Goal: Task Accomplishment & Management: Complete application form

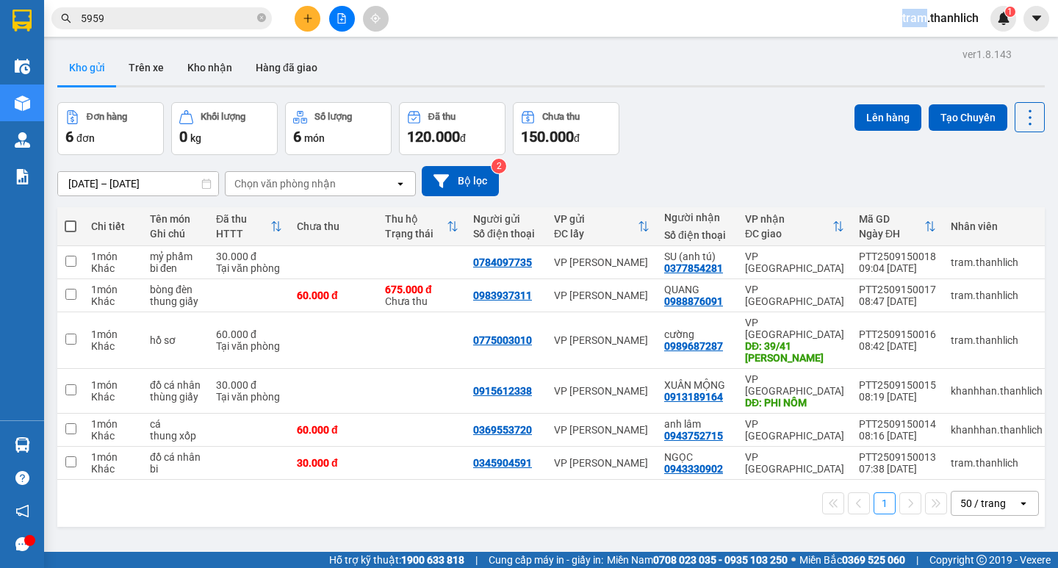
click at [314, 31] on div at bounding box center [341, 19] width 110 height 26
click at [306, 26] on button at bounding box center [308, 19] width 26 height 26
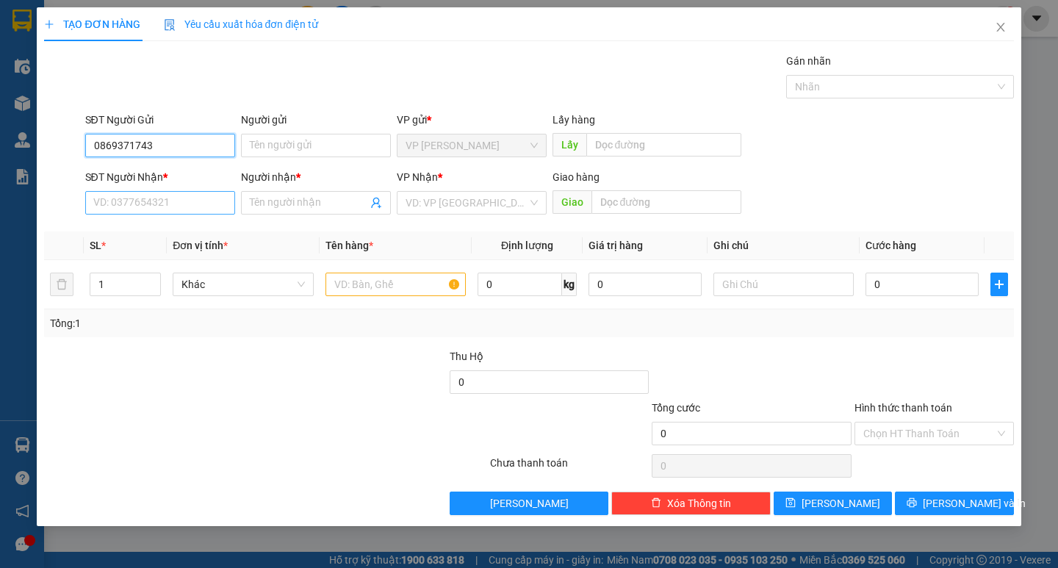
type input "0869371743"
click at [227, 210] on input "SĐT Người Nhận *" at bounding box center [160, 203] width 150 height 24
type input "0329483594"
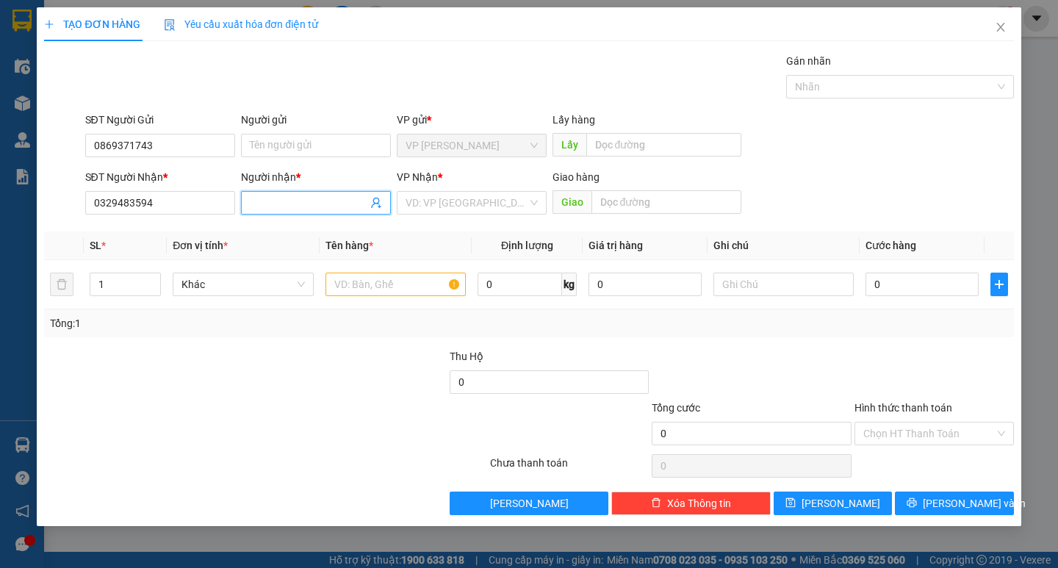
click at [275, 201] on input "Người nhận *" at bounding box center [309, 203] width 118 height 16
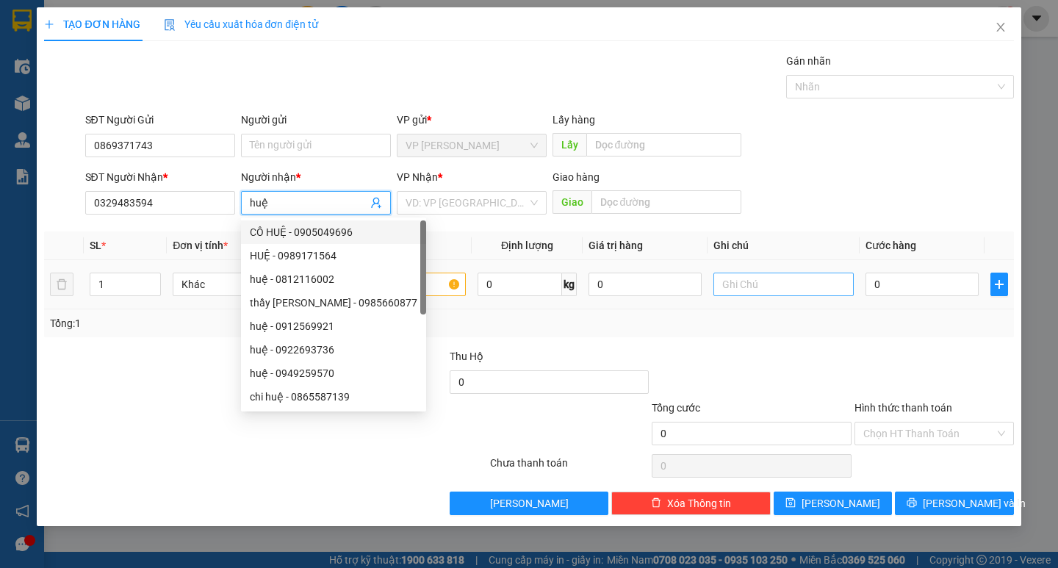
type input "huệ"
click at [773, 281] on input "text" at bounding box center [783, 285] width 140 height 24
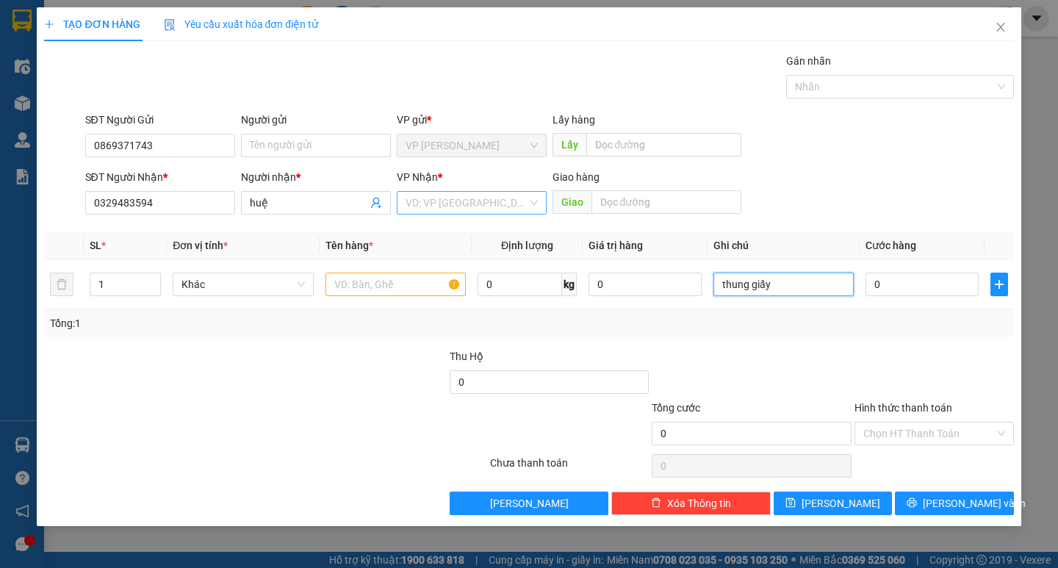
click at [512, 214] on div "VD: VP [GEOGRAPHIC_DATA]" at bounding box center [472, 203] width 150 height 24
type input "thung giấy"
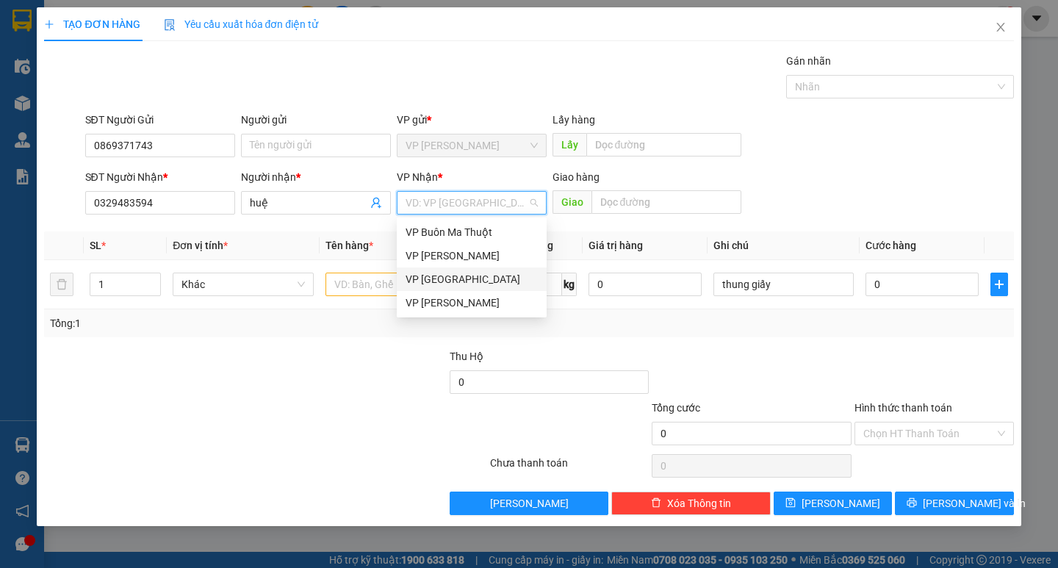
click at [443, 284] on div "VP [GEOGRAPHIC_DATA]" at bounding box center [472, 279] width 132 height 16
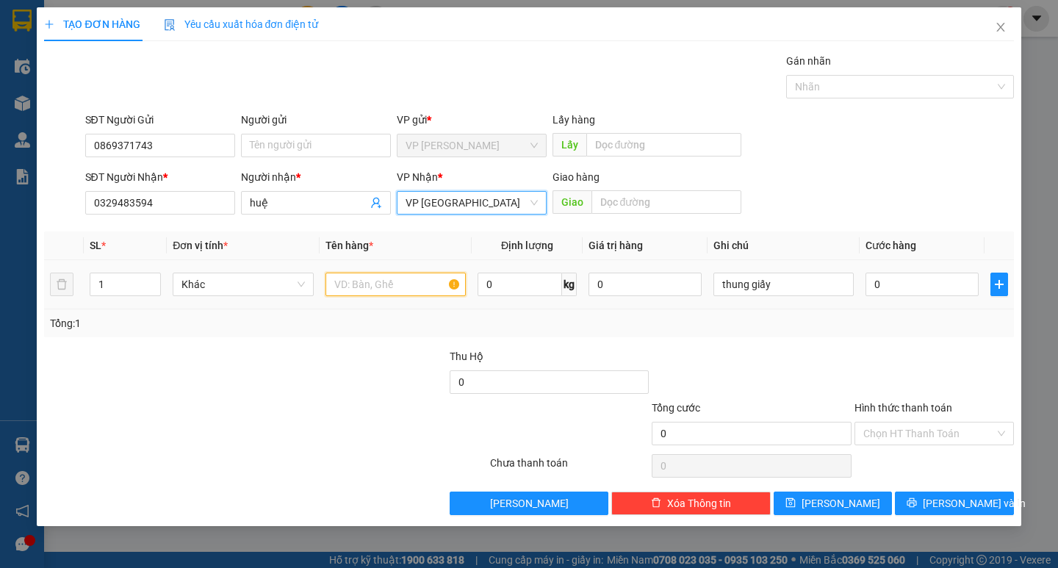
click at [432, 284] on input "text" at bounding box center [395, 285] width 140 height 24
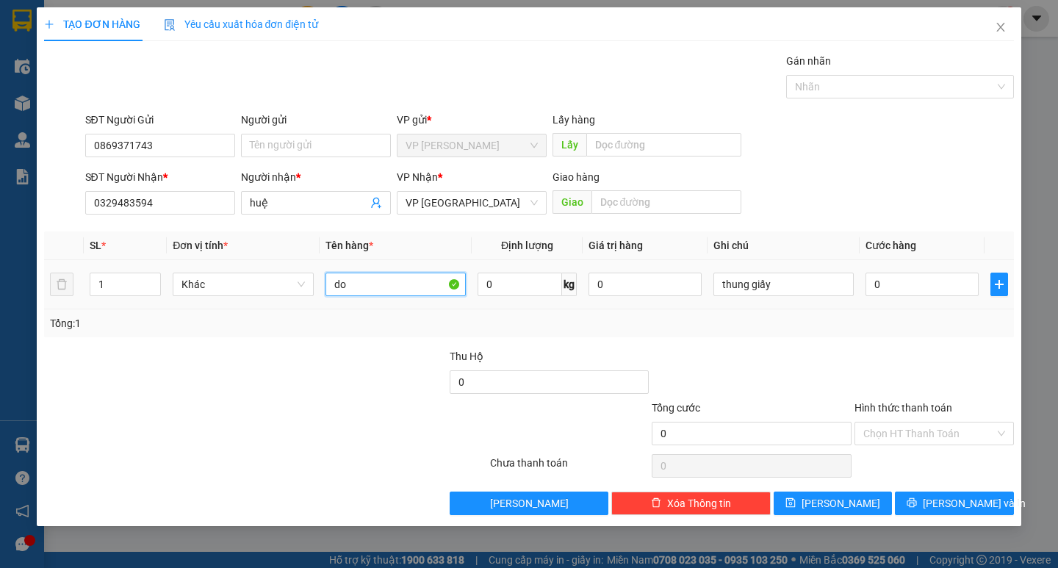
type input "d"
type input "đồ ăn"
click at [920, 276] on input "0" at bounding box center [921, 285] width 113 height 24
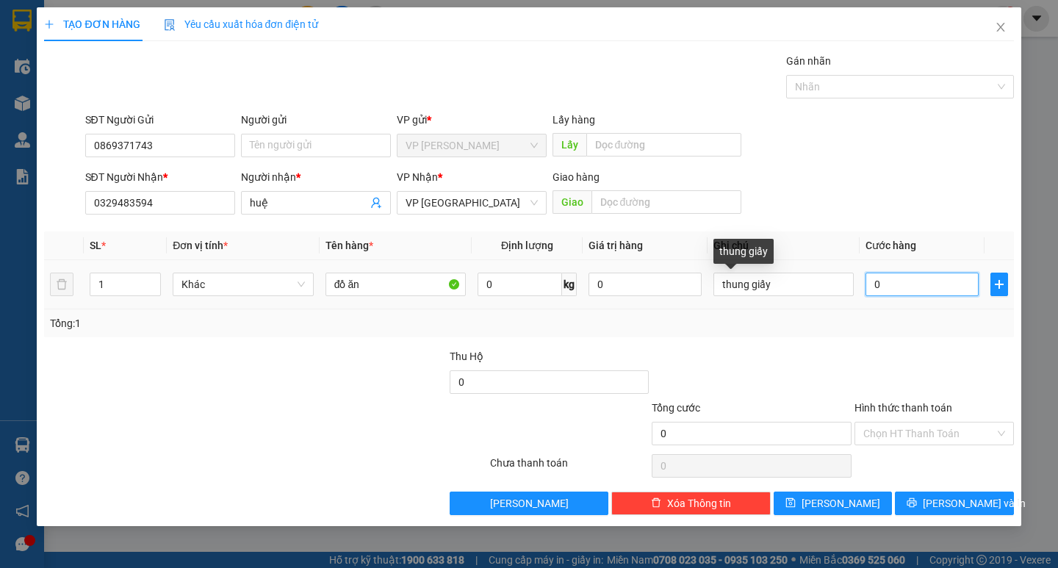
type input "3"
type input "30"
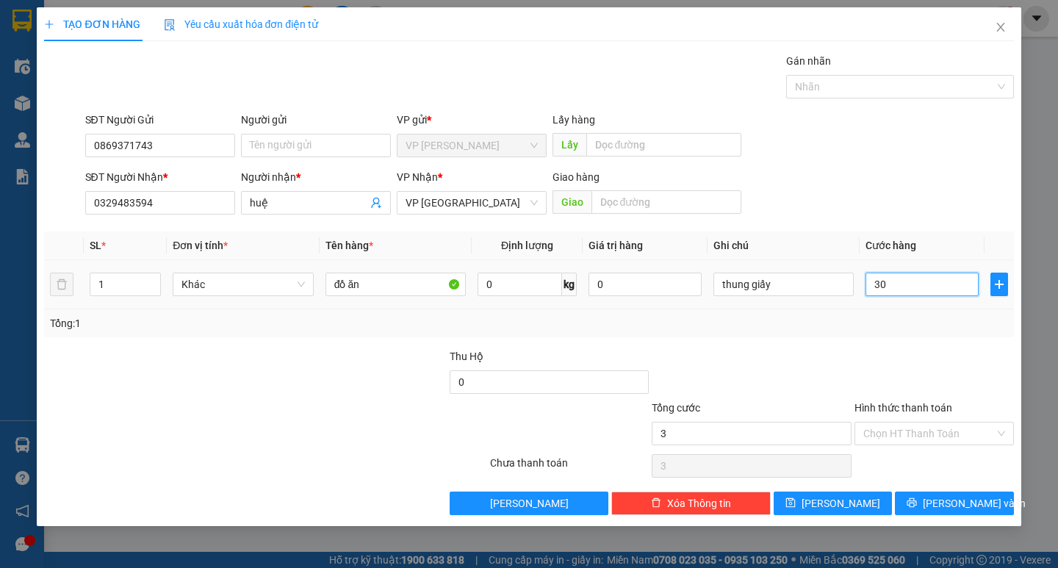
type input "30"
type input "300"
type input "3.000"
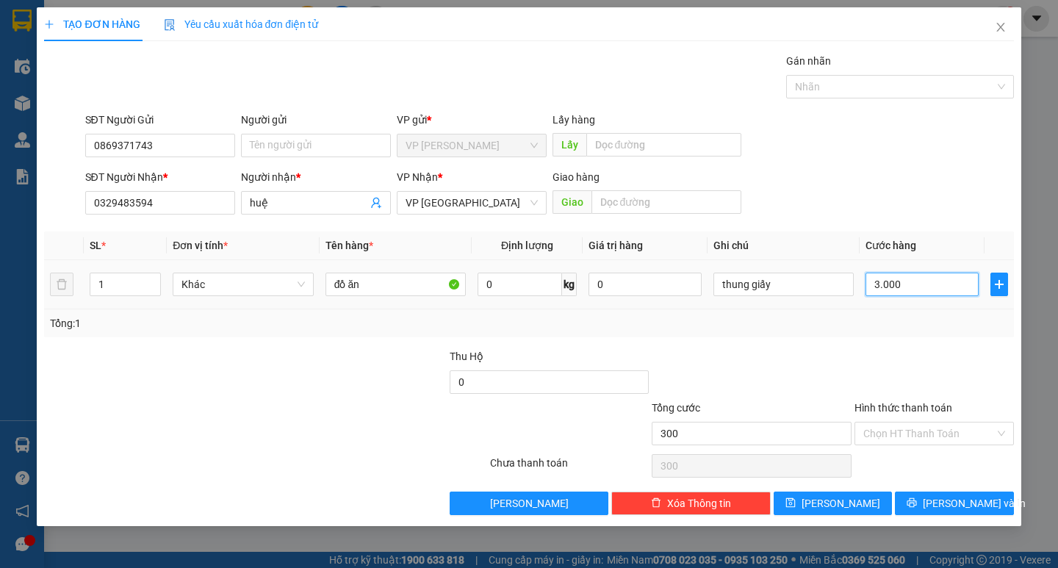
type input "3.000"
type input "30.000"
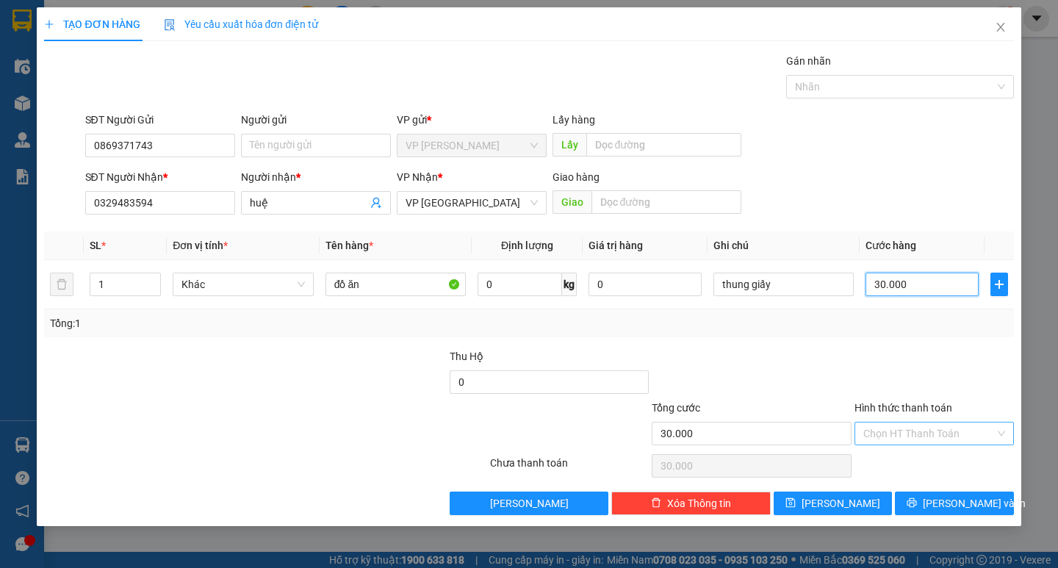
type input "30.000"
click at [948, 440] on input "Hình thức thanh toán" at bounding box center [928, 433] width 131 height 22
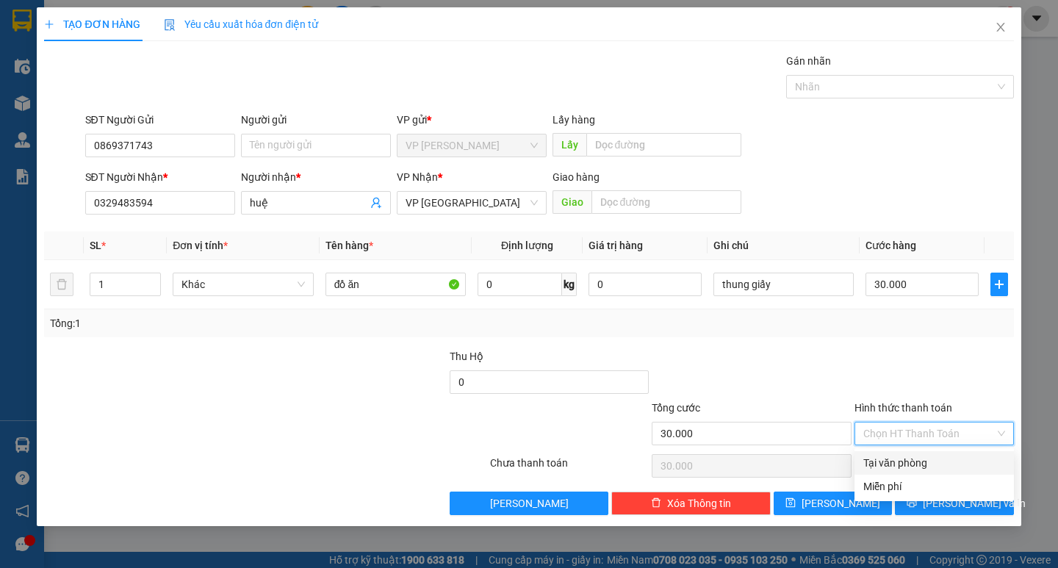
click at [940, 465] on div "Tại văn phòng" at bounding box center [934, 463] width 142 height 16
type input "0"
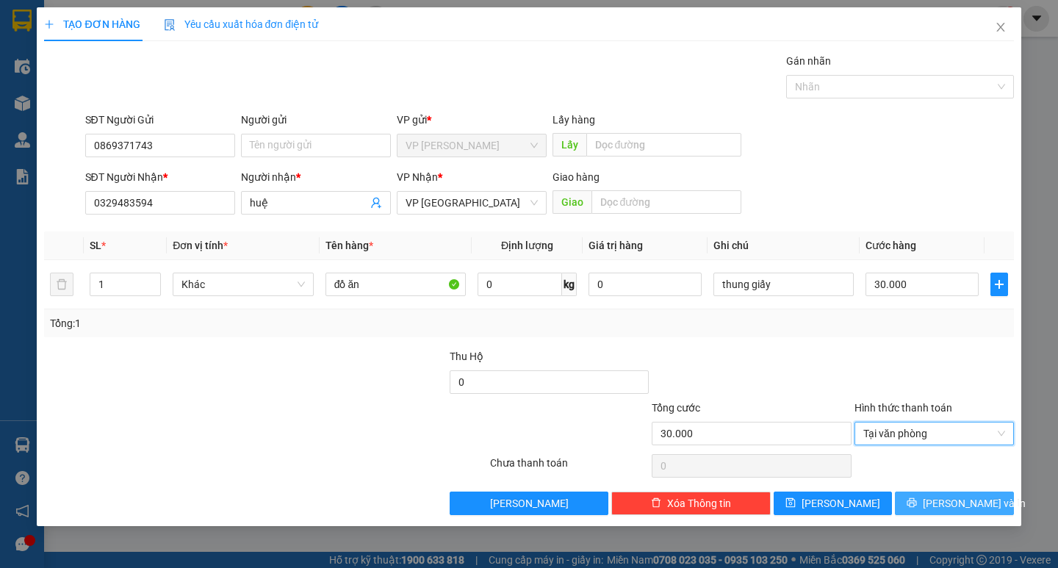
click at [951, 500] on span "[PERSON_NAME] và In" at bounding box center [974, 503] width 103 height 16
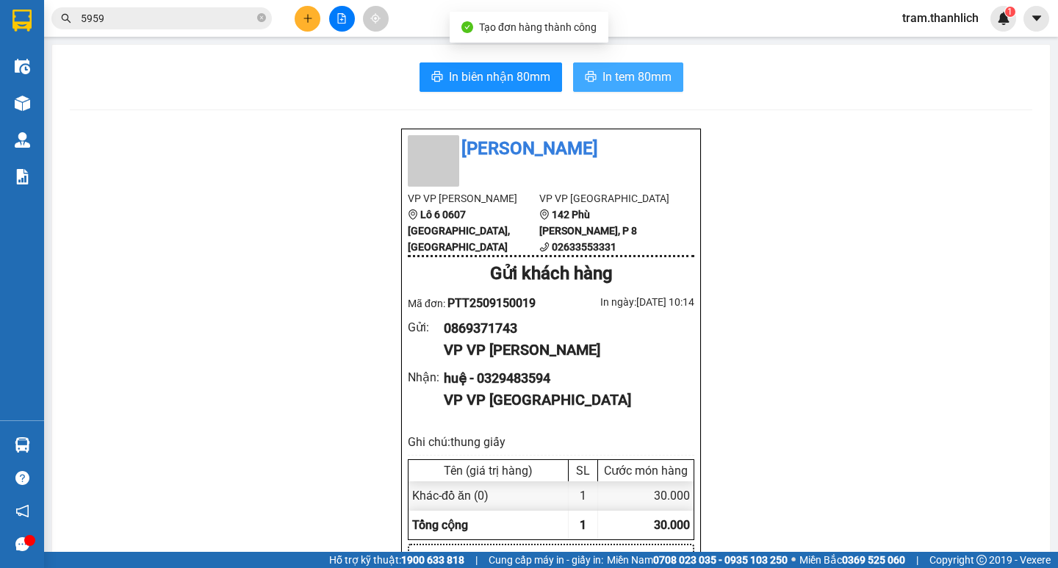
click at [624, 80] on span "In tem 80mm" at bounding box center [636, 77] width 69 height 18
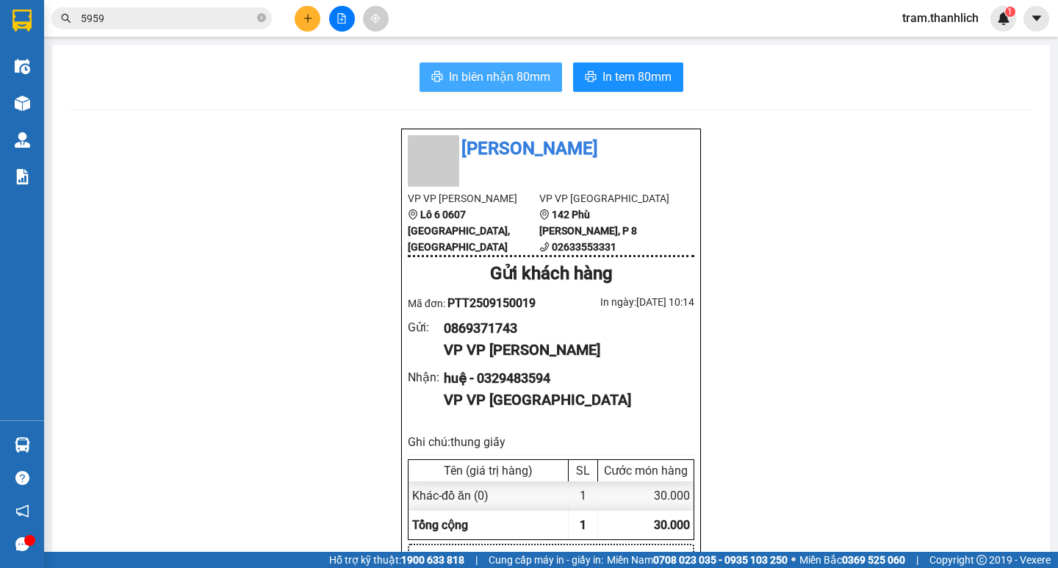
click at [524, 76] on span "In biên nhận 80mm" at bounding box center [499, 77] width 101 height 18
click at [306, 17] on icon "plus" at bounding box center [308, 18] width 10 height 10
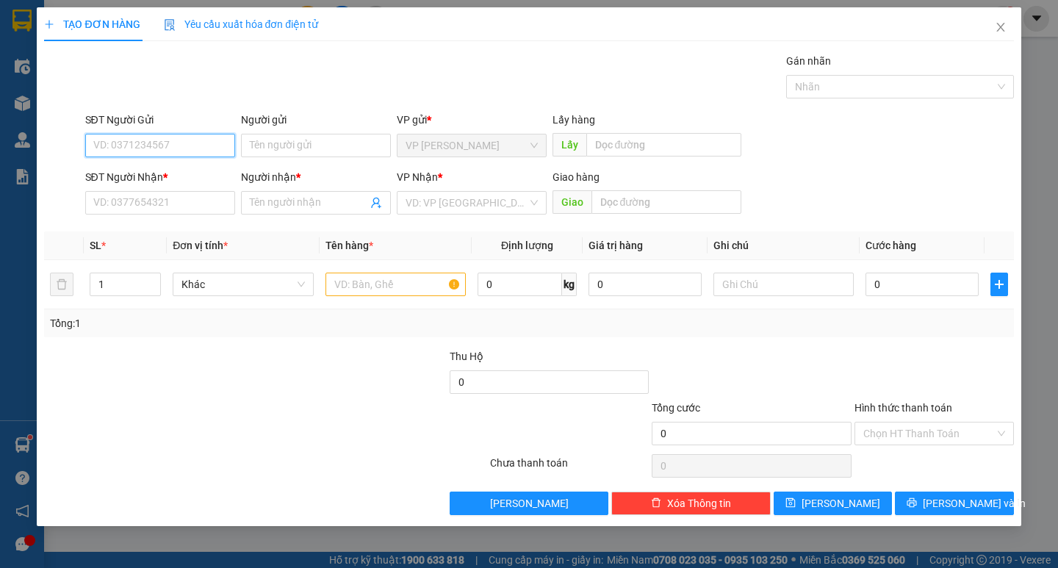
click at [207, 145] on input "SĐT Người Gửi" at bounding box center [160, 146] width 150 height 24
type input "0349692384"
click at [200, 217] on div "SĐT Người Nhận * VD: 0377654321" at bounding box center [160, 194] width 150 height 51
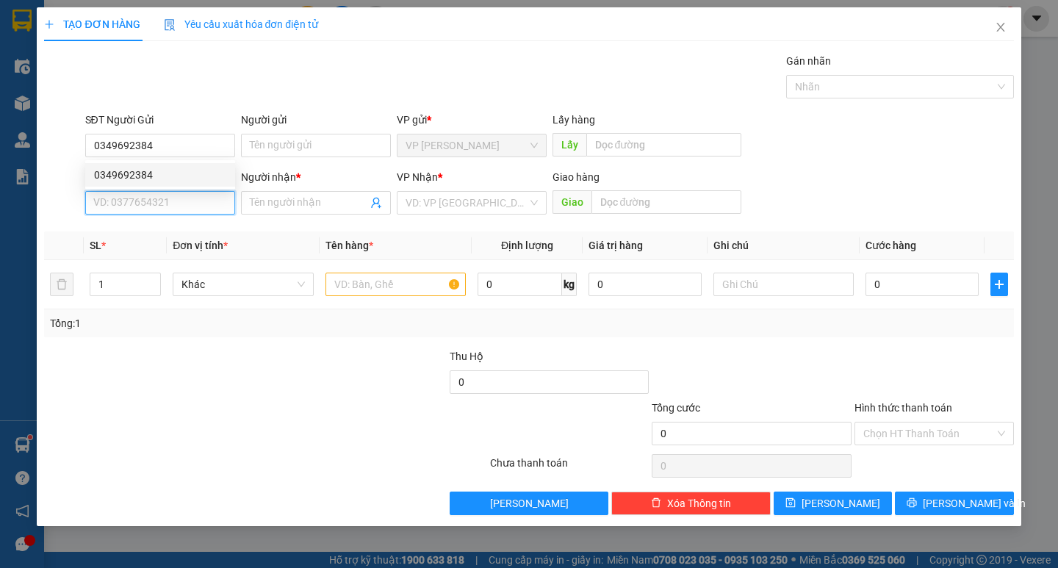
click at [209, 198] on input "SĐT Người Nhận *" at bounding box center [160, 203] width 150 height 24
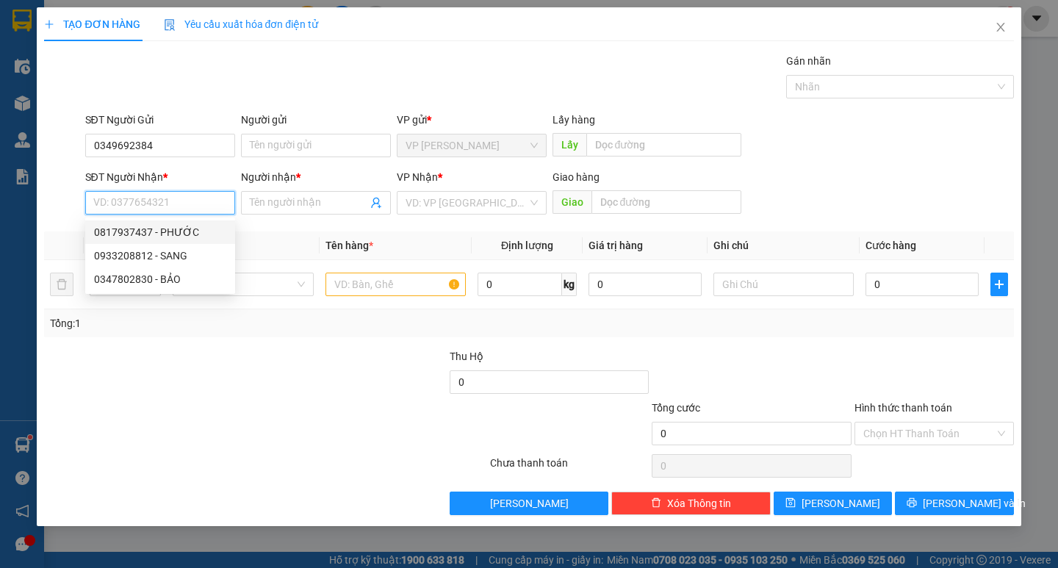
click at [198, 228] on div "0817937437 - PHƯỚC" at bounding box center [160, 232] width 132 height 16
type input "0817937437"
type input "PHƯỚC"
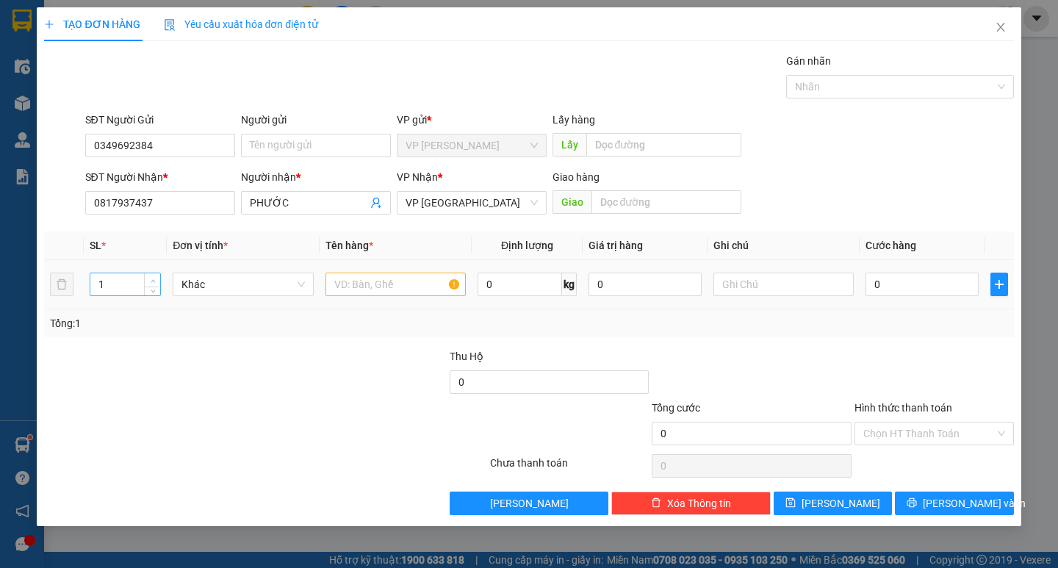
type input "2"
click at [157, 281] on span "up" at bounding box center [152, 280] width 9 height 9
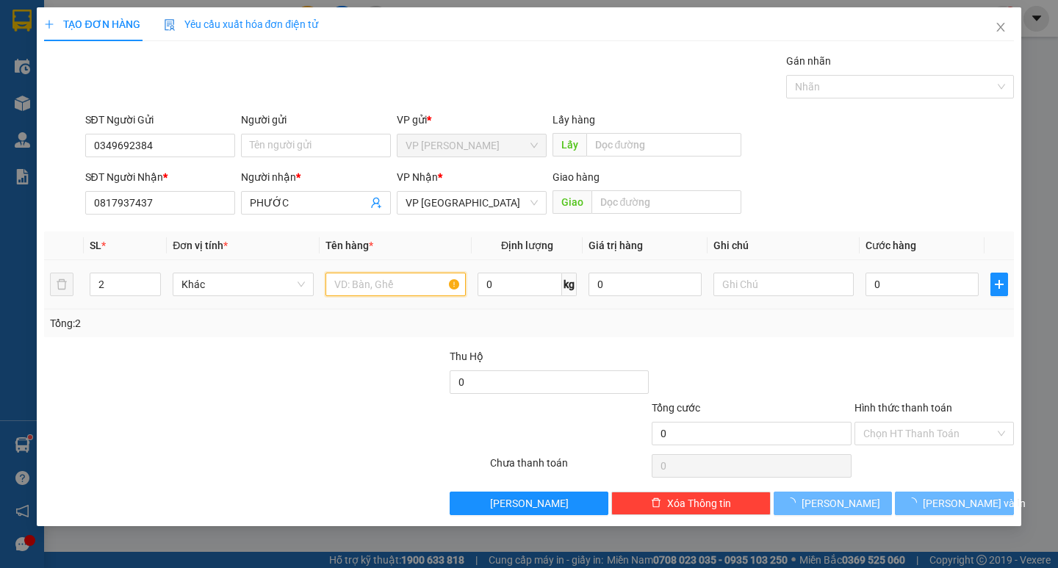
click at [449, 288] on input "text" at bounding box center [395, 285] width 140 height 24
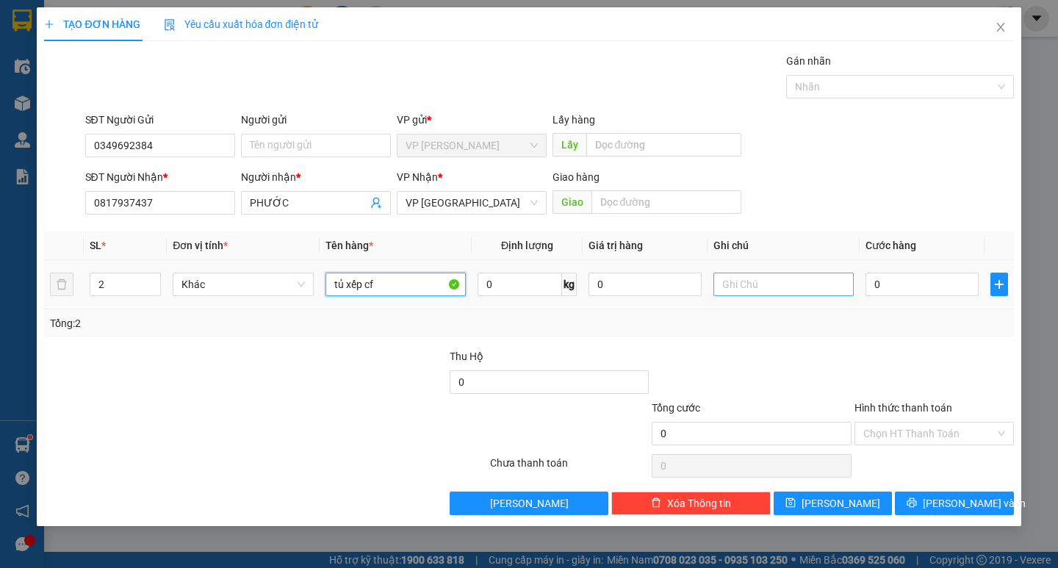
type input "tủ xếp cf"
click at [804, 278] on input "text" at bounding box center [783, 285] width 140 height 24
type input "bao +thung nhựa"
click at [901, 293] on input "0" at bounding box center [921, 285] width 113 height 24
type input "1"
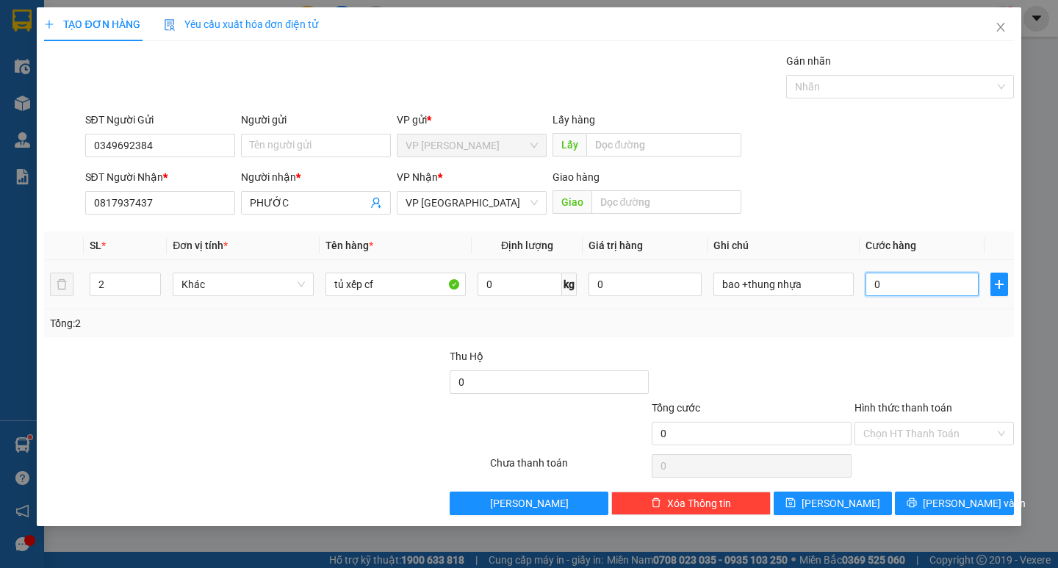
type input "1"
type input "10"
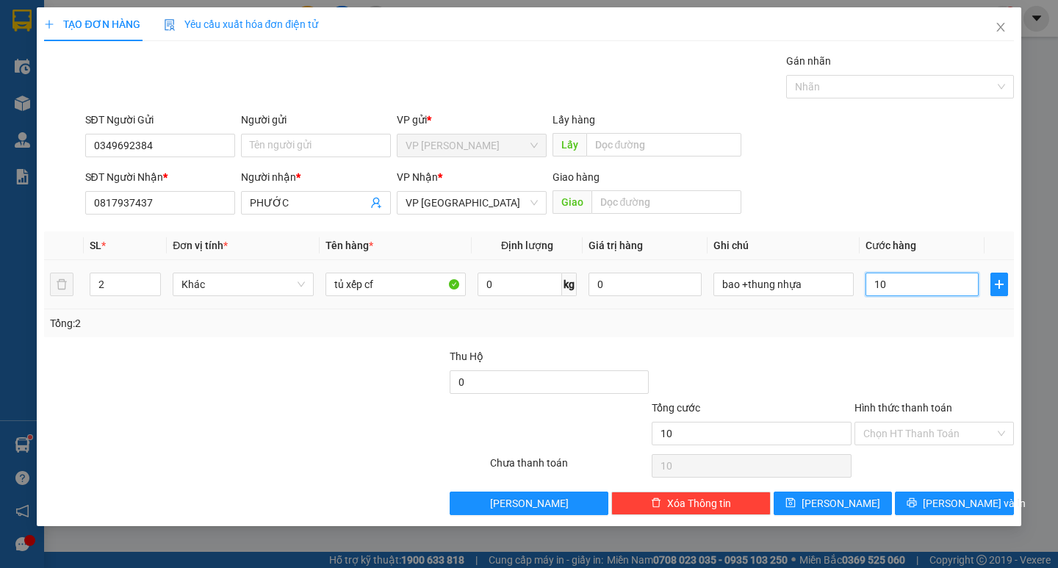
type input "100"
type input "1.000"
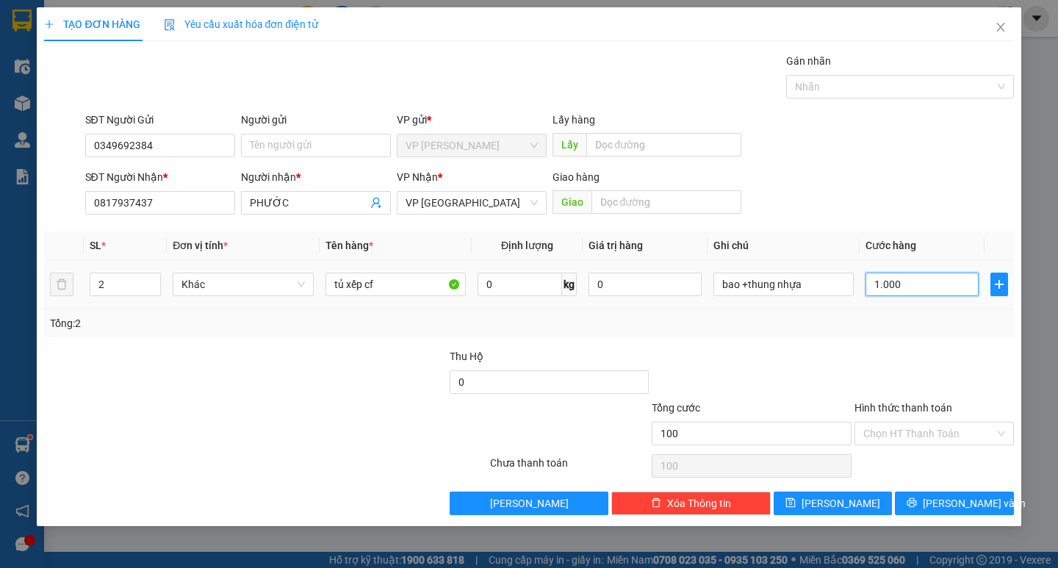
type input "1.000"
type input "10.000"
type input "100.000"
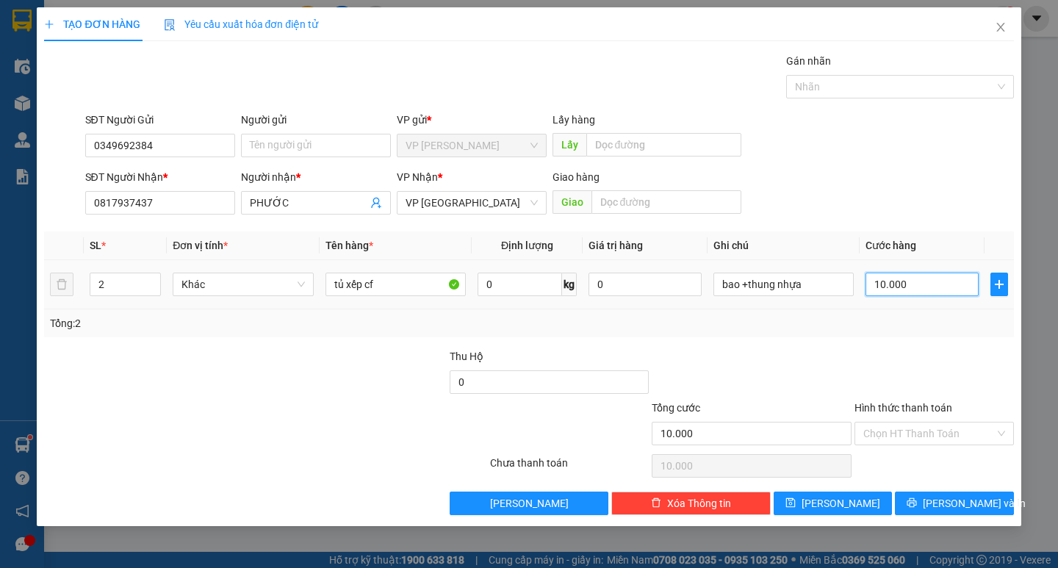
type input "100.000"
type input "1.000.000"
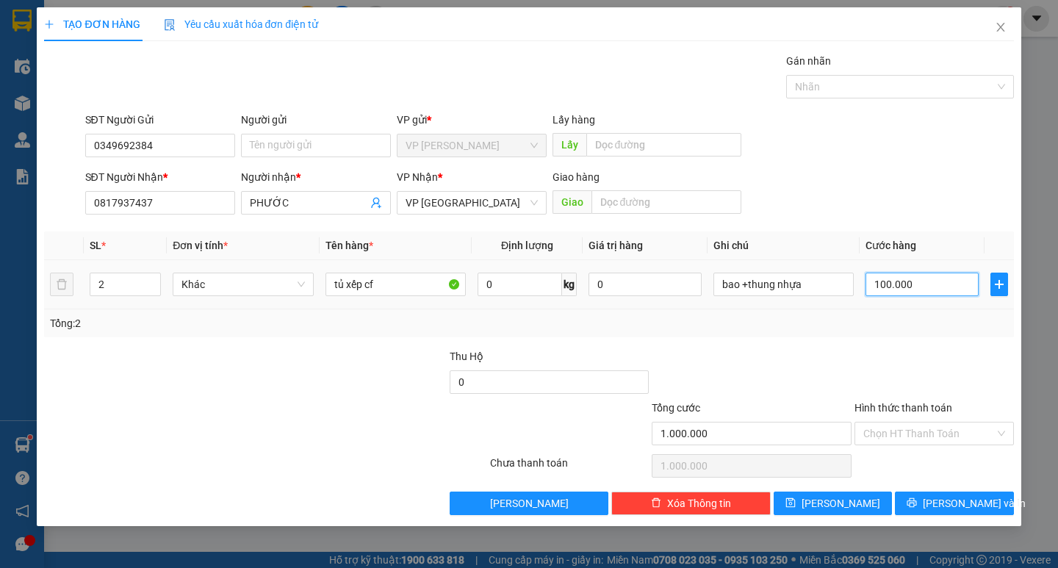
type input "100.000\"
type input "0"
type input "100.000"
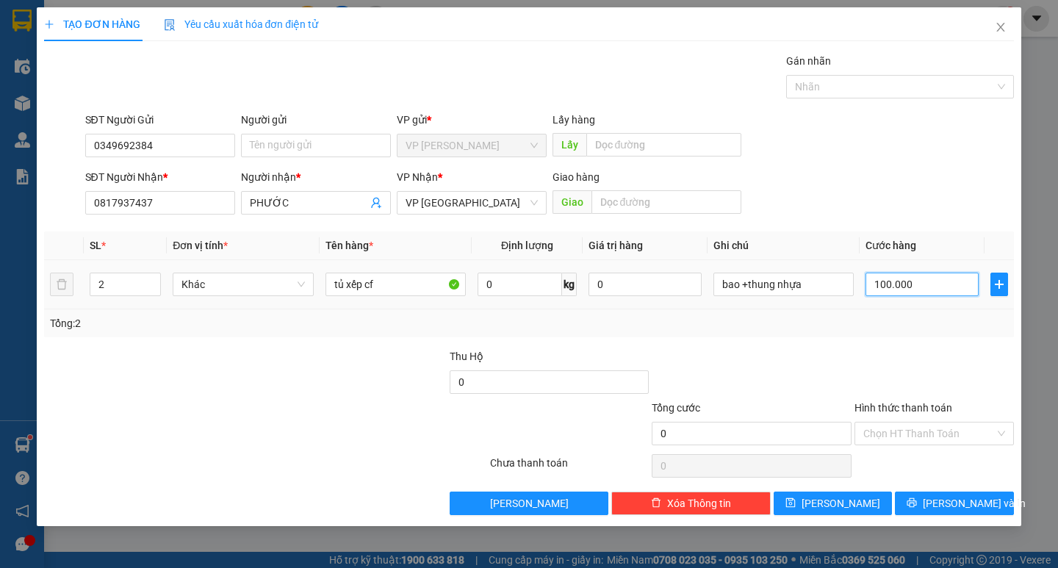
type input "100.000"
click at [923, 430] on input "Hình thức thanh toán" at bounding box center [928, 433] width 131 height 22
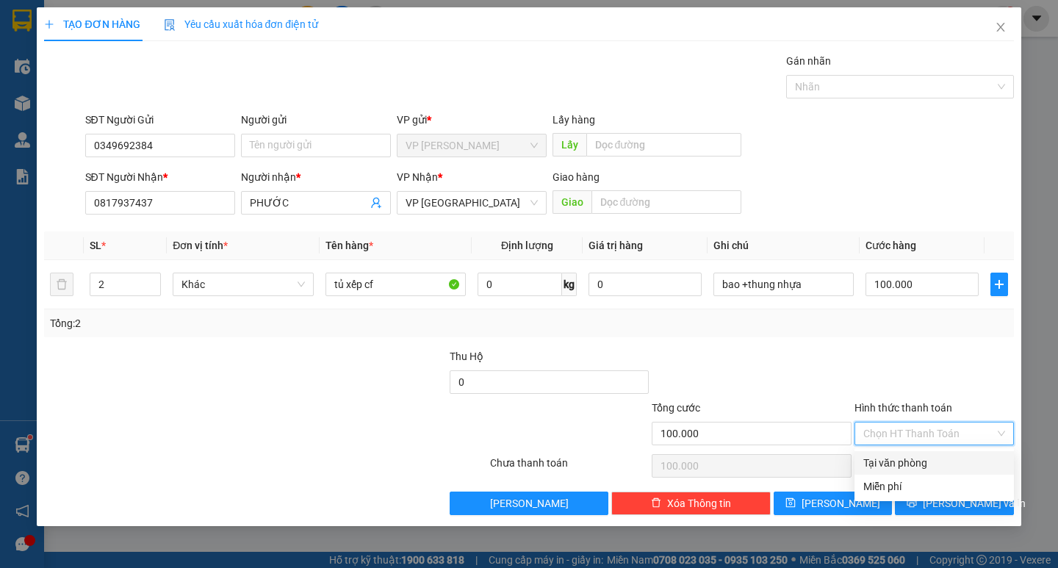
click at [918, 455] on div "Tại văn phòng" at bounding box center [934, 463] width 142 height 16
type input "0"
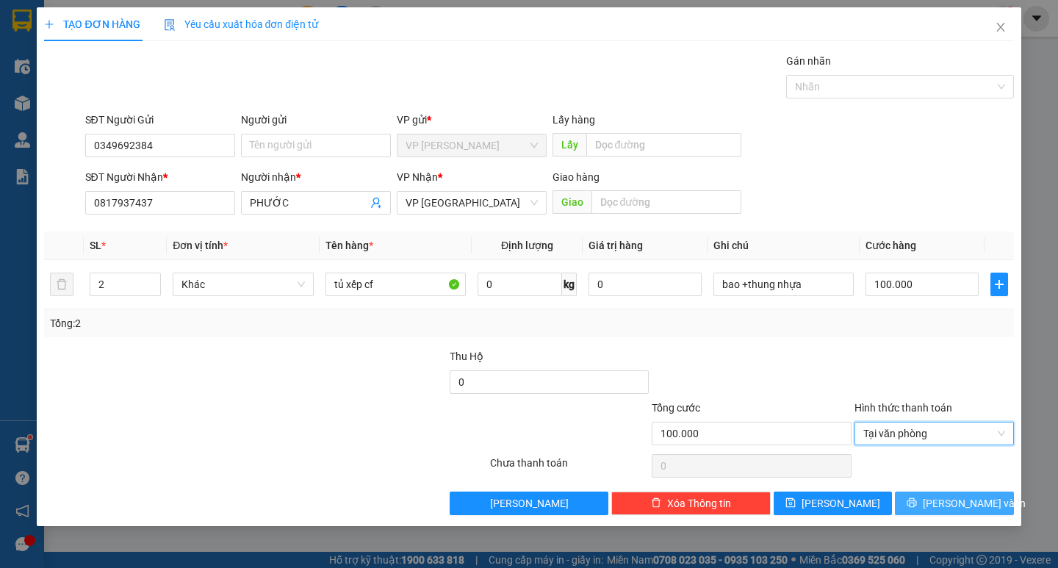
click at [917, 509] on span "printer" at bounding box center [912, 503] width 10 height 12
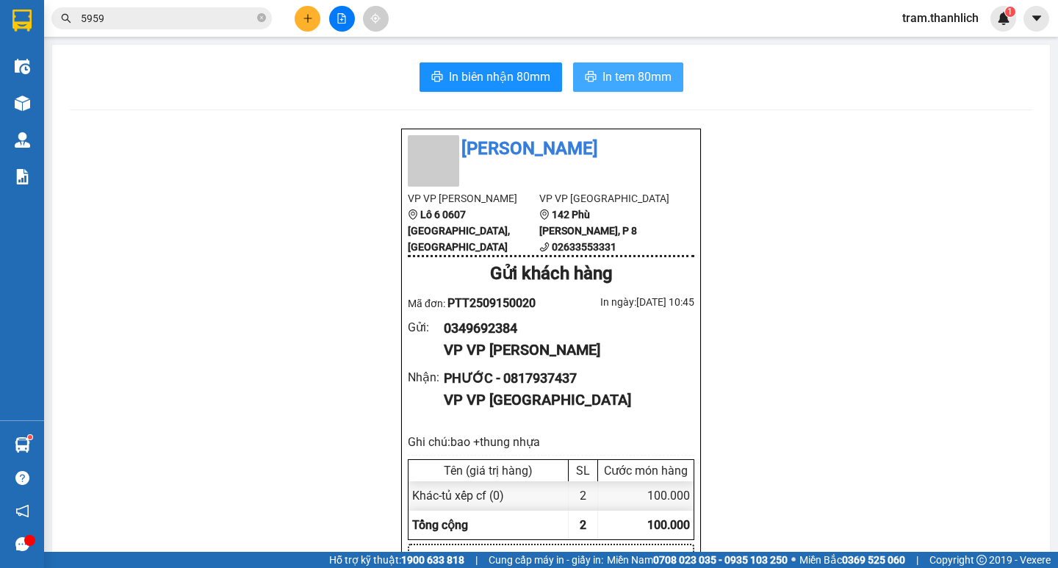
click at [609, 73] on span "In tem 80mm" at bounding box center [636, 77] width 69 height 18
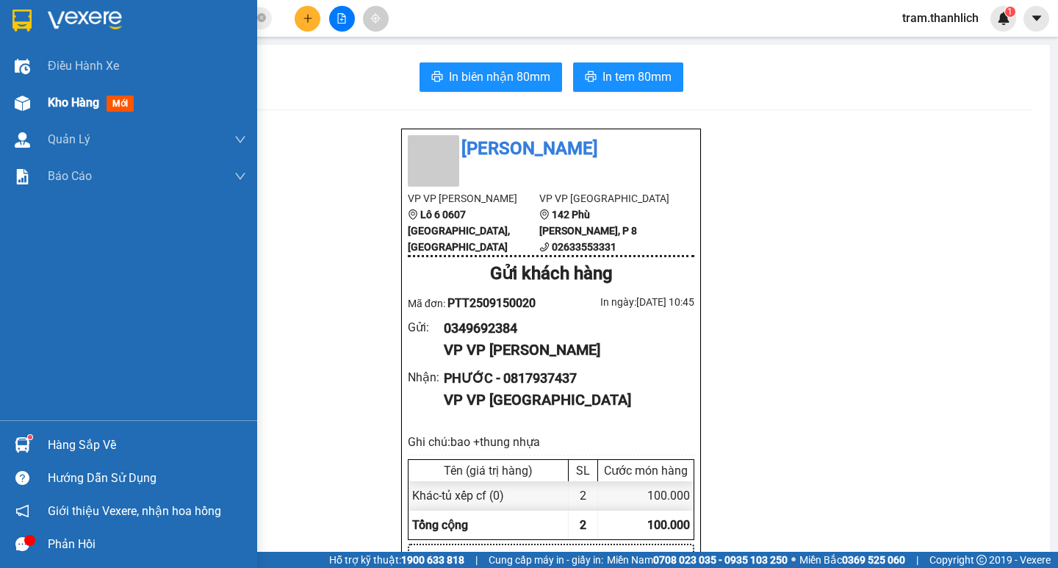
click at [130, 104] on span "mới" at bounding box center [120, 103] width 27 height 16
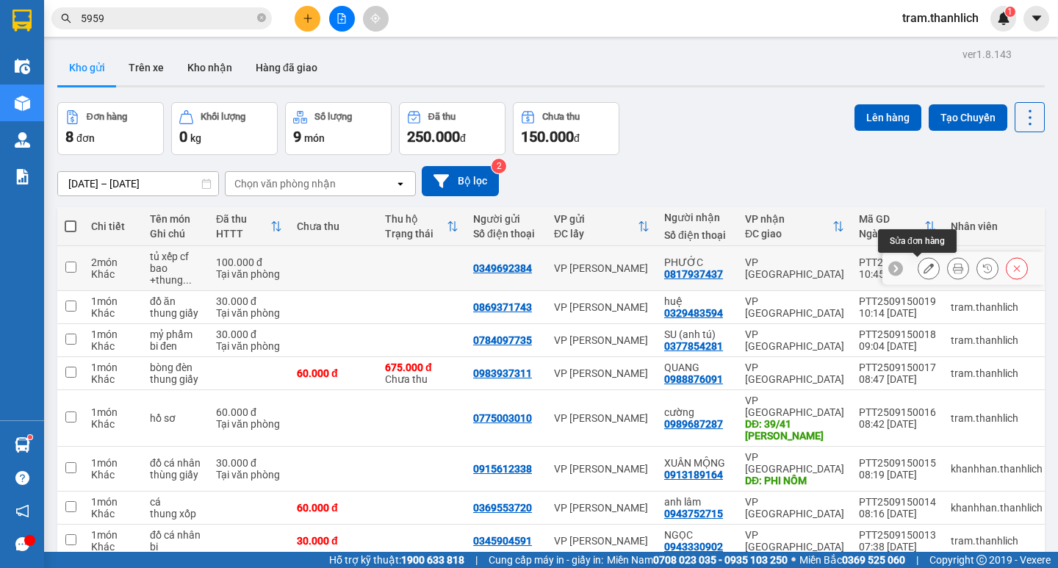
click at [923, 272] on icon at bounding box center [928, 268] width 10 height 10
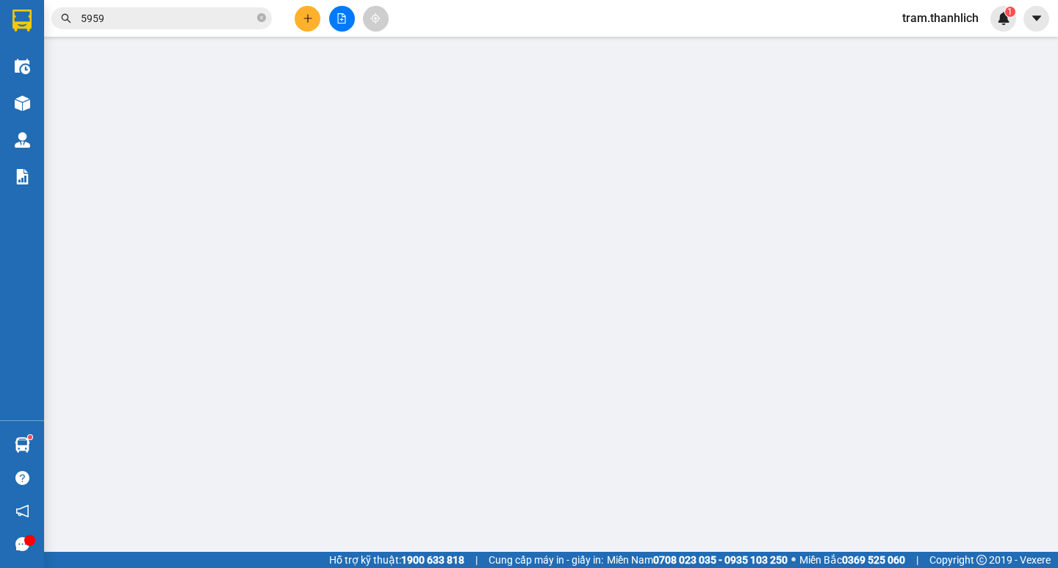
type input "0349692384"
type input "0817937437"
type input "100.000"
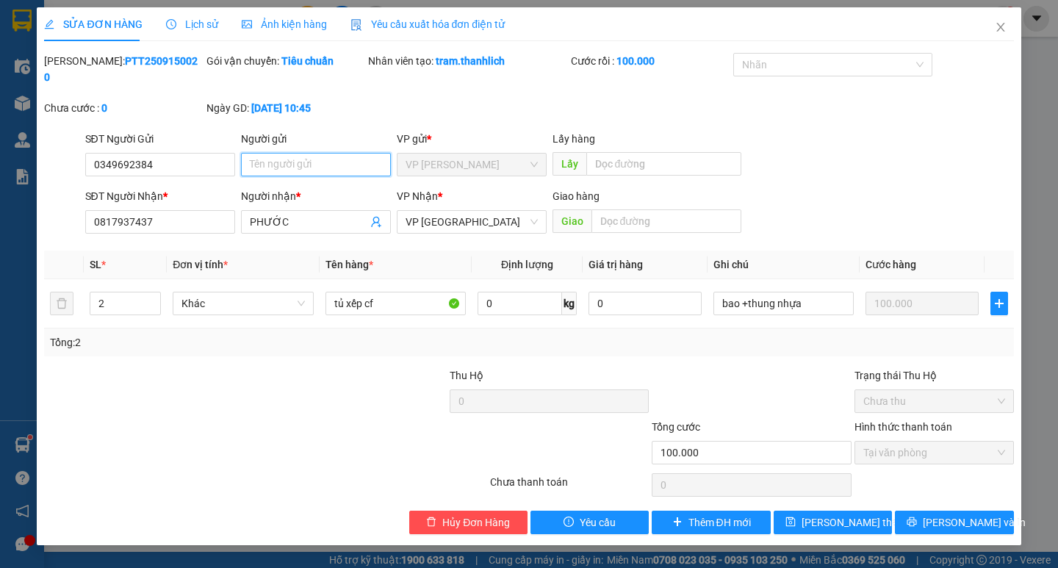
click at [366, 153] on input "Người gửi" at bounding box center [316, 165] width 150 height 24
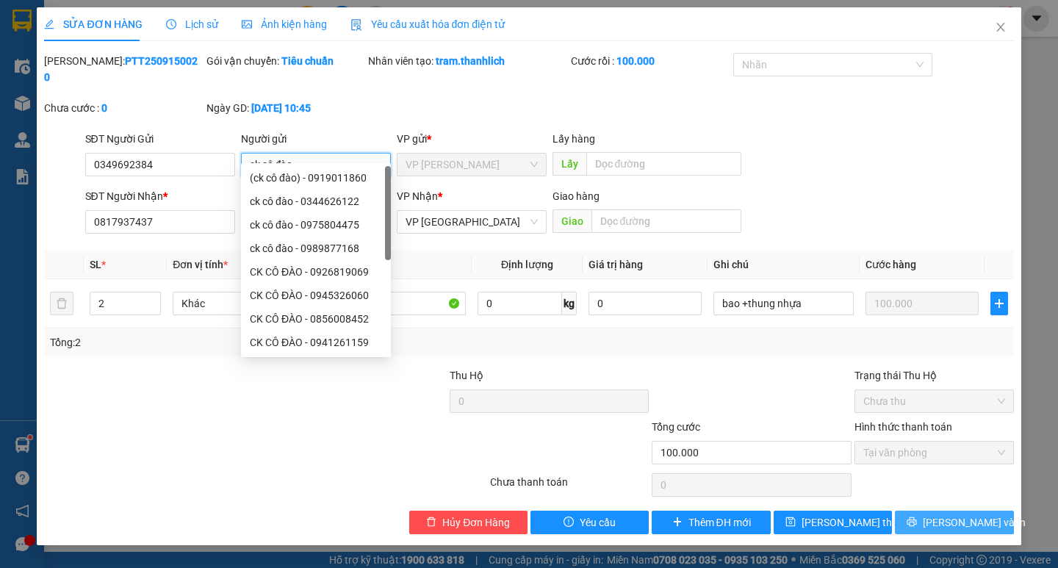
type input "ck cô đào"
click at [976, 514] on span "[PERSON_NAME] và In" at bounding box center [974, 522] width 103 height 16
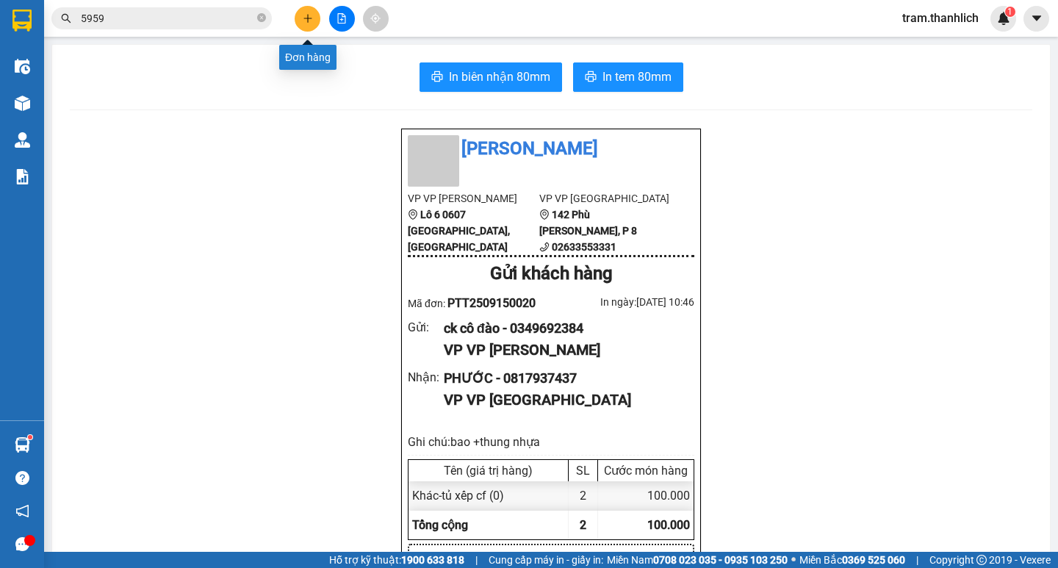
click at [301, 11] on button at bounding box center [308, 19] width 26 height 26
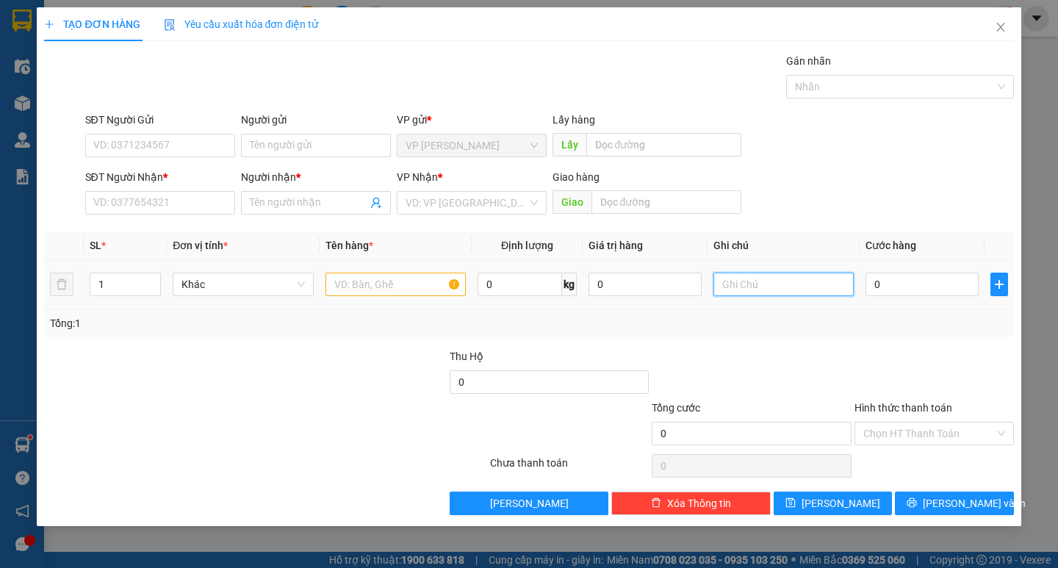
click at [788, 281] on input "text" at bounding box center [783, 285] width 140 height 24
type input "thung giấy"
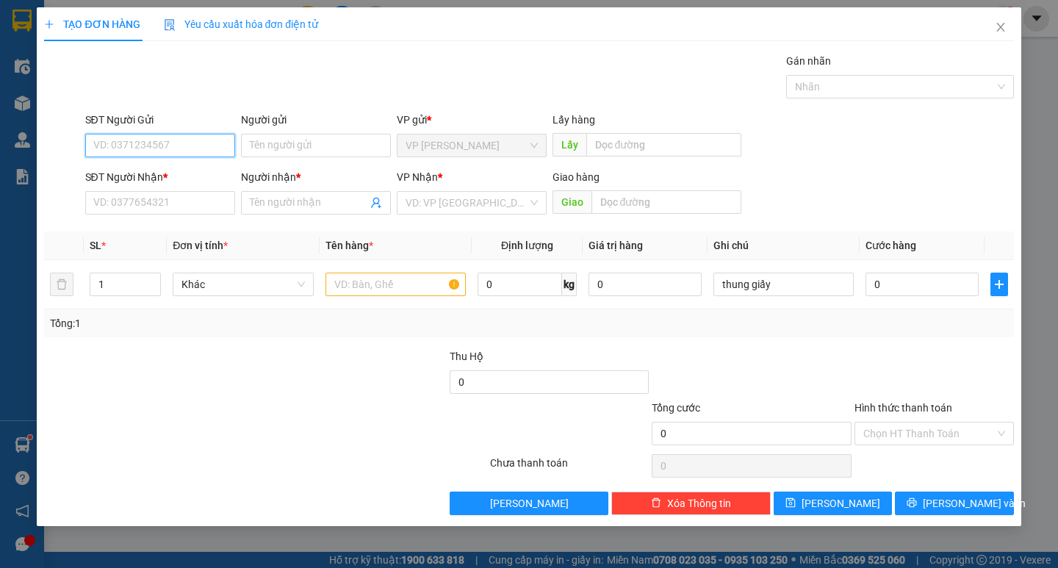
click at [170, 137] on input "SĐT Người Gửi" at bounding box center [160, 146] width 150 height 24
type input "0783855746"
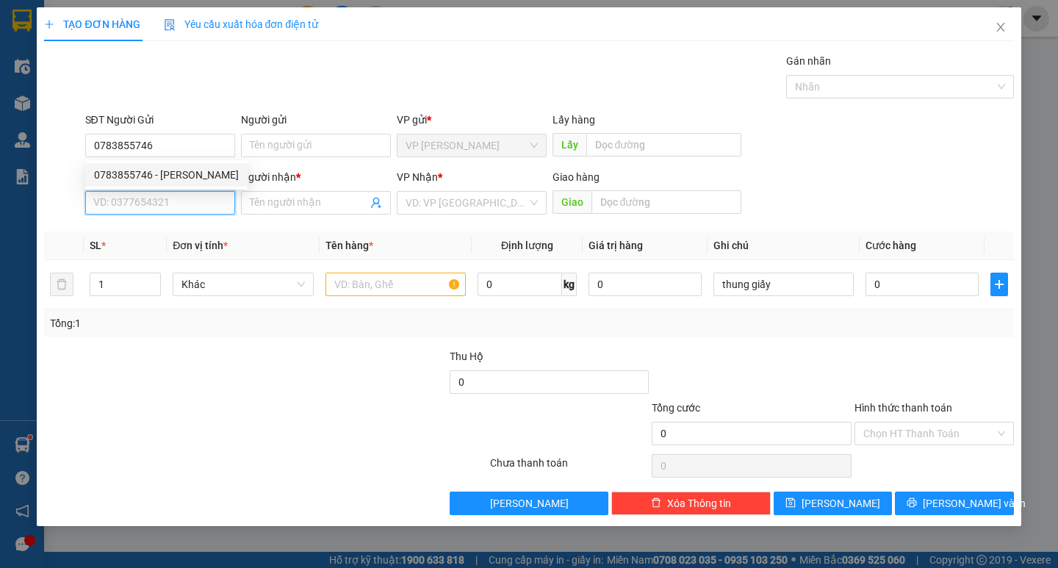
click at [165, 212] on input "SĐT Người Nhận *" at bounding box center [160, 203] width 150 height 24
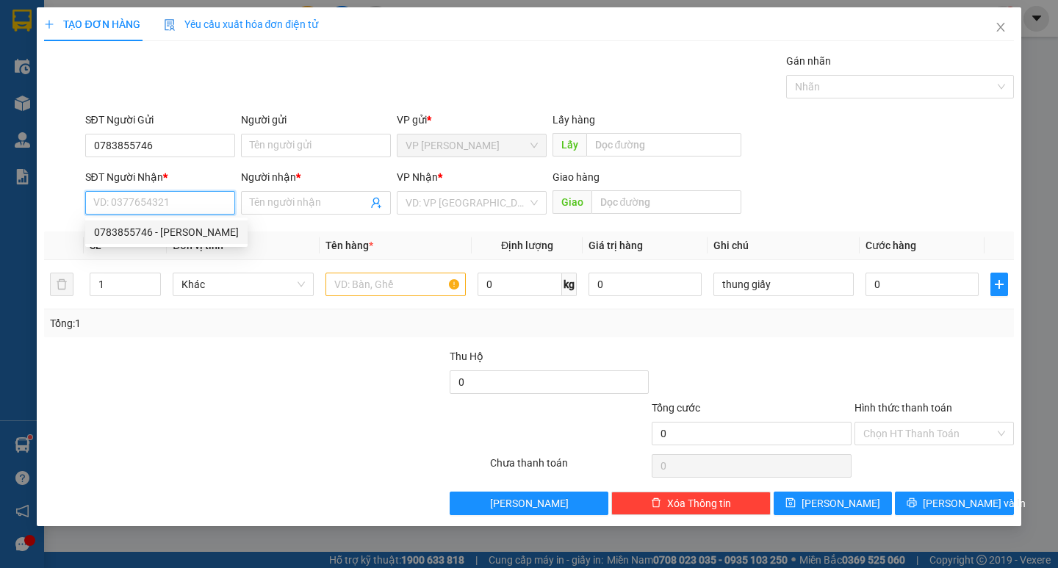
click at [164, 223] on div "0783855746 - [PERSON_NAME]" at bounding box center [166, 232] width 162 height 24
type input "0783855746"
type input "thanh thảo"
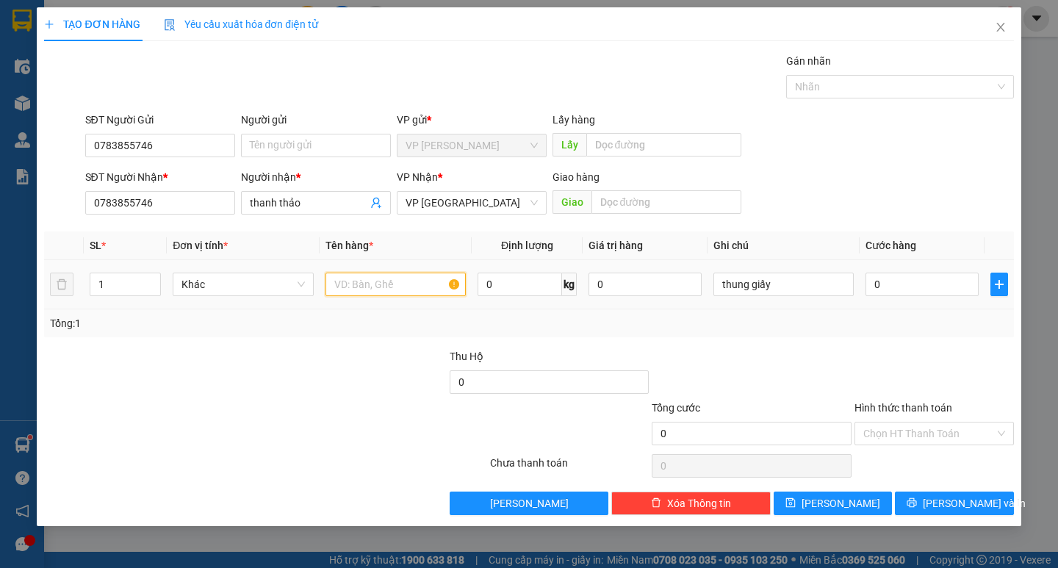
click at [445, 288] on input "text" at bounding box center [395, 285] width 140 height 24
type input "d"
type input "đồ ca nhan"
click at [873, 294] on input "0" at bounding box center [921, 285] width 113 height 24
type input "4"
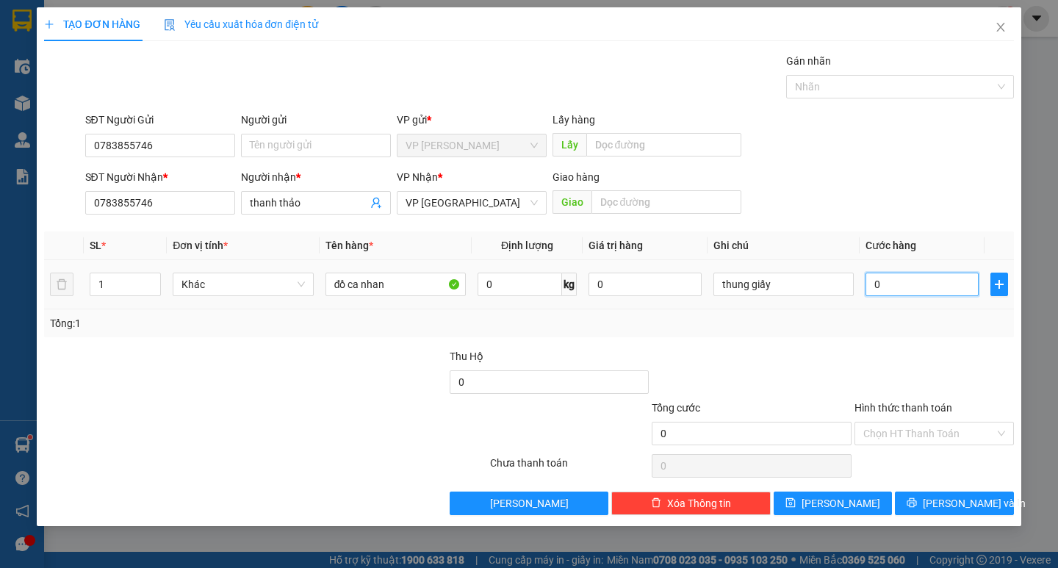
type input "4"
type input "40"
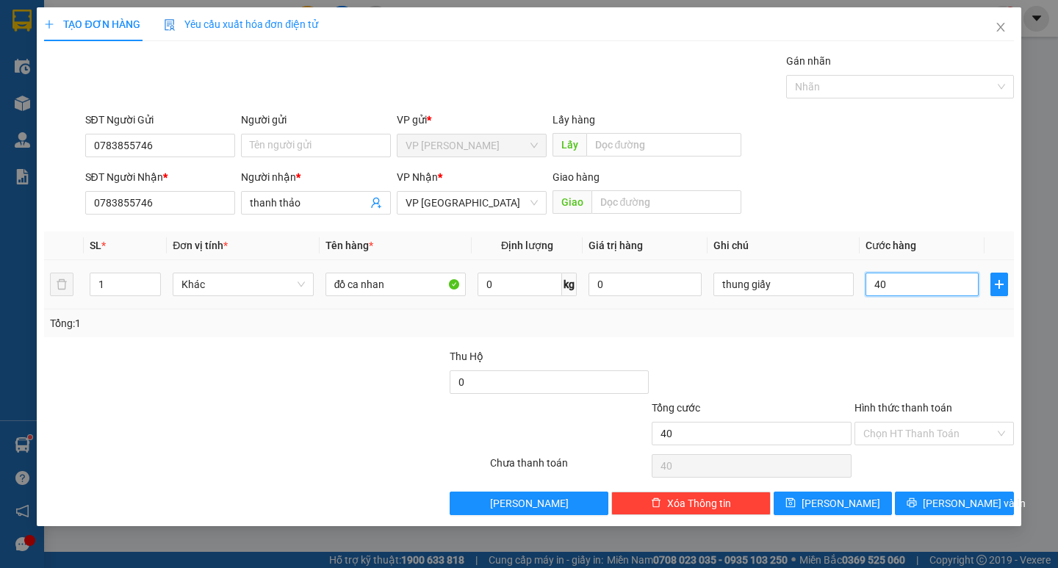
type input "400"
type input "4.000"
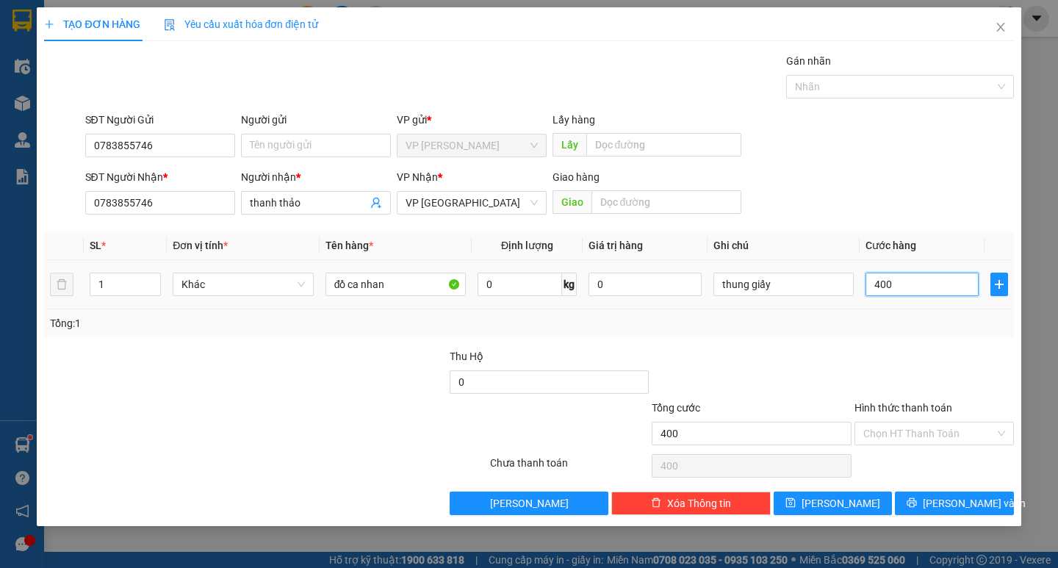
type input "4.000"
type input "40.000"
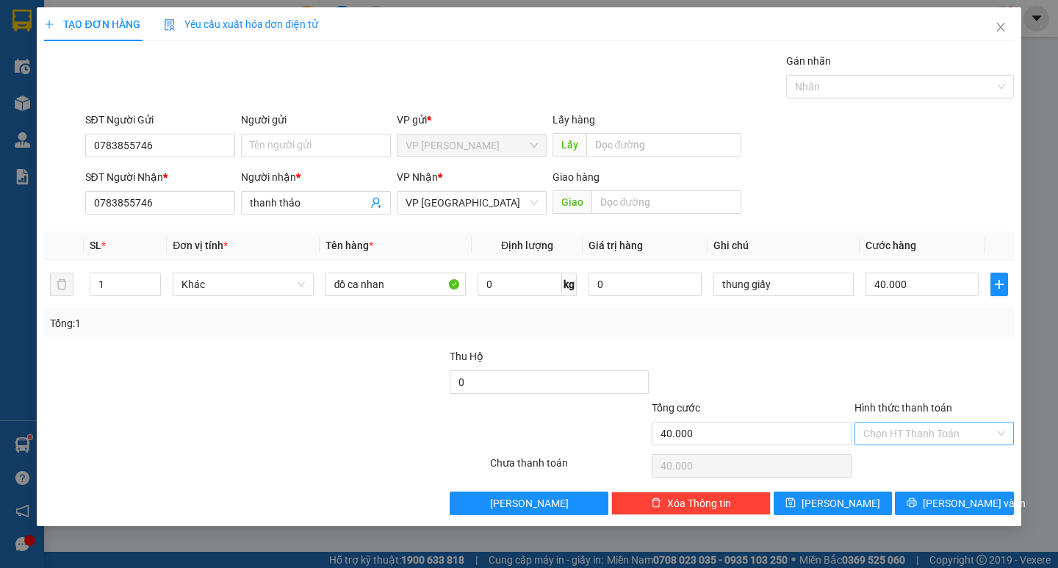
click at [904, 428] on input "Hình thức thanh toán" at bounding box center [928, 433] width 131 height 22
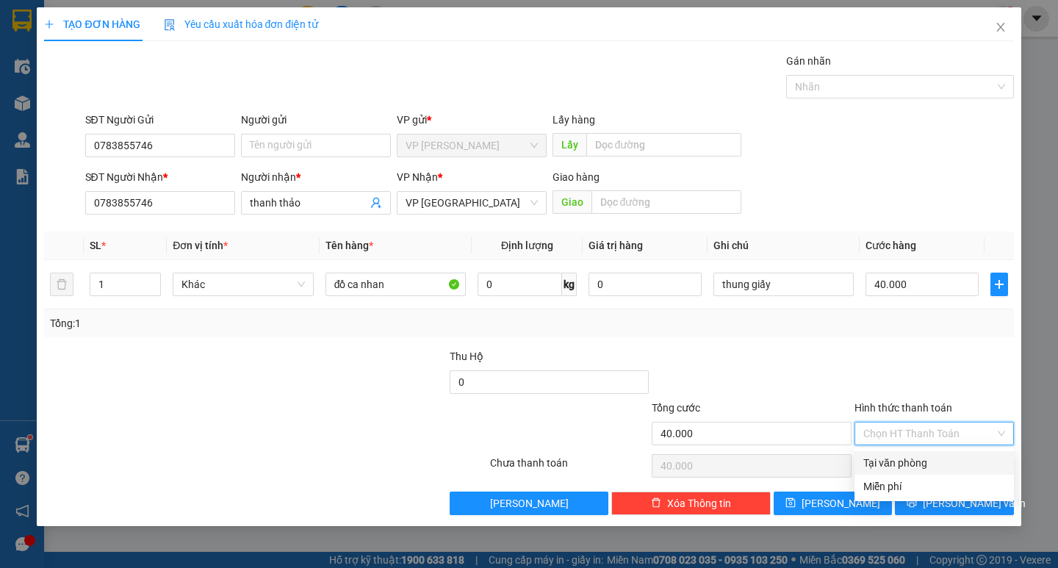
drag, startPoint x: 905, startPoint y: 452, endPoint x: 915, endPoint y: 486, distance: 35.3
click at [906, 453] on div "Tại văn phòng" at bounding box center [933, 463] width 159 height 24
type input "0"
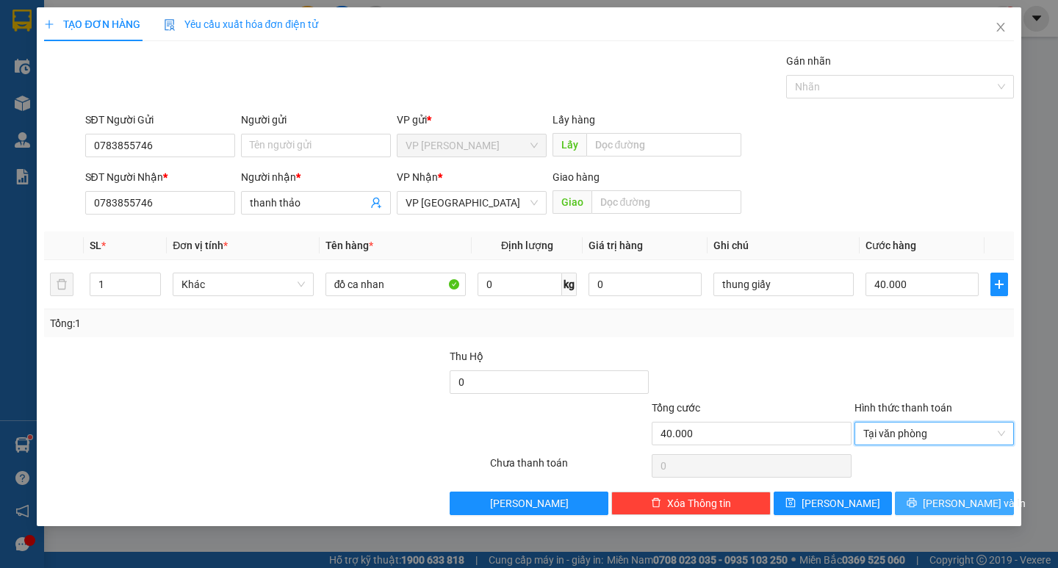
click at [919, 496] on button "[PERSON_NAME] và In" at bounding box center [954, 503] width 118 height 24
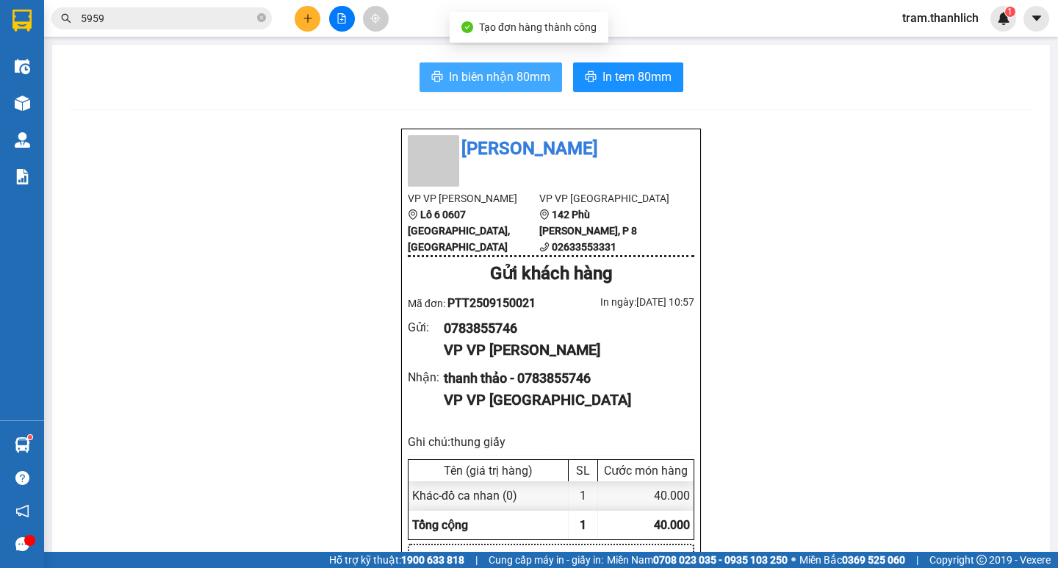
click at [532, 84] on span "In biên nhận 80mm" at bounding box center [499, 77] width 101 height 18
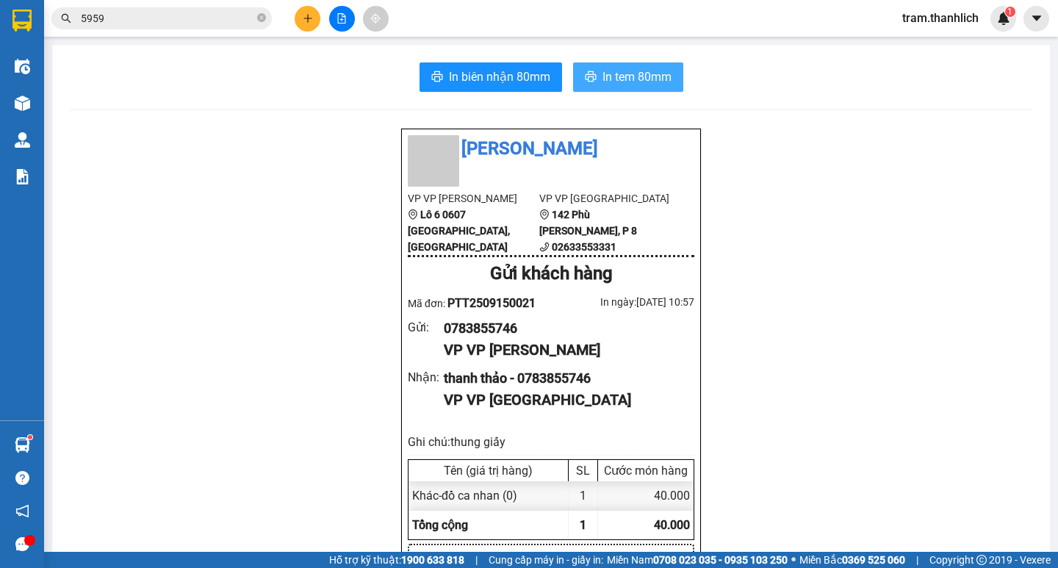
click at [617, 78] on span "In tem 80mm" at bounding box center [636, 77] width 69 height 18
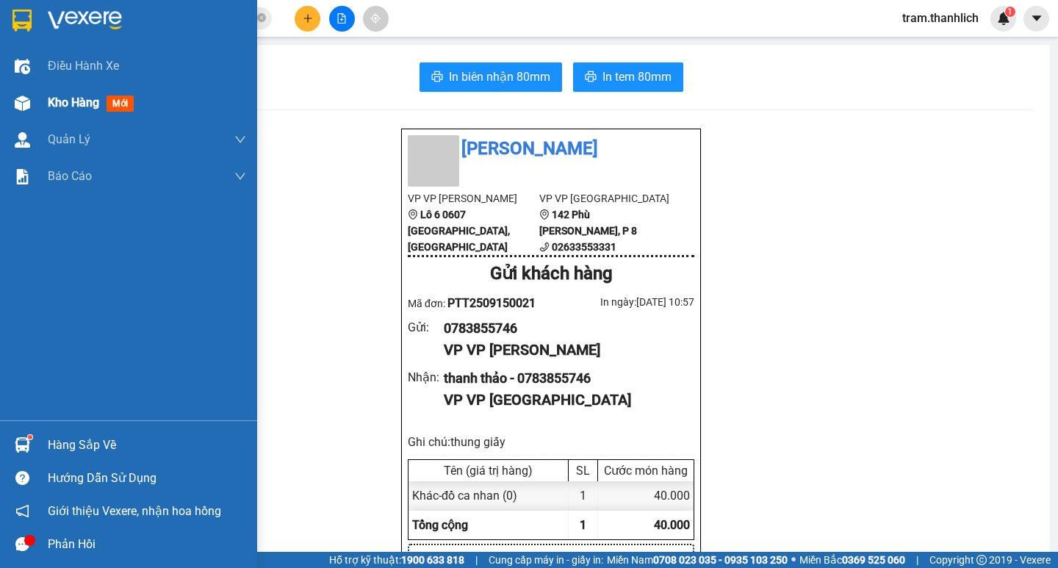
click at [64, 120] on div "Kho hàng mới" at bounding box center [147, 102] width 198 height 37
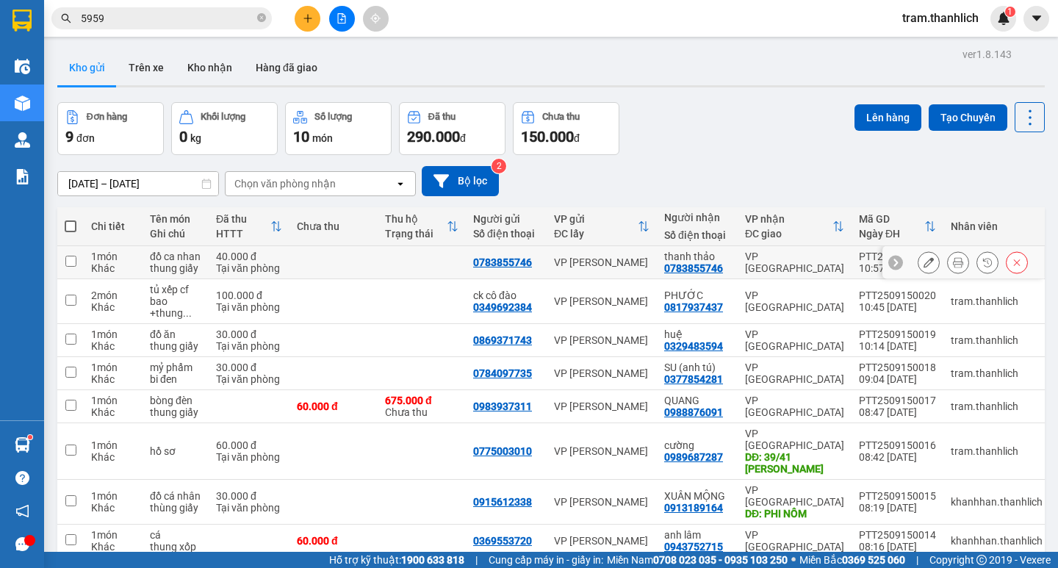
click at [918, 260] on button at bounding box center [928, 263] width 21 height 26
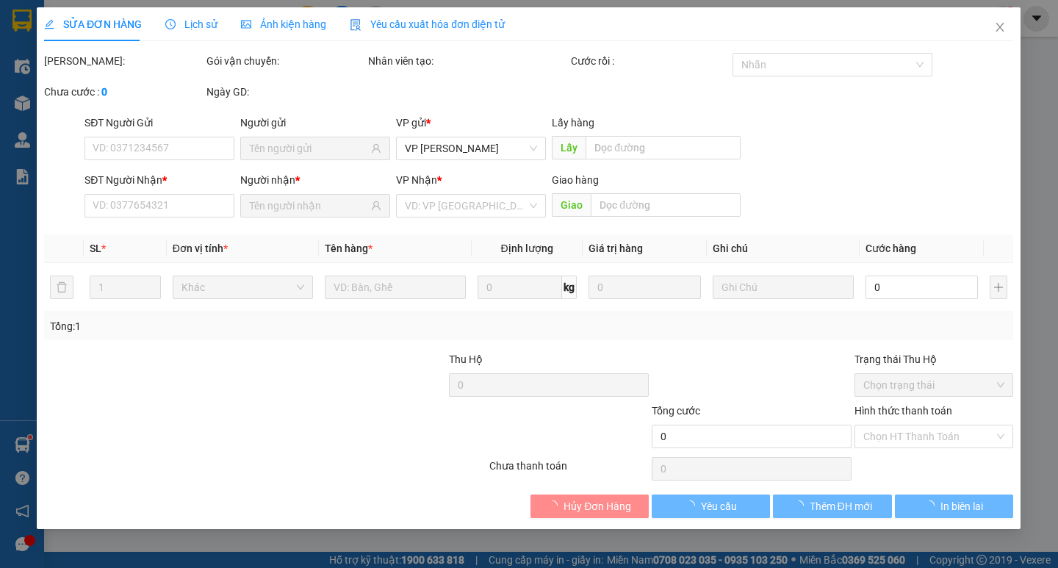
type input "0783855746"
type input "40.000"
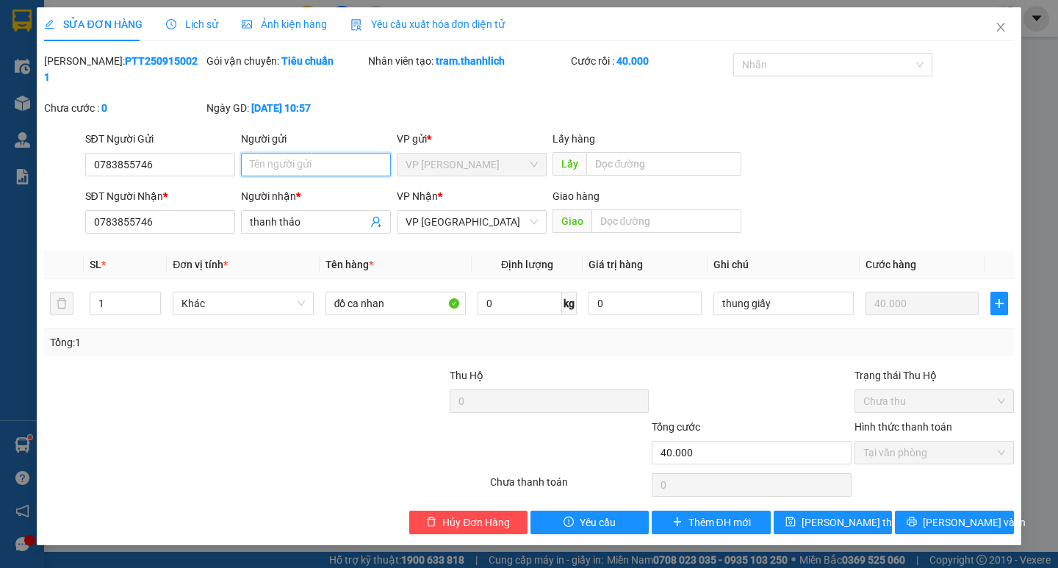
click at [328, 156] on input "Người gửi" at bounding box center [316, 165] width 150 height 24
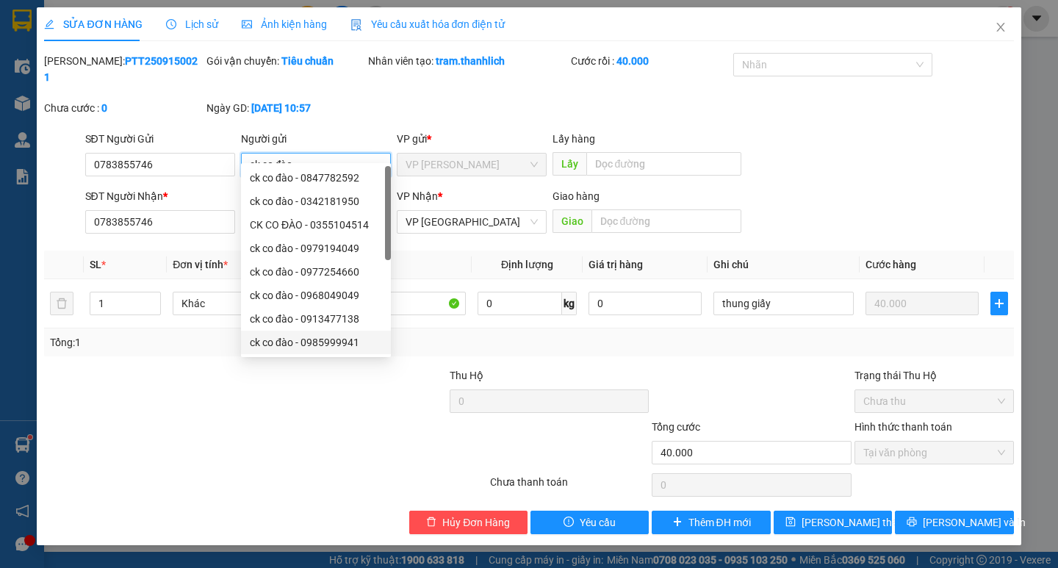
type input "ck co đào"
drag, startPoint x: 211, startPoint y: 436, endPoint x: 226, endPoint y: 434, distance: 15.5
click at [212, 436] on div at bounding box center [185, 444] width 284 height 51
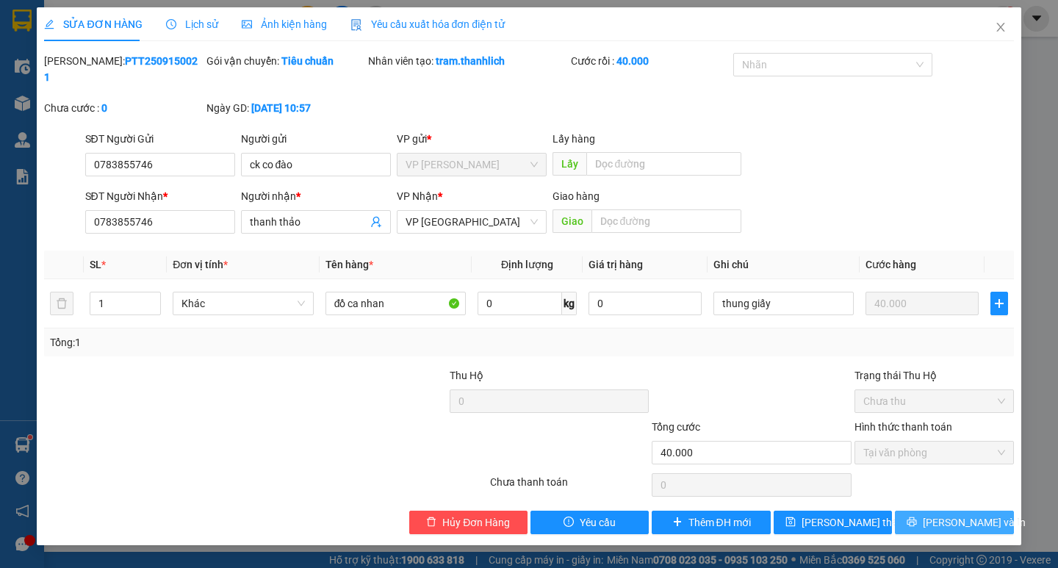
click at [917, 516] on icon "printer" at bounding box center [912, 521] width 10 height 10
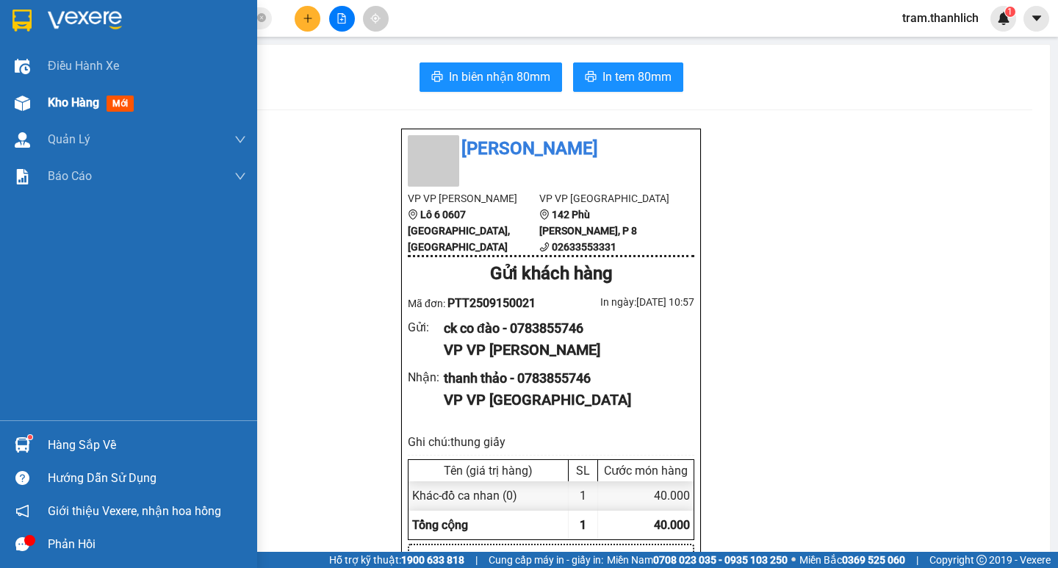
click at [39, 98] on div "Kho hàng mới" at bounding box center [128, 102] width 257 height 37
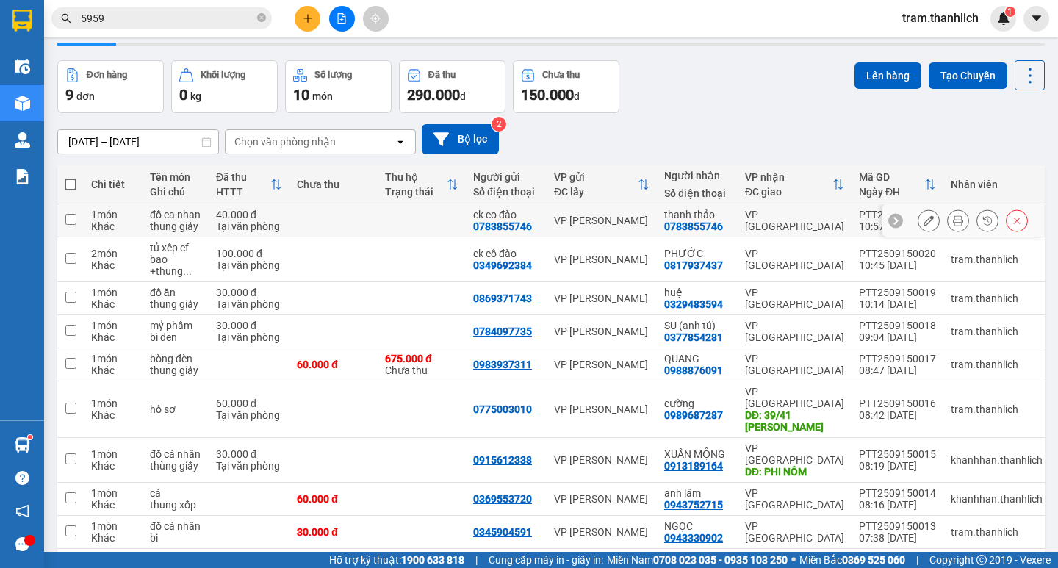
scroll to position [82, 0]
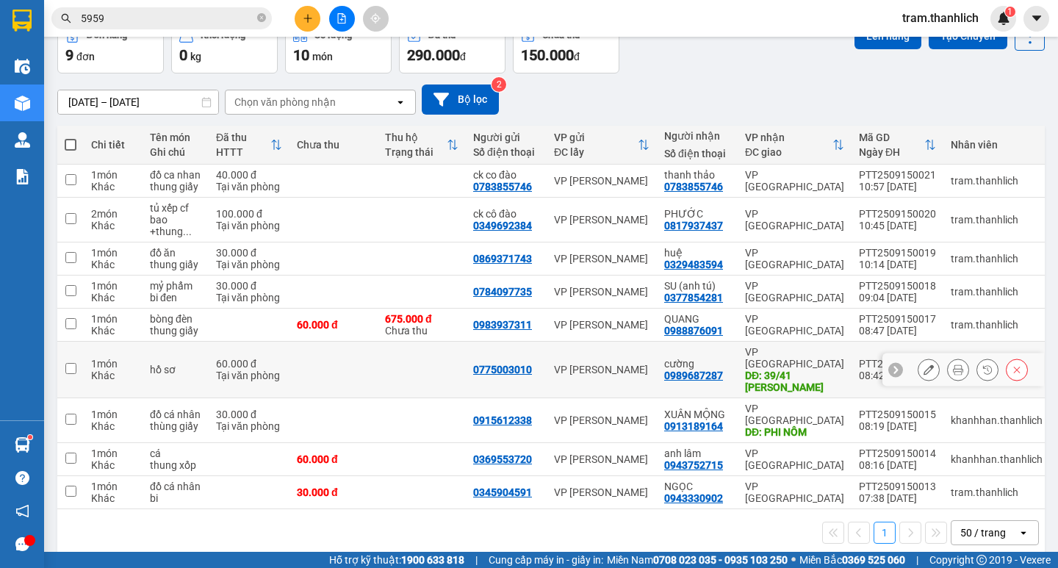
click at [68, 364] on input "checkbox" at bounding box center [70, 368] width 11 height 11
checkbox input "true"
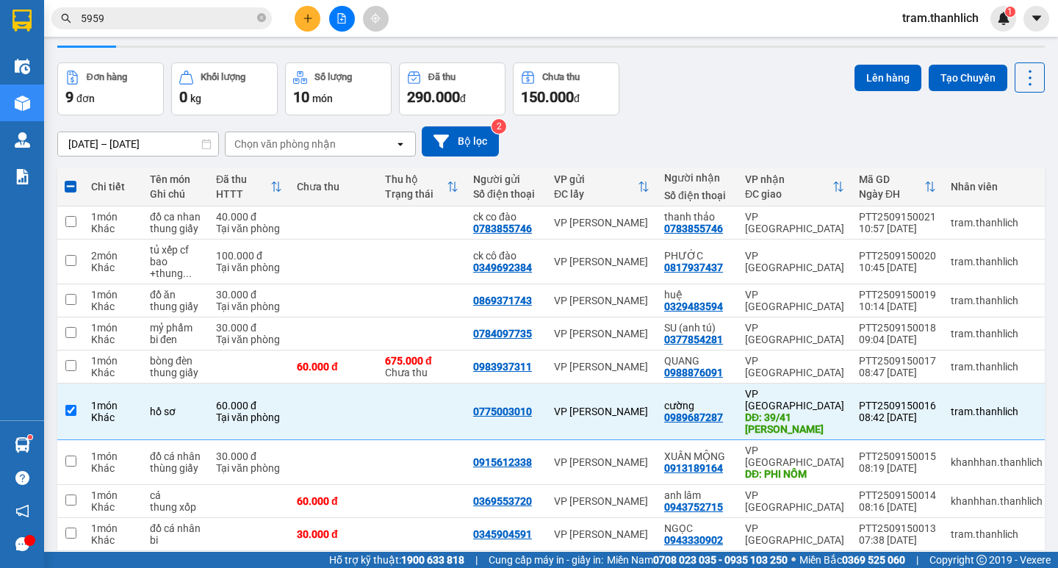
scroll to position [0, 0]
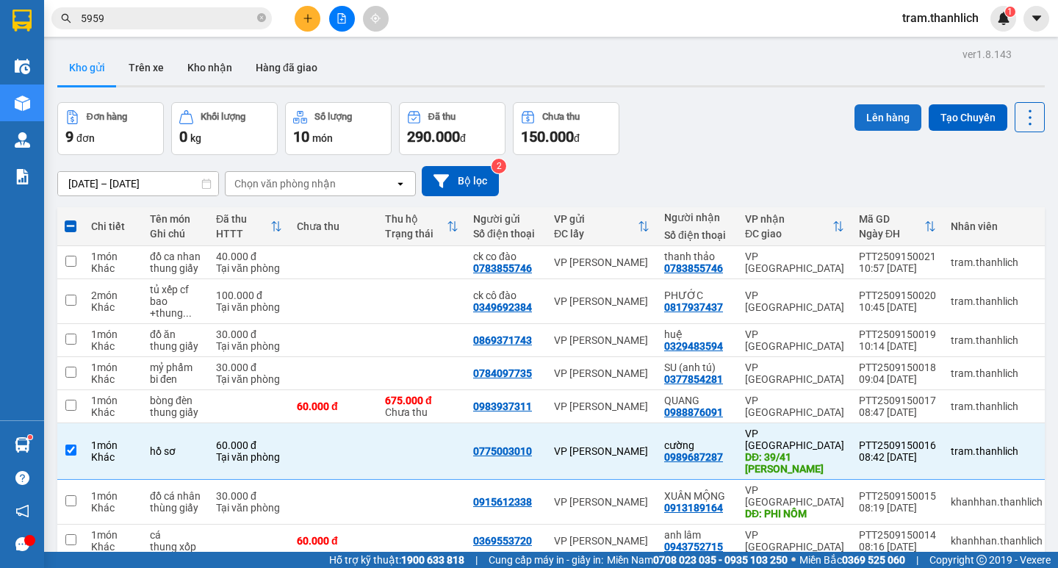
click at [861, 129] on button "Lên hàng" at bounding box center [887, 117] width 67 height 26
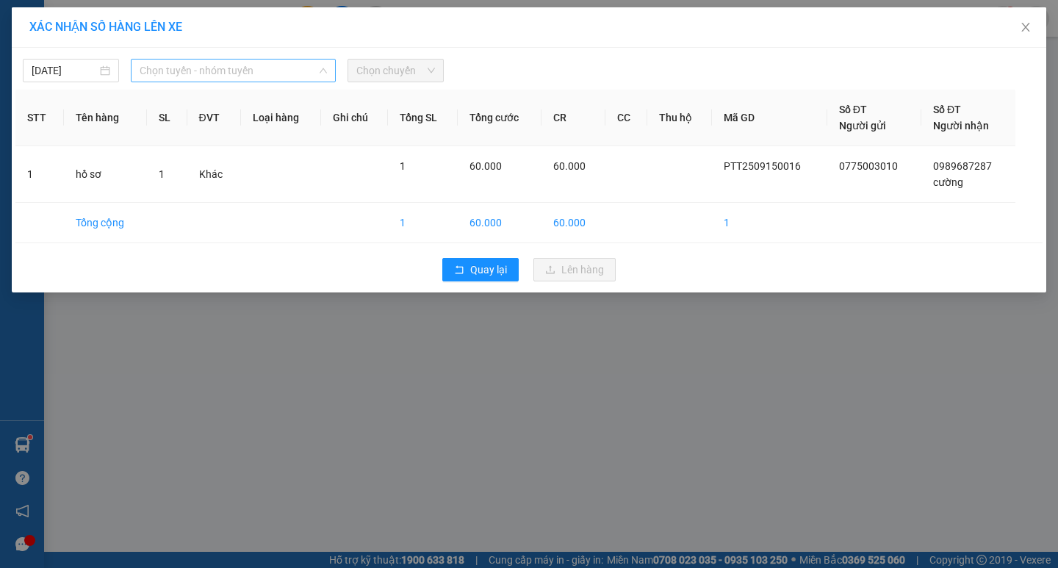
click at [184, 73] on span "Chọn tuyến - nhóm tuyến" at bounding box center [233, 71] width 187 height 22
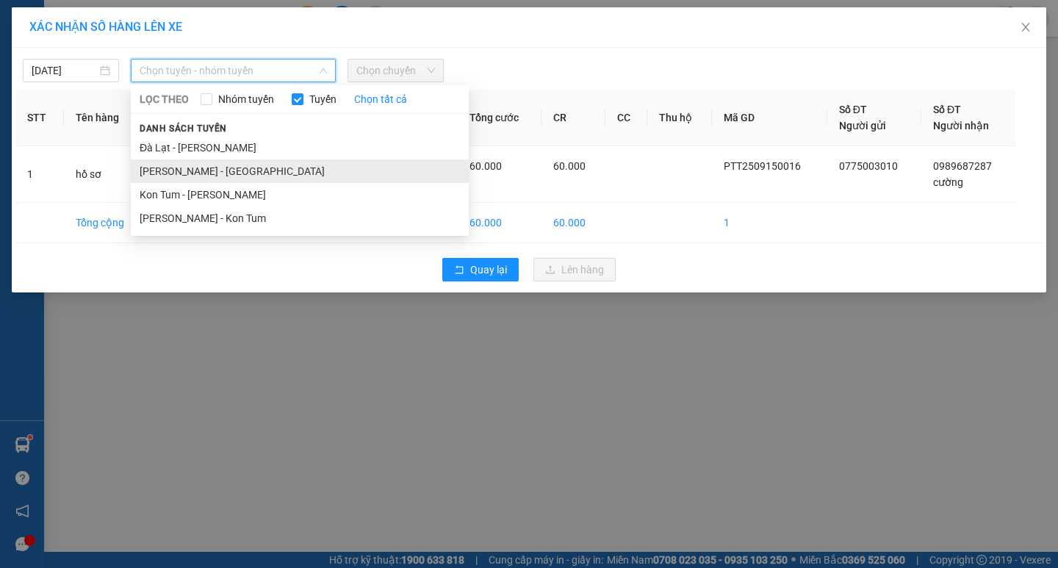
click at [186, 167] on li "[PERSON_NAME] - [GEOGRAPHIC_DATA]" at bounding box center [300, 171] width 338 height 24
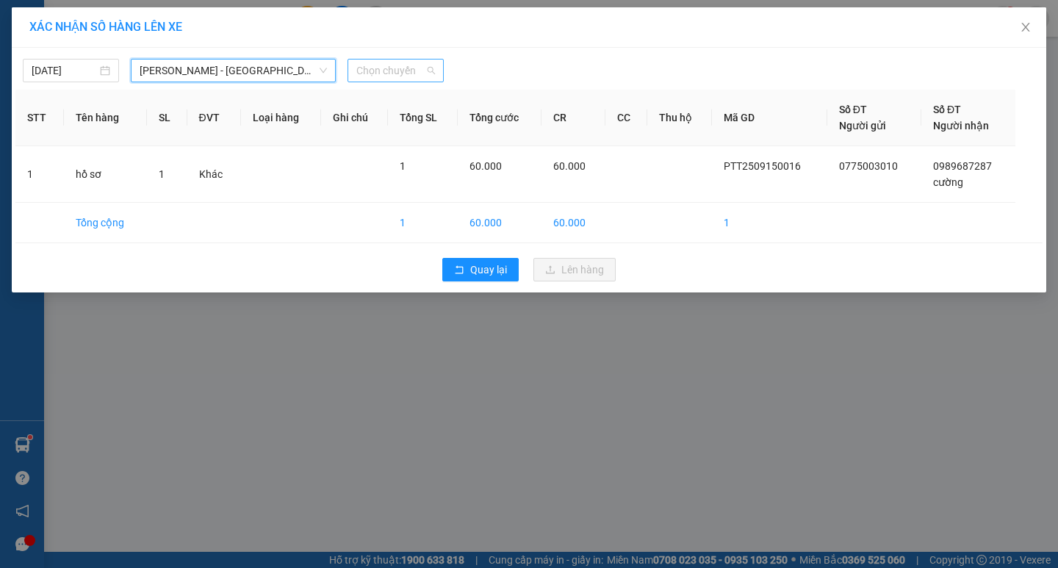
click at [387, 73] on span "Chọn chuyến" at bounding box center [395, 71] width 79 height 22
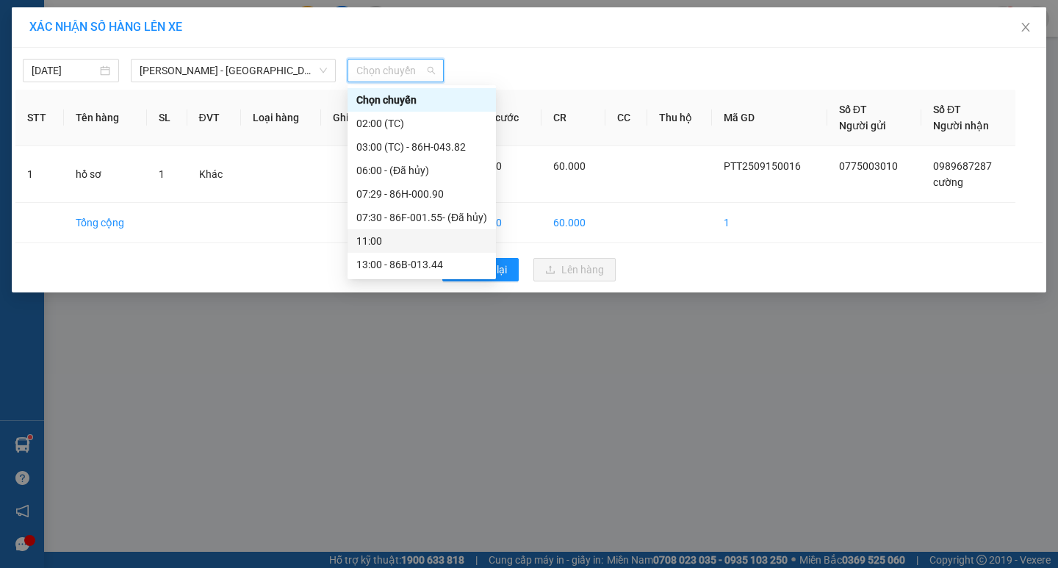
click at [383, 237] on div "11:00" at bounding box center [421, 241] width 131 height 16
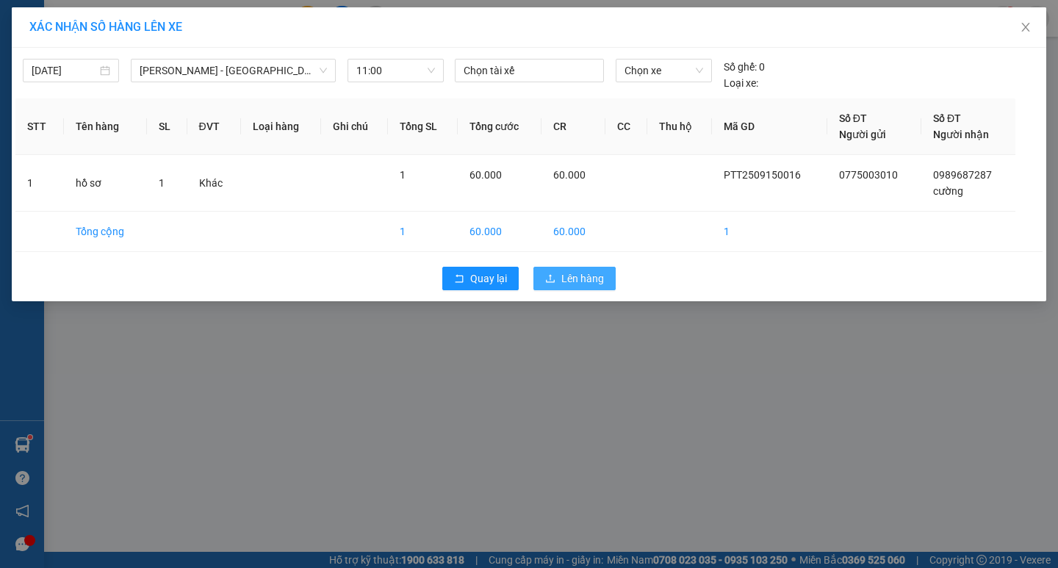
click at [575, 275] on span "Lên hàng" at bounding box center [582, 278] width 43 height 16
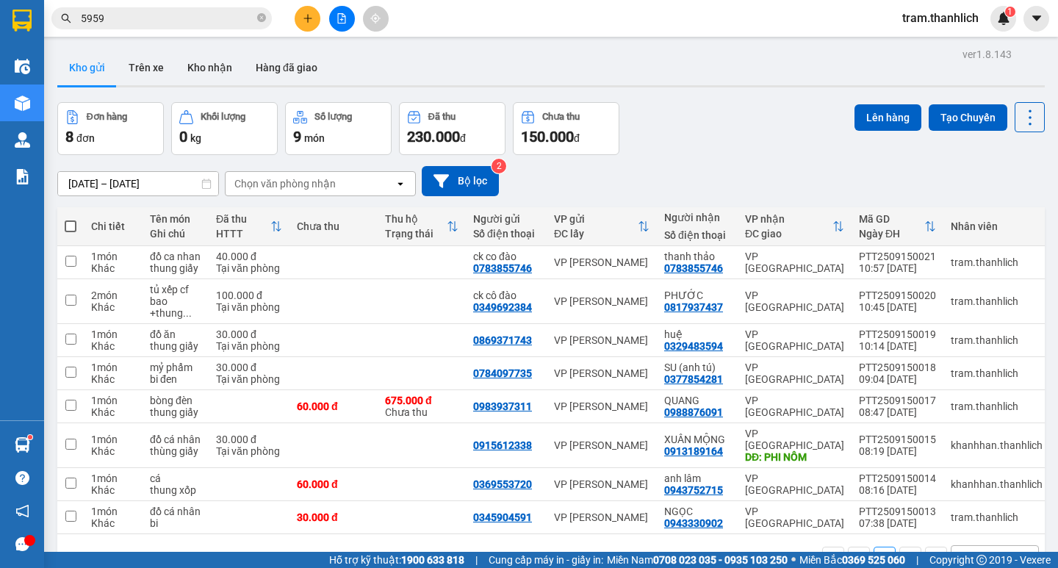
click at [304, 15] on icon "plus" at bounding box center [308, 18] width 10 height 10
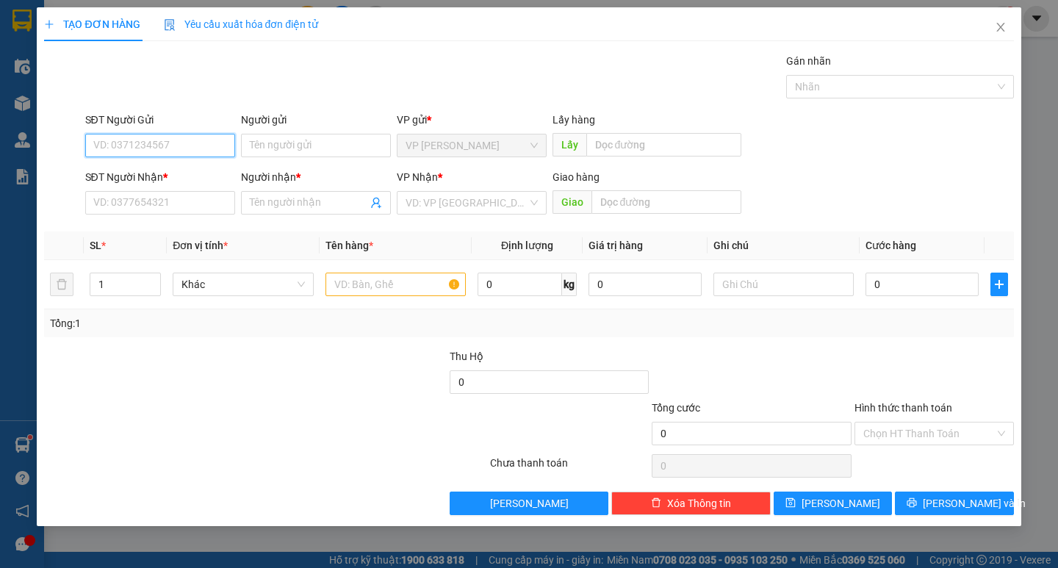
click at [201, 150] on input "SĐT Người Gửi" at bounding box center [160, 146] width 150 height 24
type input "0942616539"
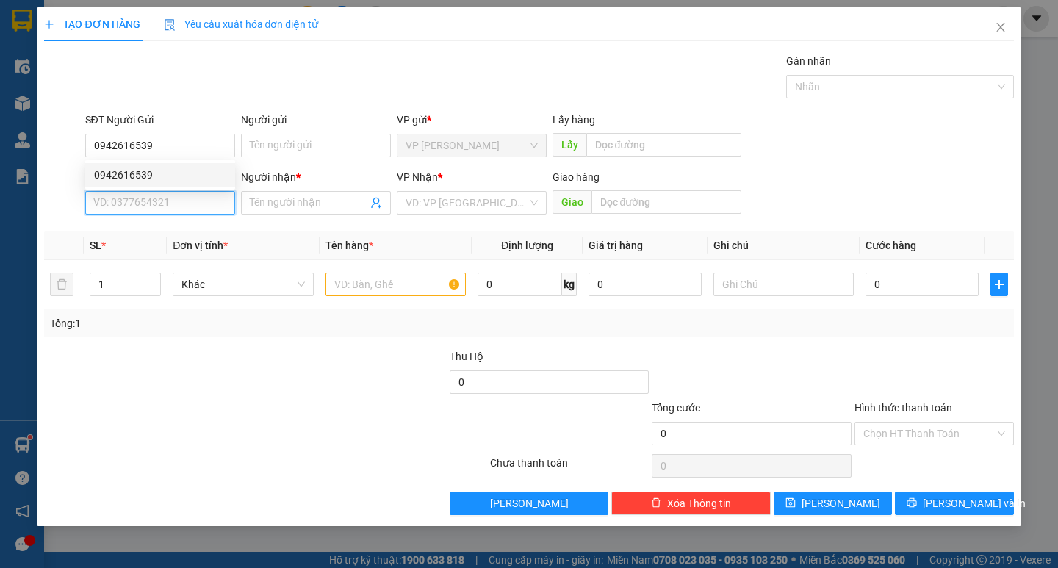
click at [200, 195] on input "SĐT Người Nhận *" at bounding box center [160, 203] width 150 height 24
type input "0974122727"
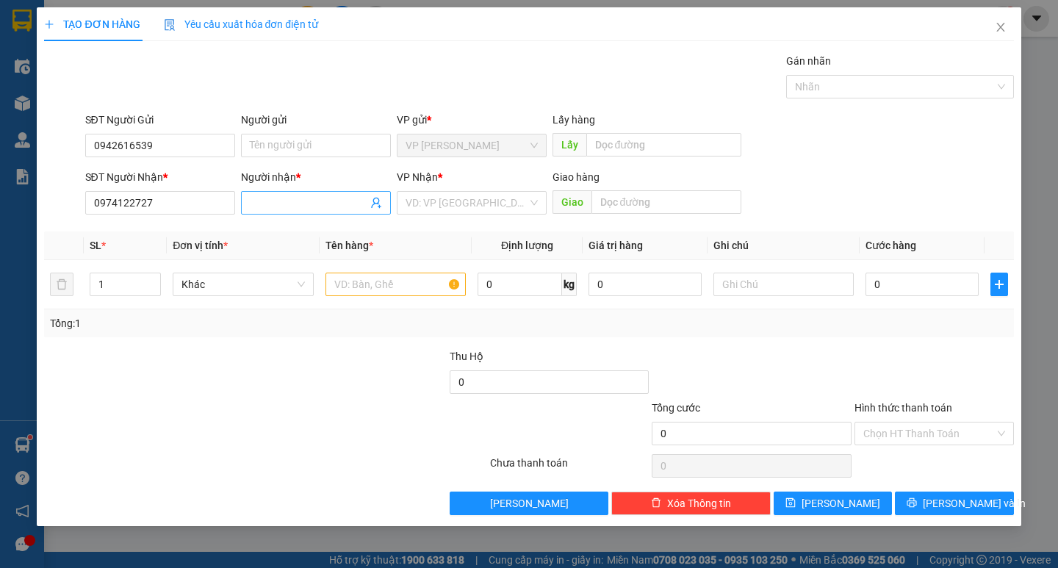
click at [286, 202] on input "Người nhận *" at bounding box center [309, 203] width 118 height 16
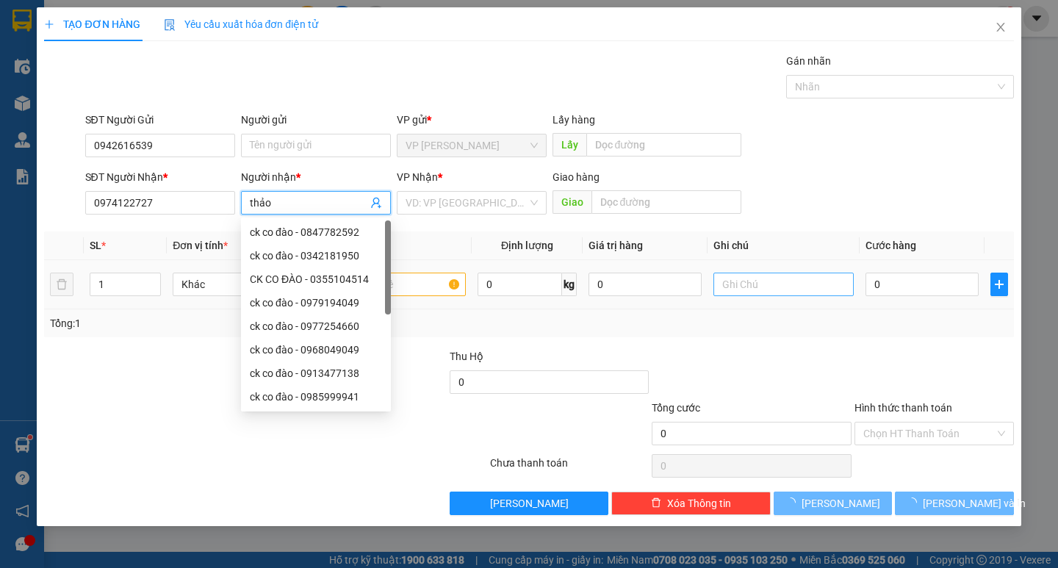
type input "thảo"
click at [776, 284] on input "text" at bounding box center [783, 285] width 140 height 24
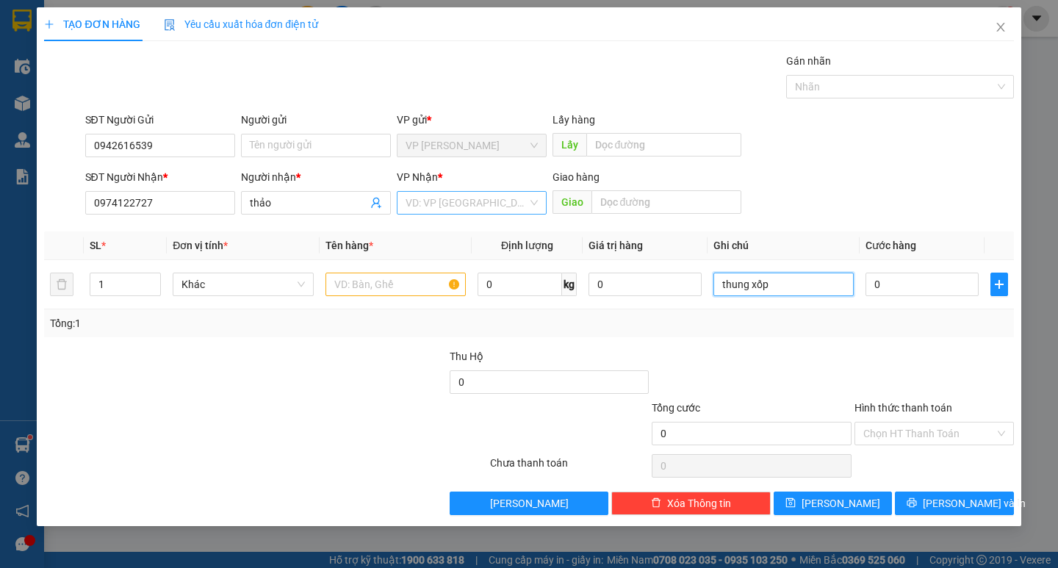
click at [487, 191] on div "VD: VP [GEOGRAPHIC_DATA]" at bounding box center [472, 203] width 150 height 24
type input "thung xốp"
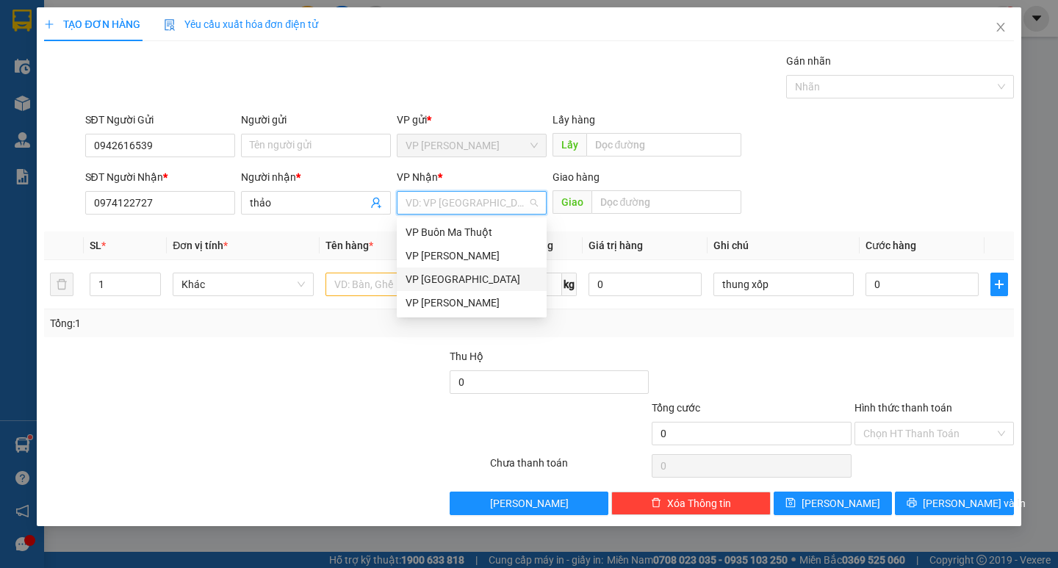
click at [450, 276] on div "VP [GEOGRAPHIC_DATA]" at bounding box center [472, 279] width 132 height 16
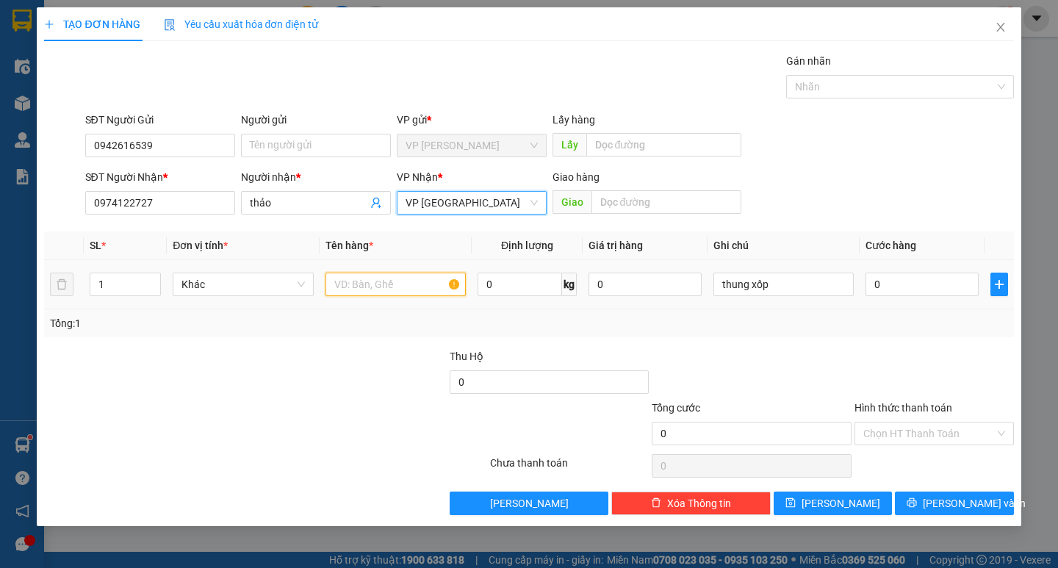
click at [409, 279] on input "text" at bounding box center [395, 285] width 140 height 24
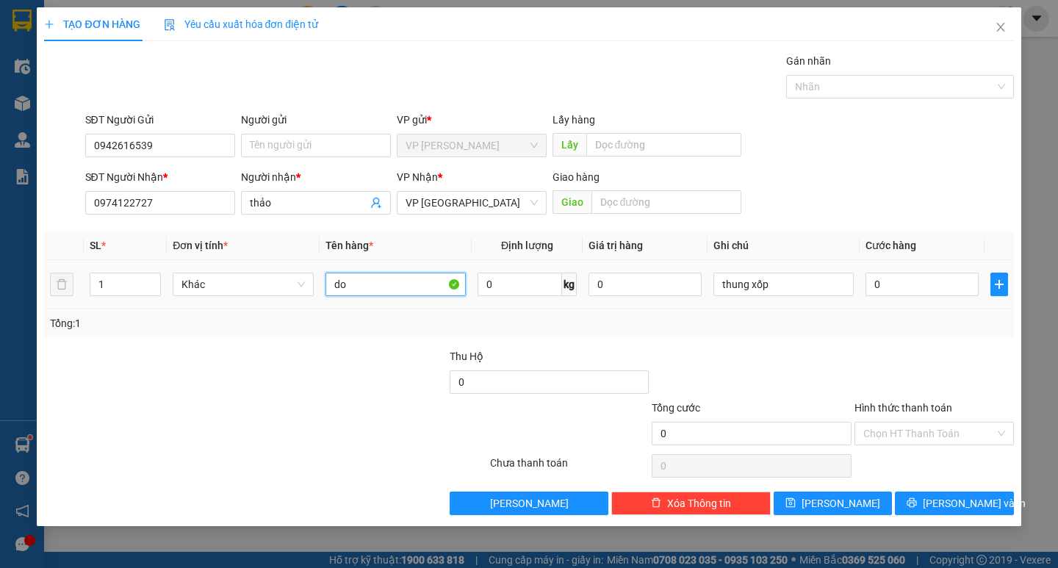
type input "d"
type input "đồ khô"
click at [891, 286] on input "0" at bounding box center [921, 285] width 113 height 24
type input "3"
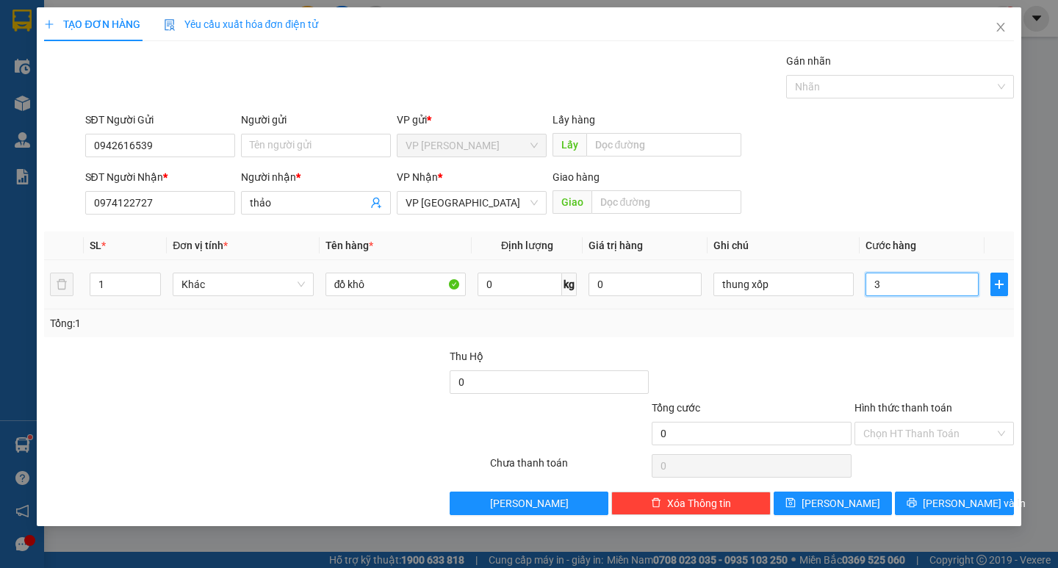
type input "3"
type input "30"
type input "300"
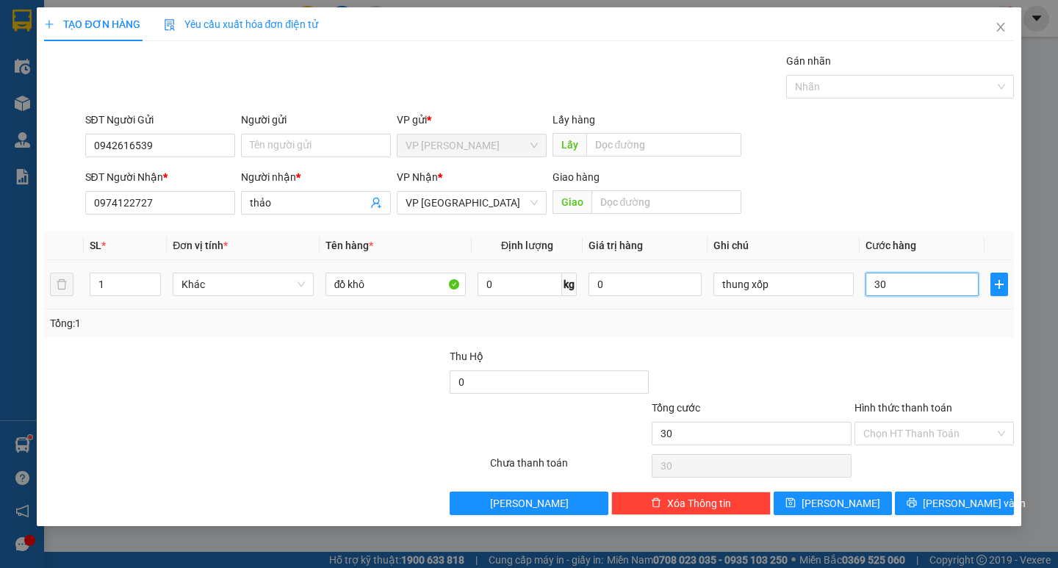
type input "300"
type input "3.000"
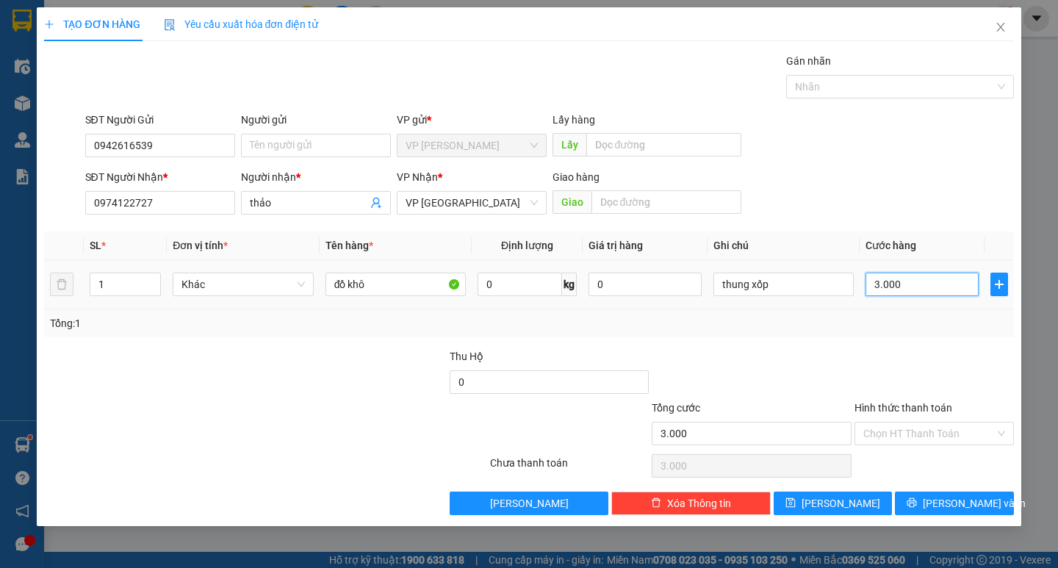
type input "30.000"
drag, startPoint x: 954, startPoint y: 504, endPoint x: 602, endPoint y: 248, distance: 435.4
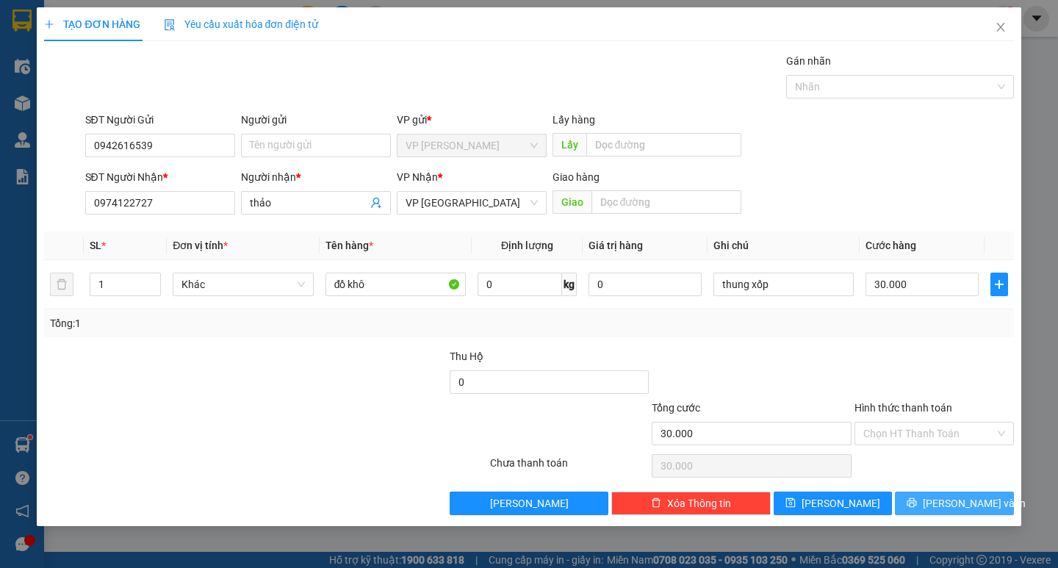
click at [948, 501] on span "[PERSON_NAME] và In" at bounding box center [974, 503] width 103 height 16
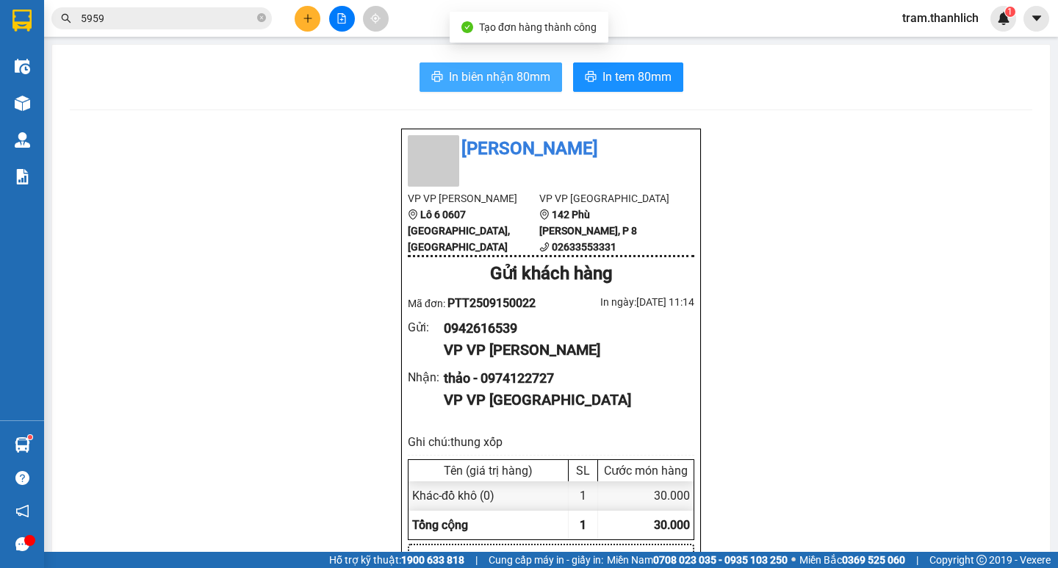
click at [482, 76] on span "In biên nhận 80mm" at bounding box center [499, 77] width 101 height 18
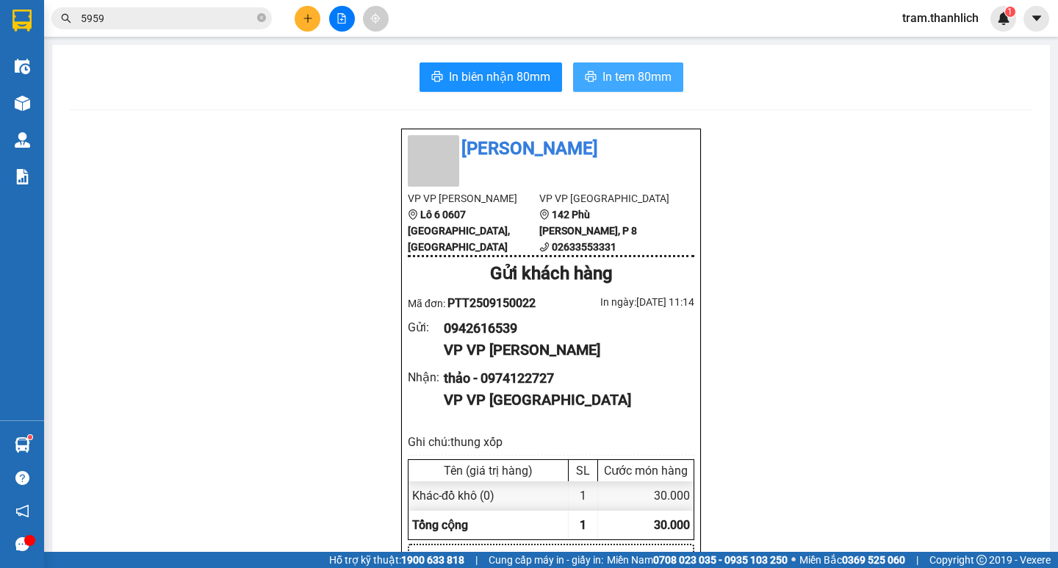
click at [616, 66] on button "In tem 80mm" at bounding box center [628, 76] width 110 height 29
click at [301, 14] on button at bounding box center [308, 19] width 26 height 26
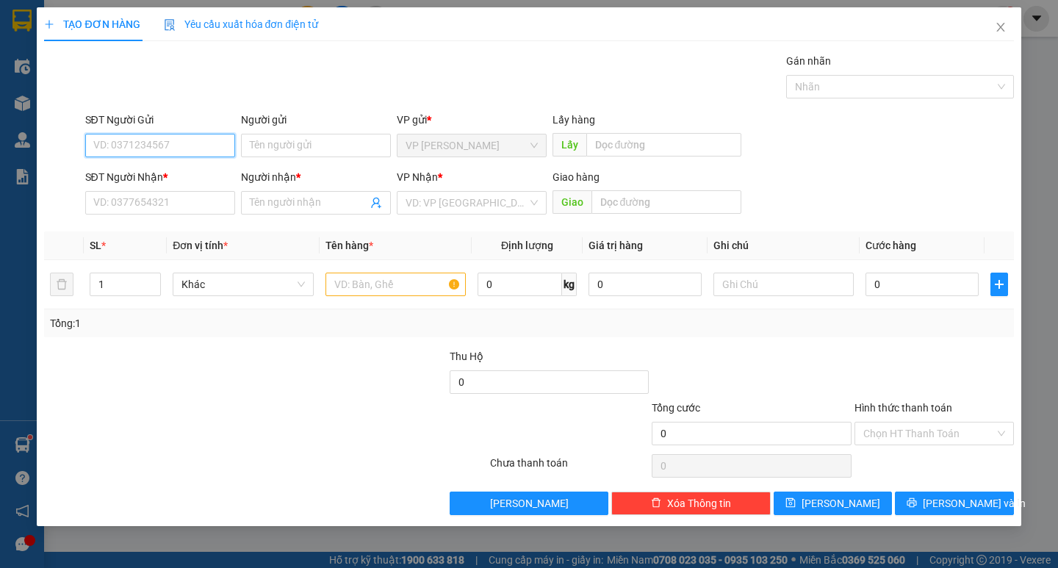
click at [203, 148] on input "SĐT Người Gửi" at bounding box center [160, 146] width 150 height 24
type input "0785997999"
click at [109, 202] on input "SĐT Người Nhận *" at bounding box center [160, 203] width 150 height 24
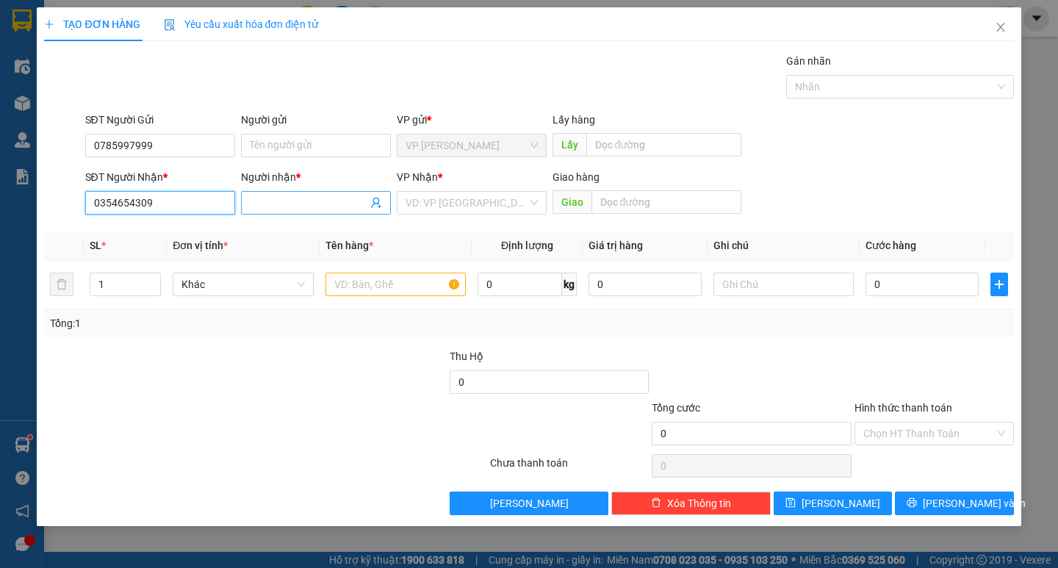
type input "0354654309"
click at [292, 203] on input "Người nhận *" at bounding box center [309, 203] width 118 height 16
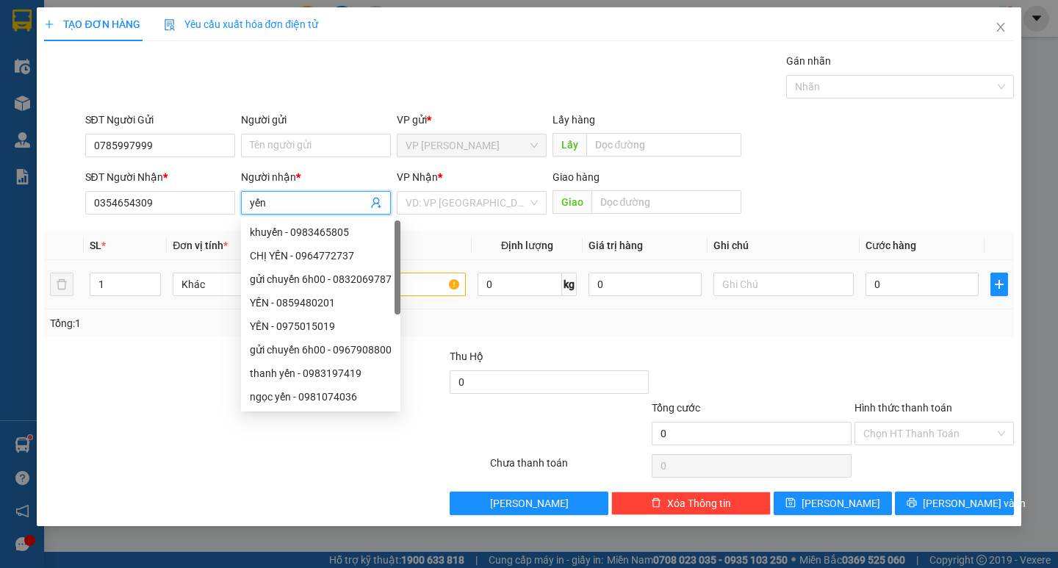
type input "yến"
click at [433, 287] on input "text" at bounding box center [395, 285] width 140 height 24
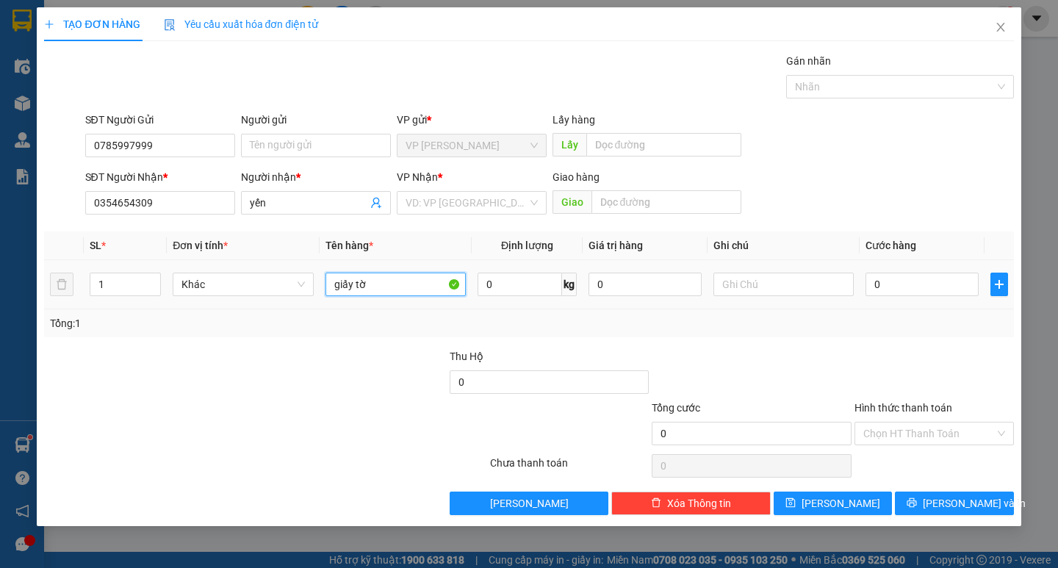
type input "giấy tờ"
drag, startPoint x: 858, startPoint y: 275, endPoint x: 915, endPoint y: 284, distance: 57.2
click at [894, 281] on tr "1 Khác giấy tờ 0 kg 0 0" at bounding box center [528, 284] width 969 height 49
click at [915, 284] on input "0" at bounding box center [921, 285] width 113 height 24
type input "3"
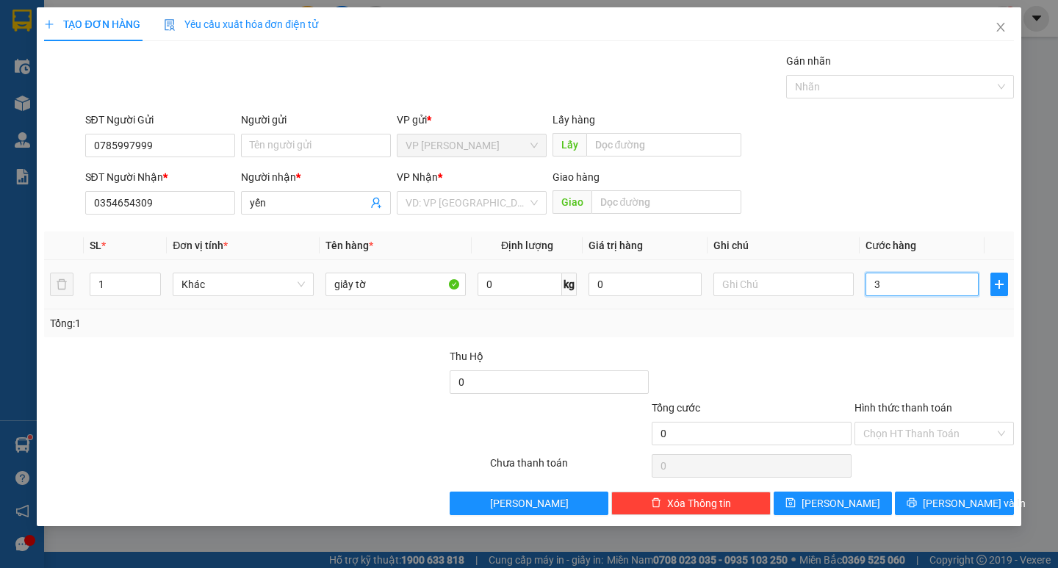
type input "3"
type input "30"
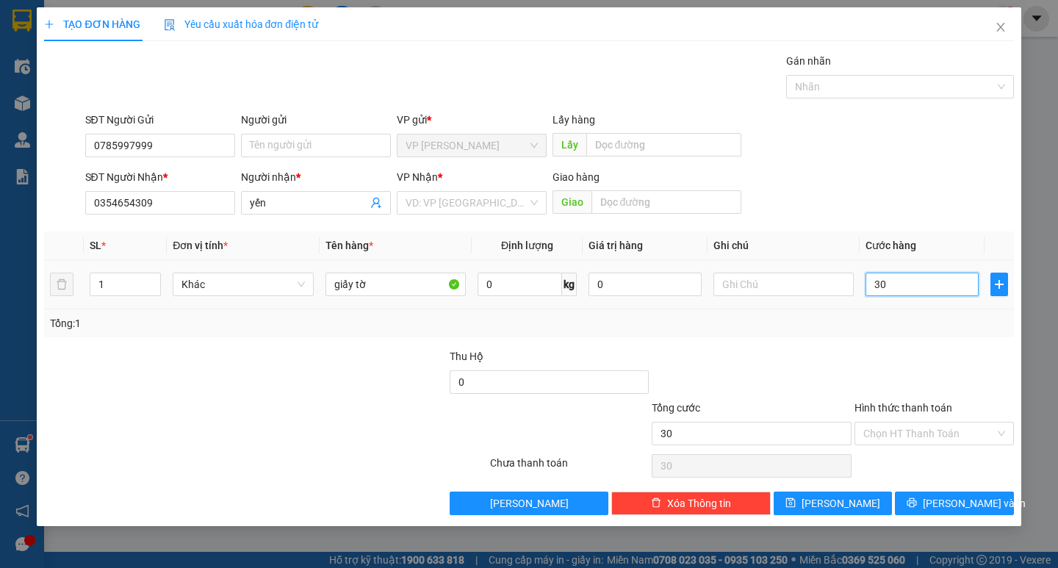
type input "300"
type input "3.000"
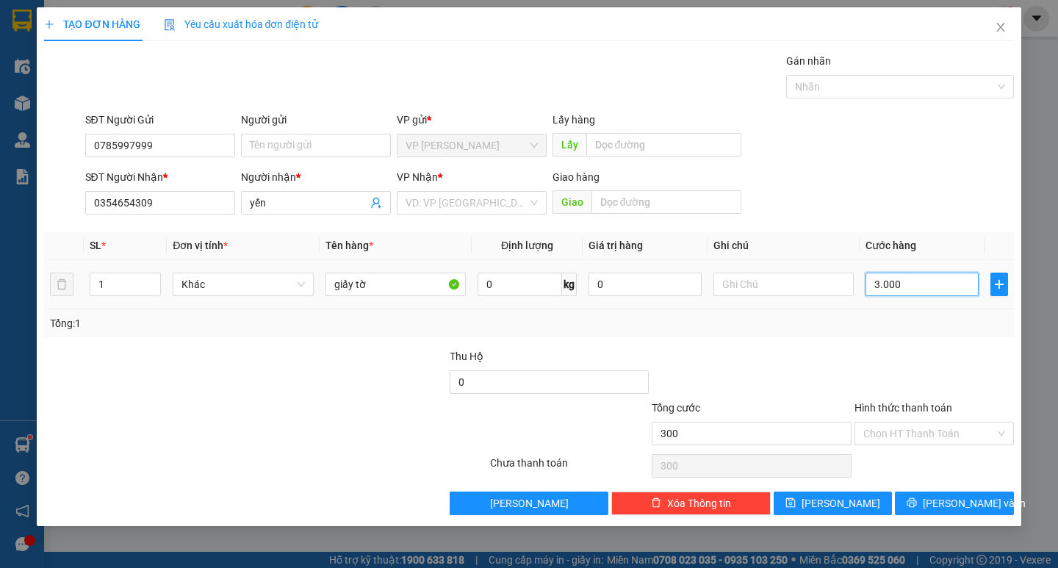
type input "3.000"
type input "30.000"
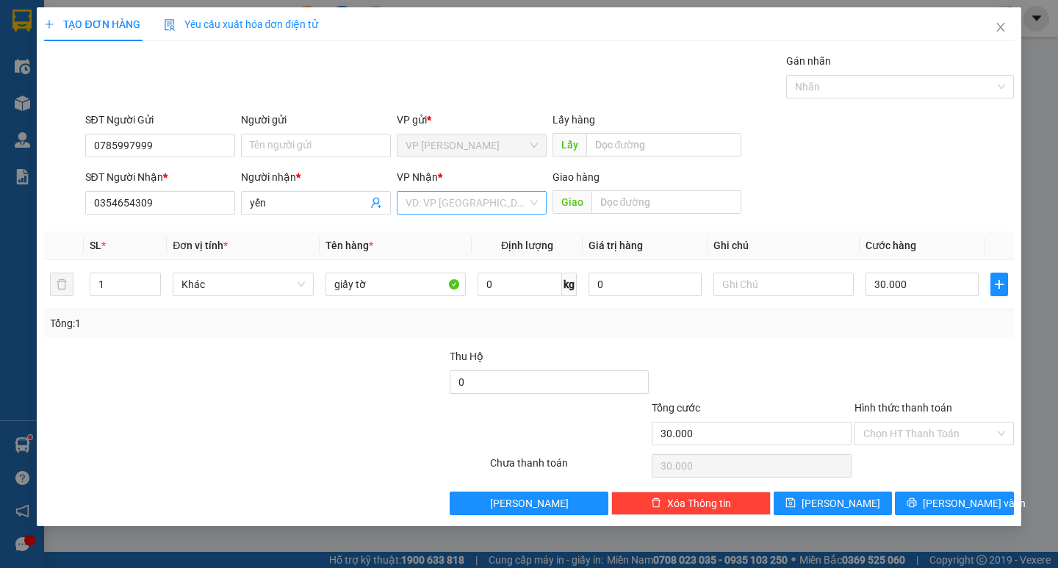
click at [436, 206] on input "search" at bounding box center [467, 203] width 122 height 22
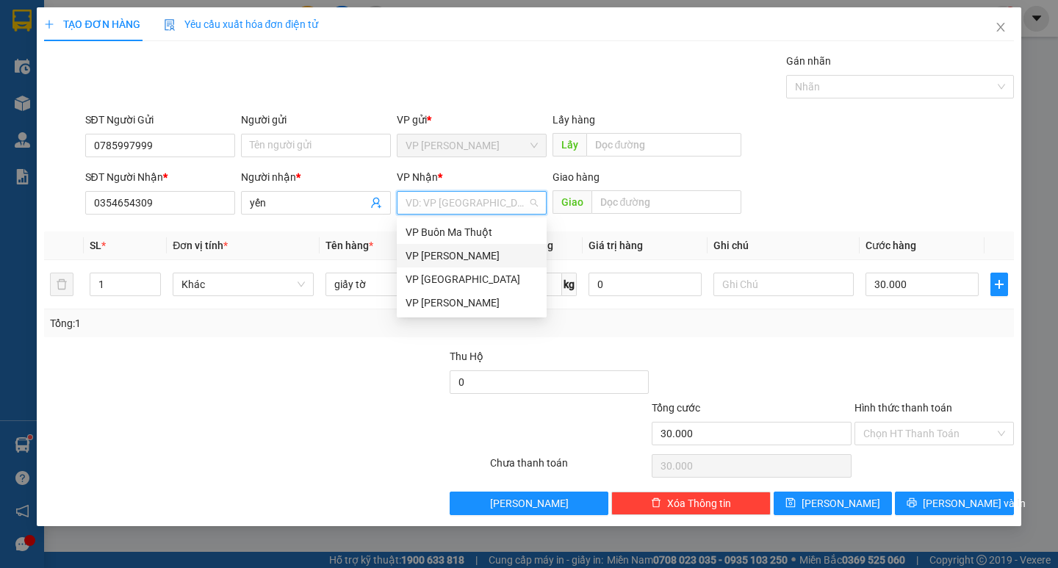
click at [445, 278] on div "VP [GEOGRAPHIC_DATA]" at bounding box center [472, 279] width 132 height 16
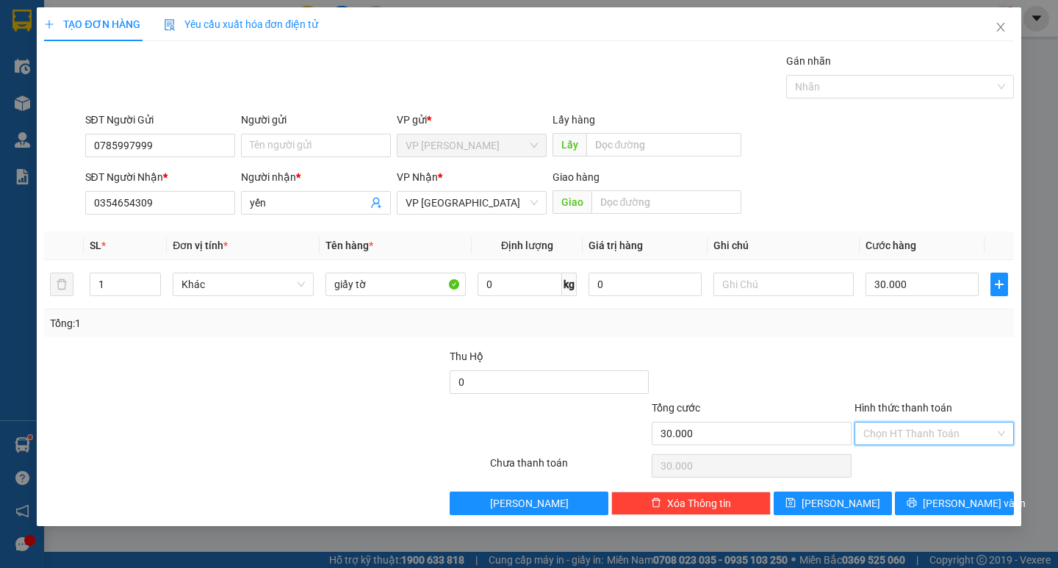
click at [926, 436] on input "Hình thức thanh toán" at bounding box center [928, 433] width 131 height 22
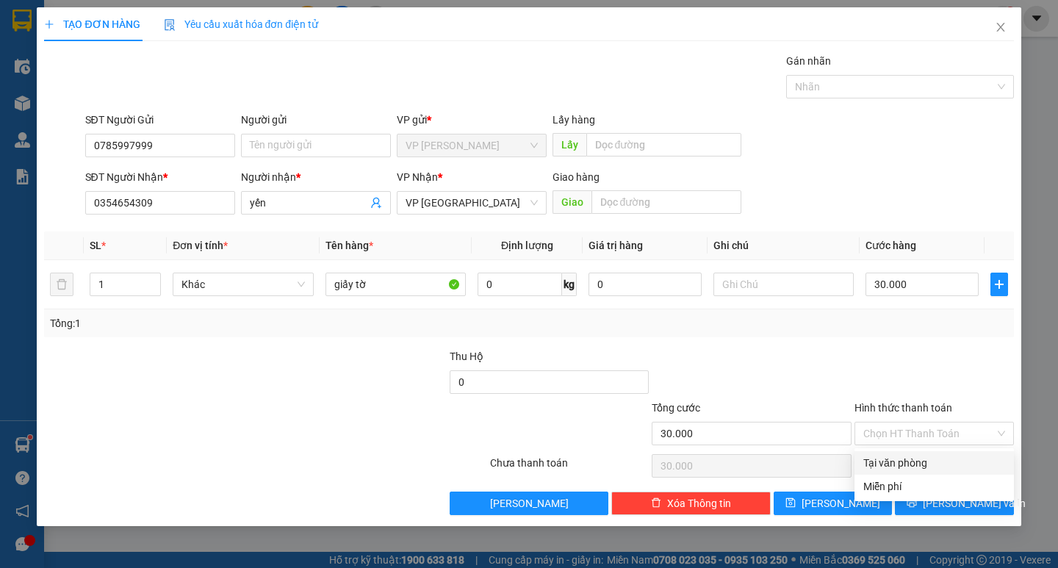
click at [926, 447] on div "Hình thức thanh toán Chọn HT Thanh Toán" at bounding box center [933, 425] width 159 height 51
drag, startPoint x: 904, startPoint y: 431, endPoint x: 907, endPoint y: 449, distance: 17.9
click at [905, 436] on input "Hình thức thanh toán" at bounding box center [928, 433] width 131 height 22
click at [912, 459] on div "Tại văn phòng" at bounding box center [933, 463] width 159 height 24
type input "0"
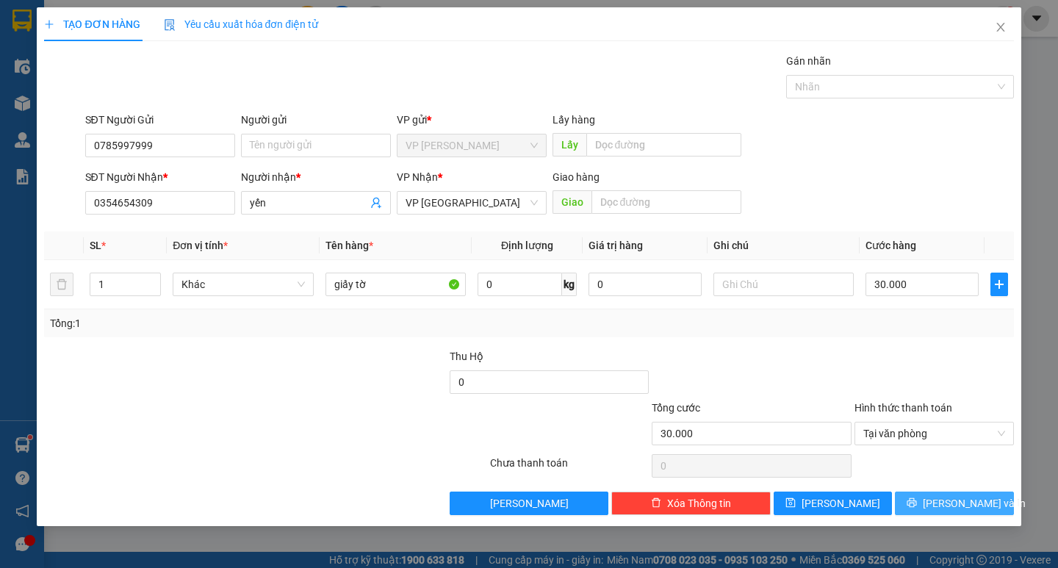
click at [959, 510] on span "[PERSON_NAME] và In" at bounding box center [974, 503] width 103 height 16
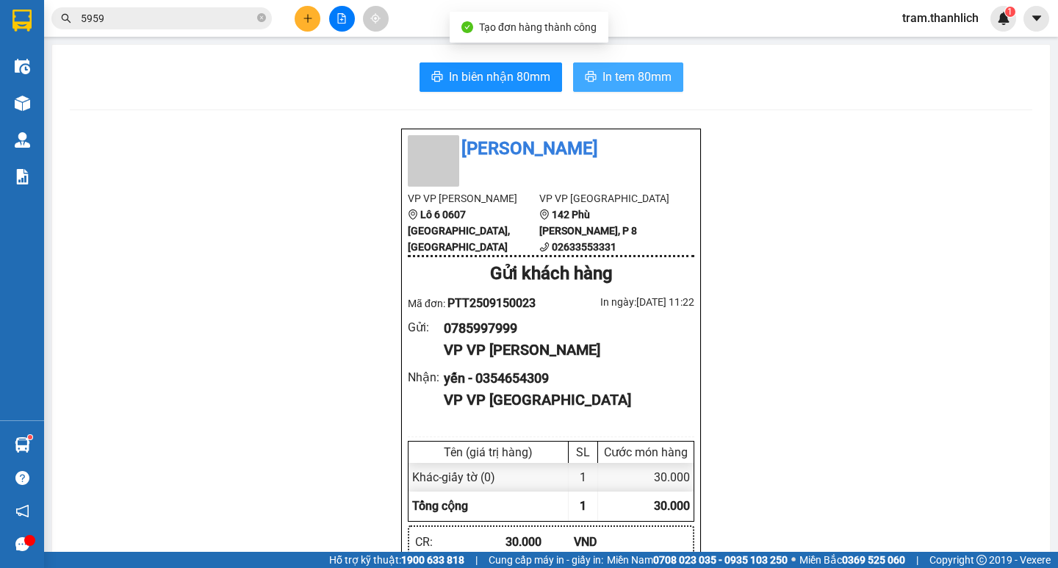
click at [647, 68] on span "In tem 80mm" at bounding box center [636, 77] width 69 height 18
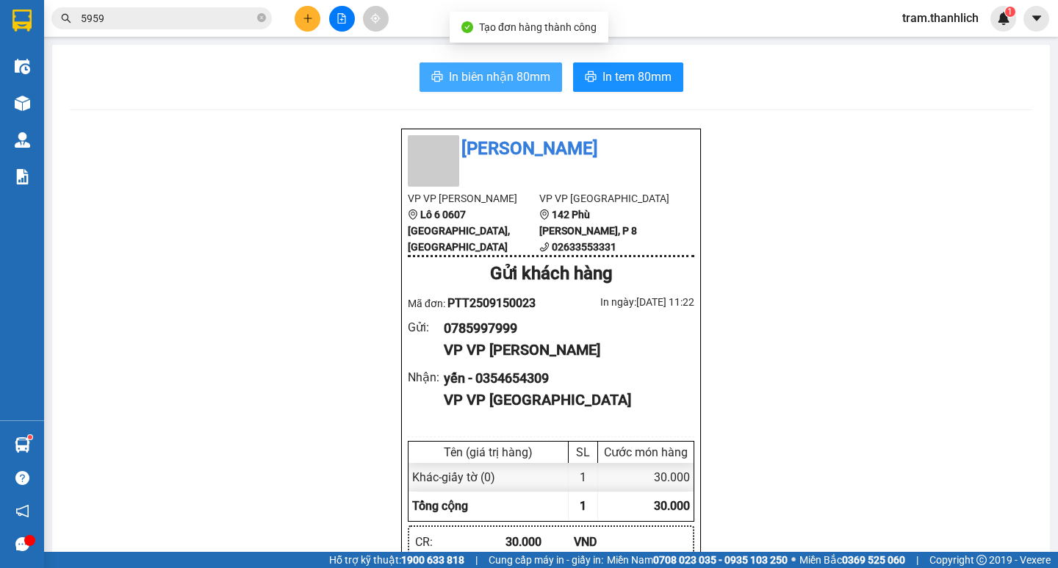
click at [503, 80] on span "In biên nhận 80mm" at bounding box center [499, 77] width 101 height 18
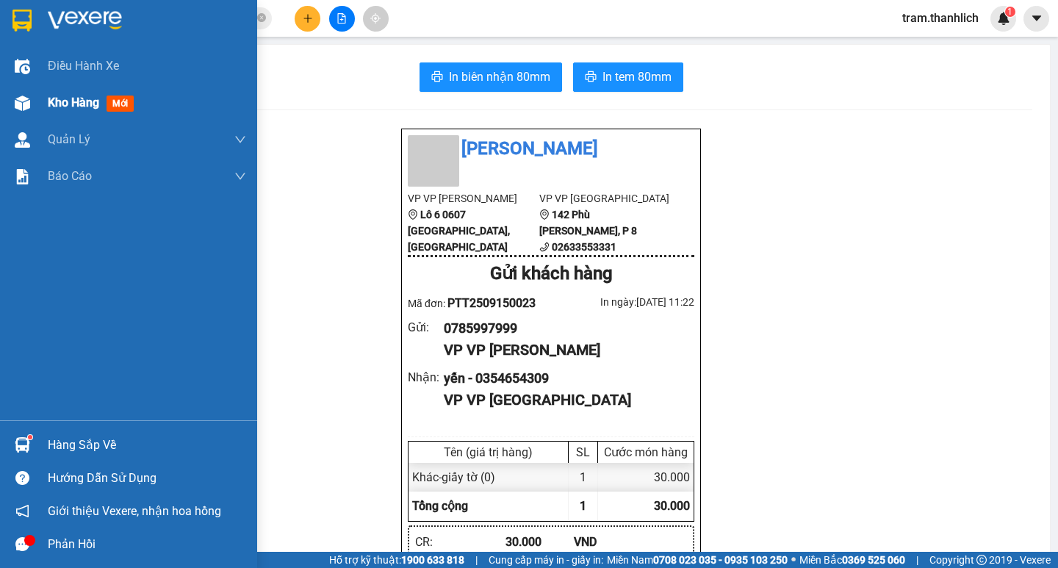
click at [82, 119] on div "Kho hàng mới" at bounding box center [147, 102] width 198 height 37
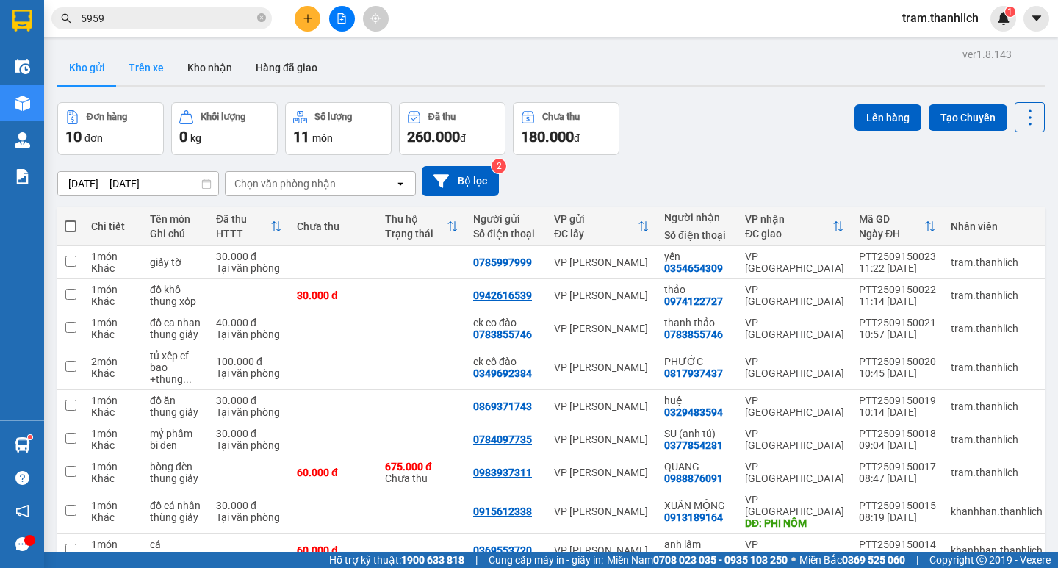
click at [154, 54] on button "Trên xe" at bounding box center [146, 67] width 59 height 35
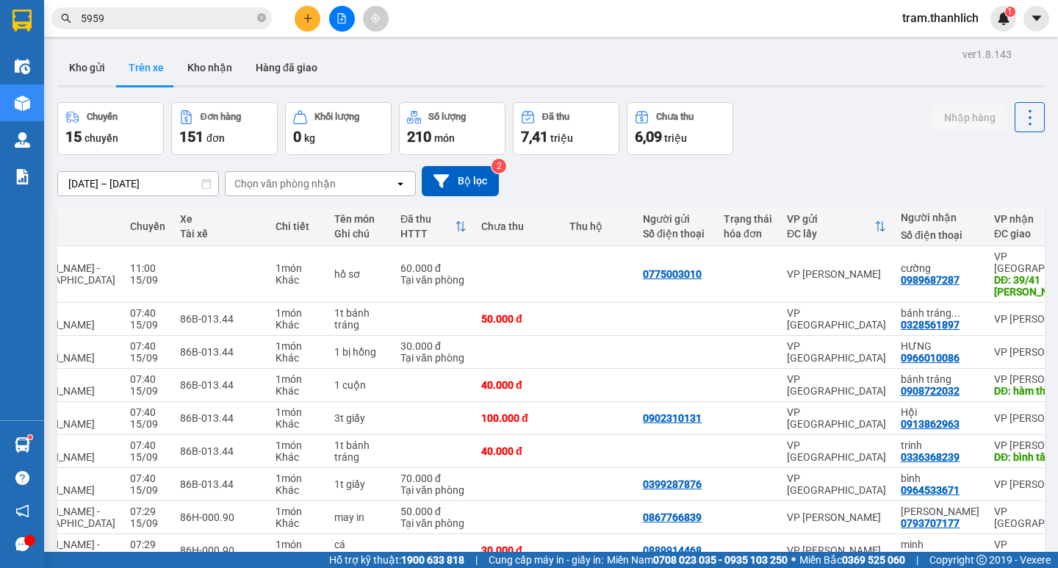
click at [312, 21] on icon "plus" at bounding box center [308, 18] width 10 height 10
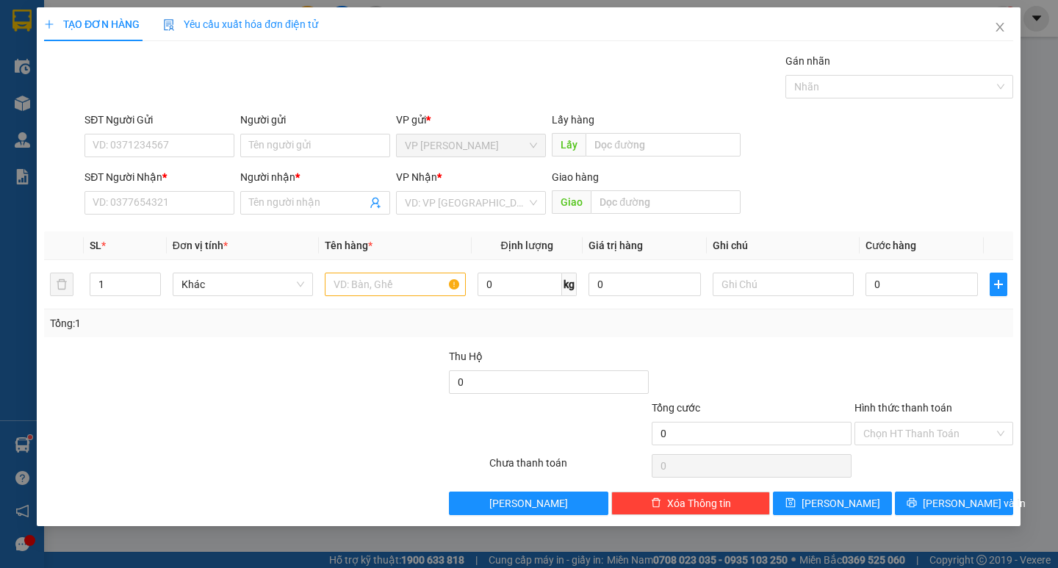
drag, startPoint x: 140, startPoint y: 176, endPoint x: 144, endPoint y: 154, distance: 22.3
click at [140, 172] on div "SĐT Người Nhận *" at bounding box center [160, 177] width 150 height 16
click at [140, 191] on input "SĐT Người Nhận *" at bounding box center [160, 203] width 150 height 24
click at [145, 151] on input "SĐT Người Gửi" at bounding box center [160, 146] width 150 height 24
type input "0941234056"
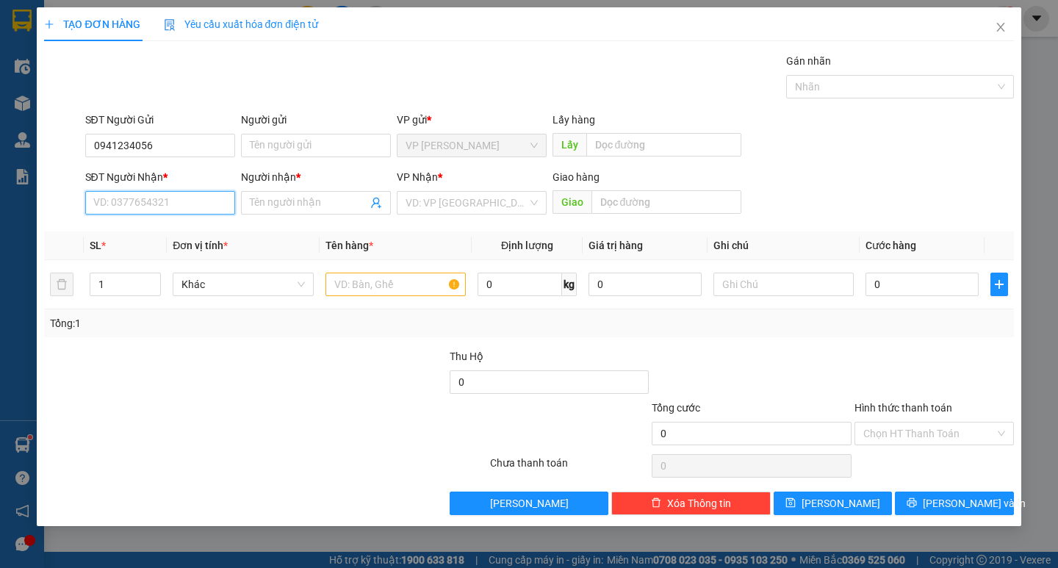
click at [152, 194] on input "SĐT Người Nhận *" at bounding box center [160, 203] width 150 height 24
click at [159, 205] on input "09886" at bounding box center [160, 203] width 150 height 24
click at [194, 239] on div "0963096979 - [PERSON_NAME]" at bounding box center [166, 232] width 145 height 16
type input "0963096979"
type input "[PERSON_NAME]"
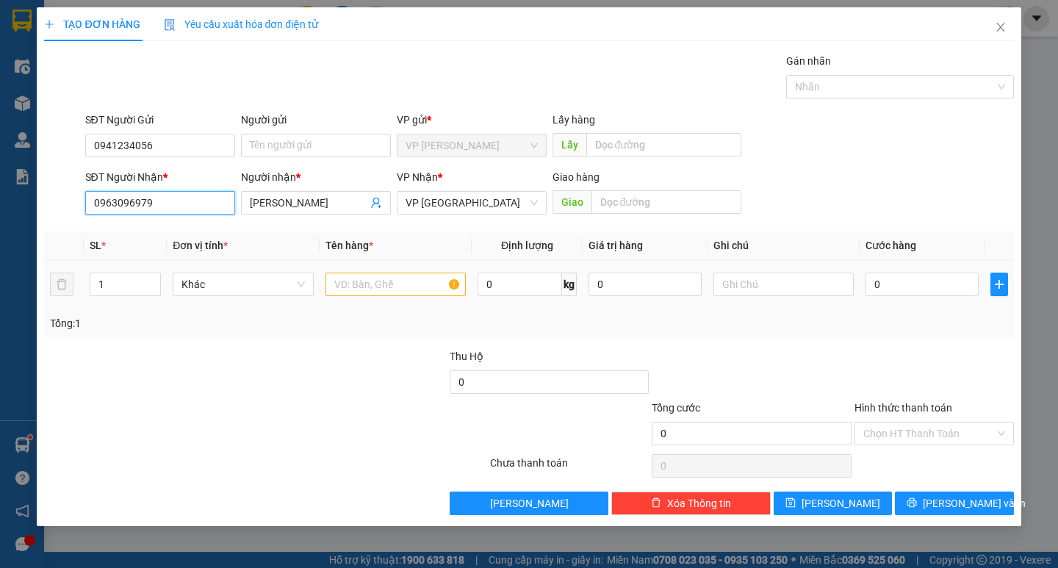
type input "0963096979"
click at [439, 281] on input "text" at bounding box center [395, 285] width 140 height 24
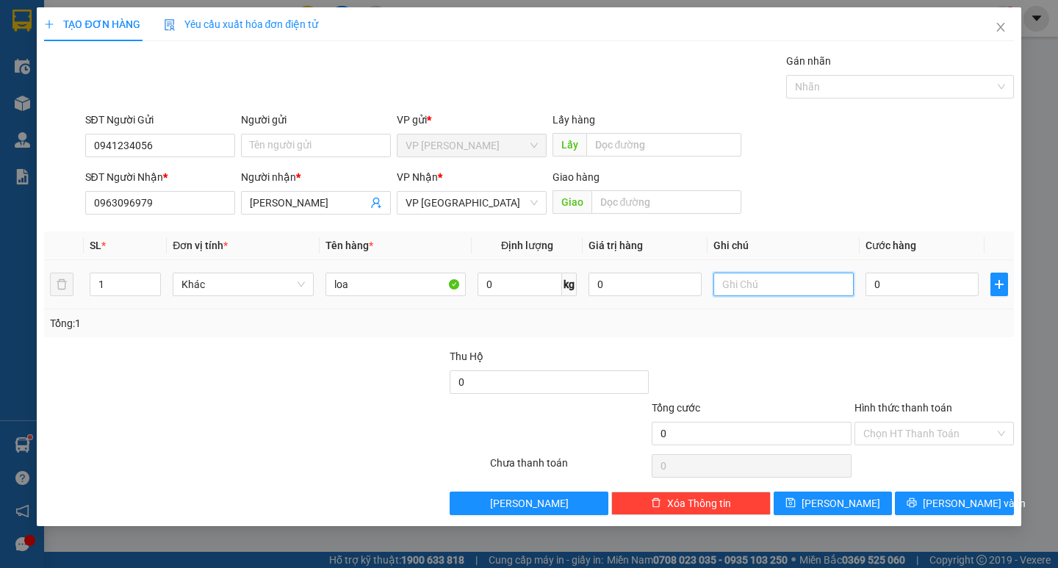
click at [723, 292] on input "text" at bounding box center [783, 285] width 140 height 24
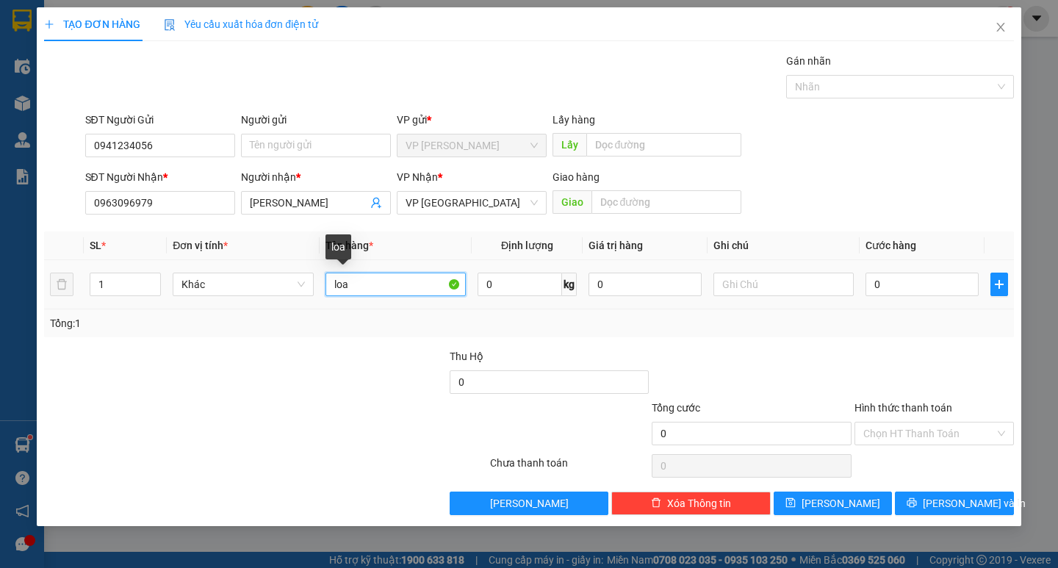
click at [376, 282] on input "loa" at bounding box center [395, 285] width 140 height 24
type input "loa nhỏ"
click at [879, 289] on input "0" at bounding box center [921, 285] width 113 height 24
type input "4"
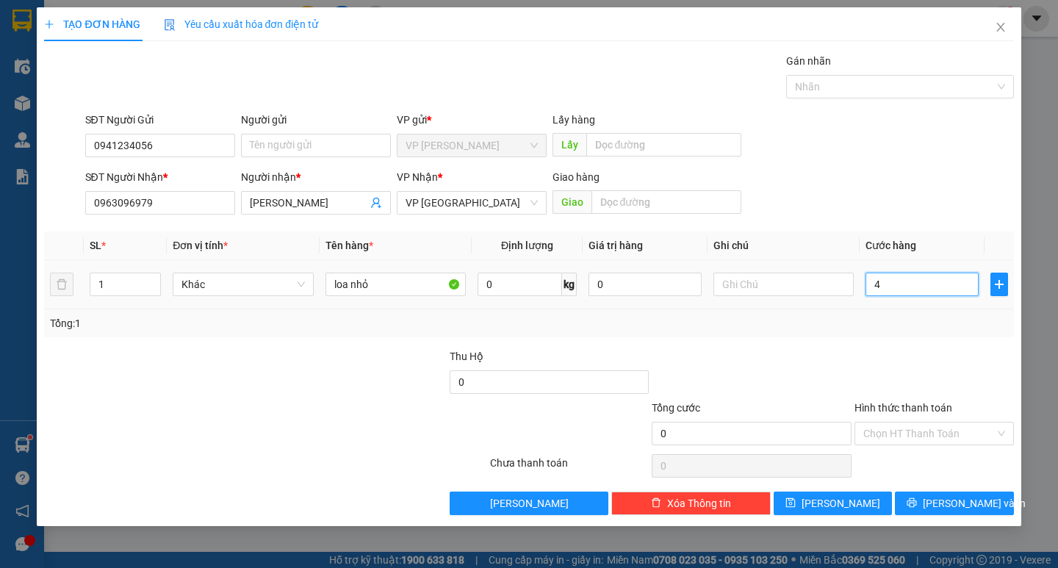
type input "4"
type input "401"
type input "4.010"
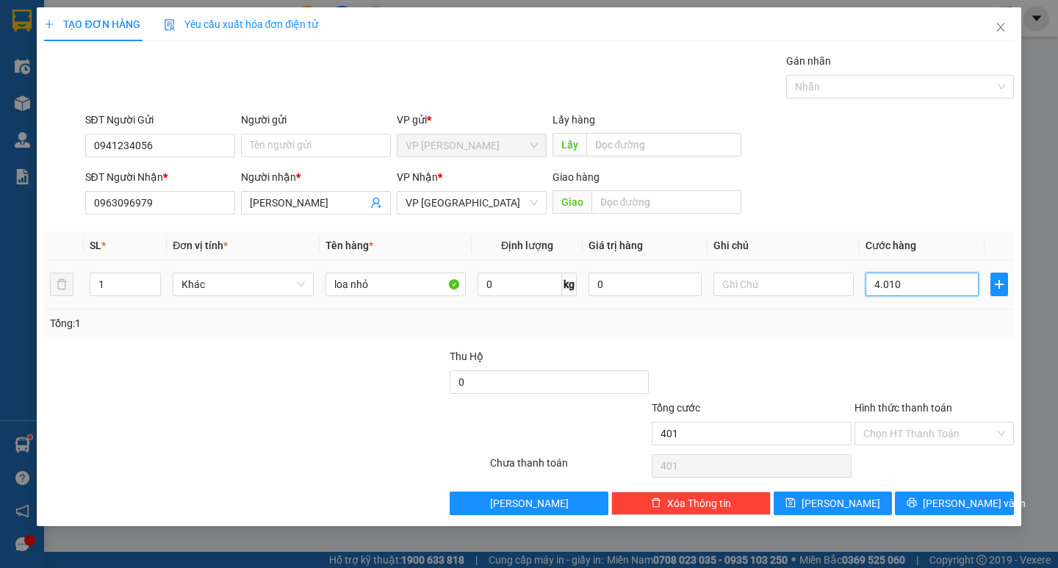
type input "4.010"
type input "40.100"
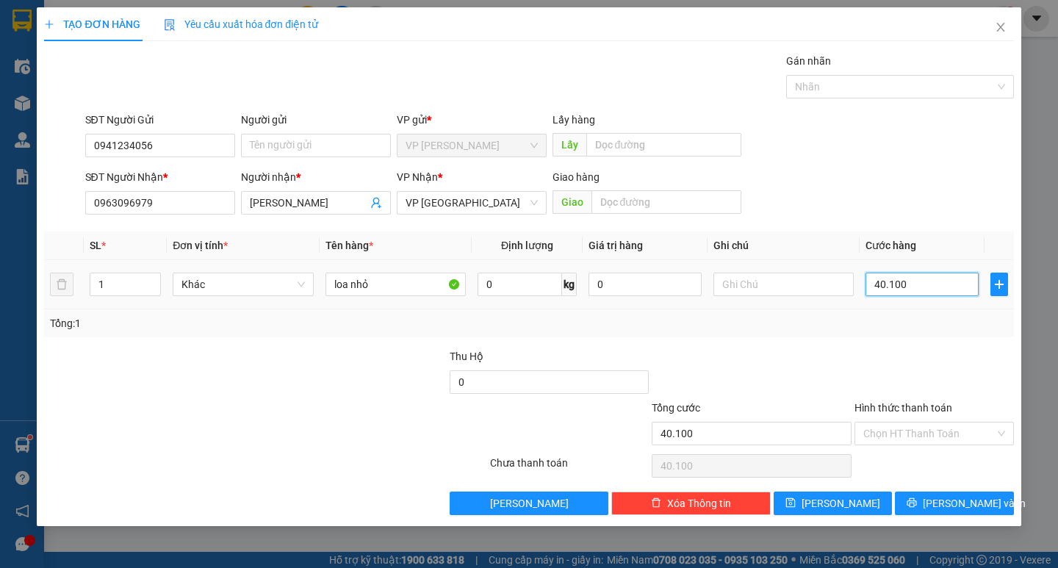
type input "401.000"
type input "40.100"
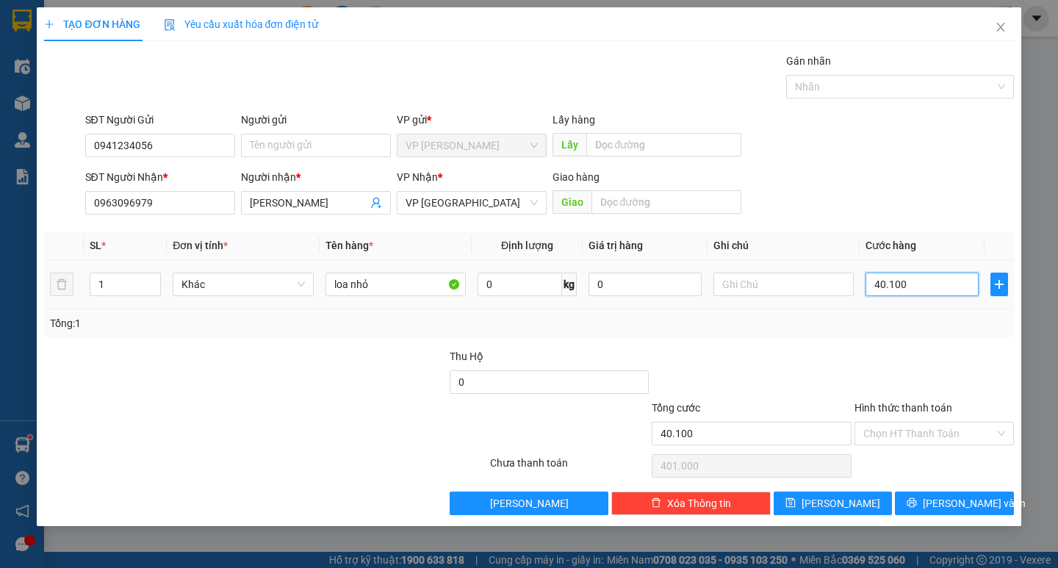
type input "40.100"
type input "4.010"
type input "401"
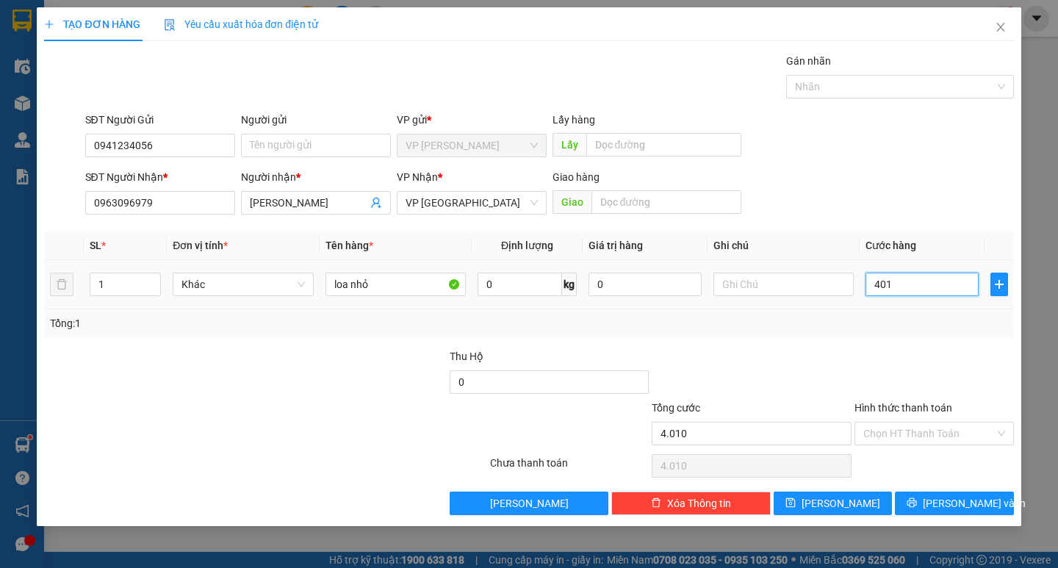
type input "401"
type input "40"
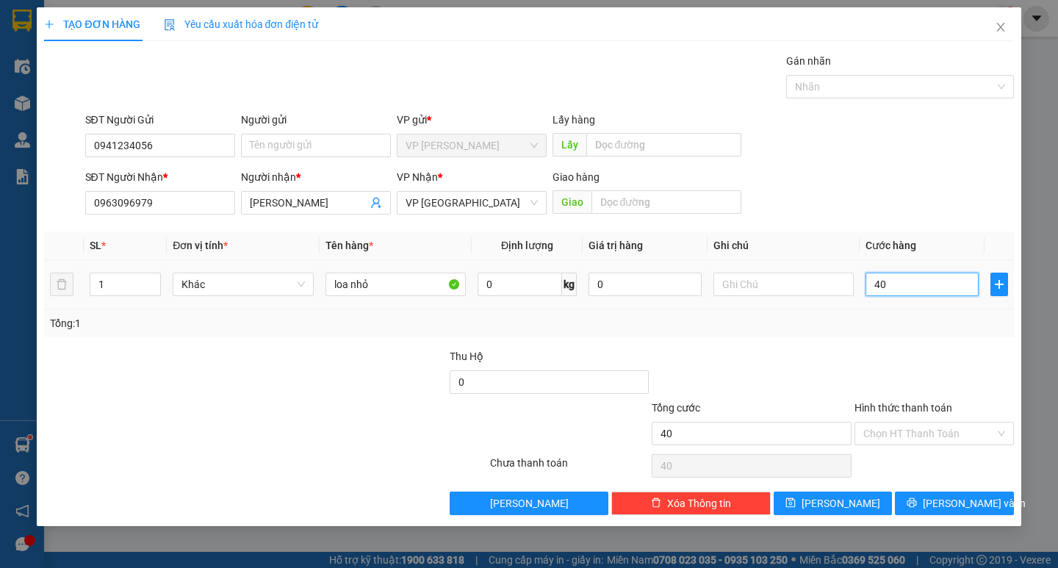
type input "4"
type input "40"
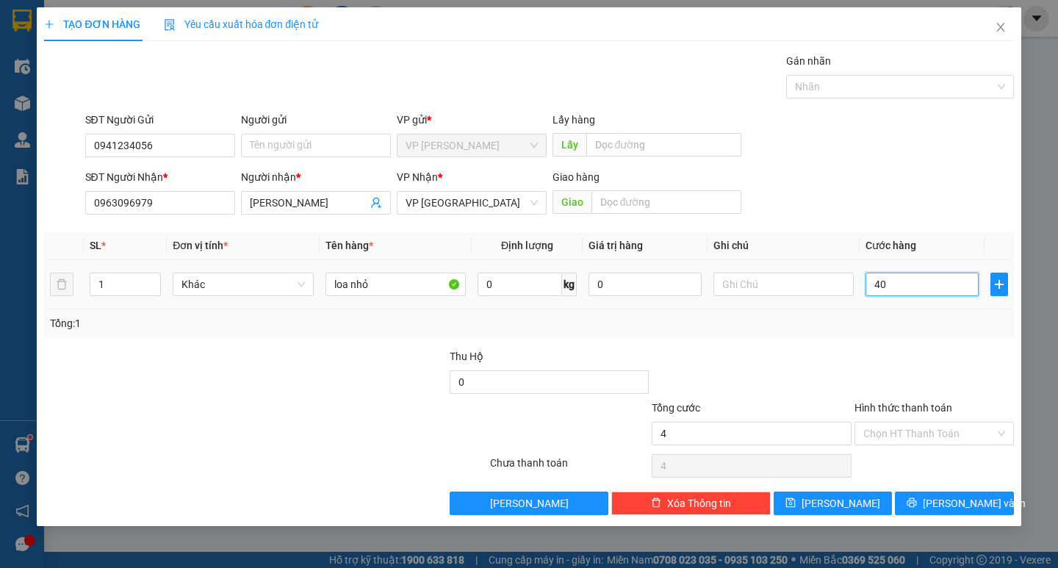
type input "40"
type input "400"
type input "4.000"
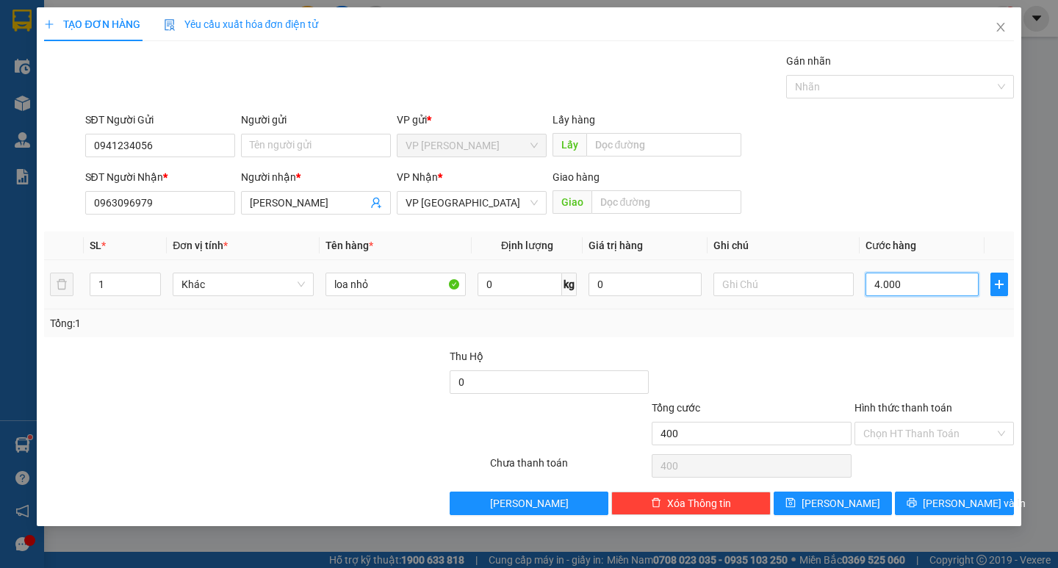
type input "4.000"
type input "40.000"
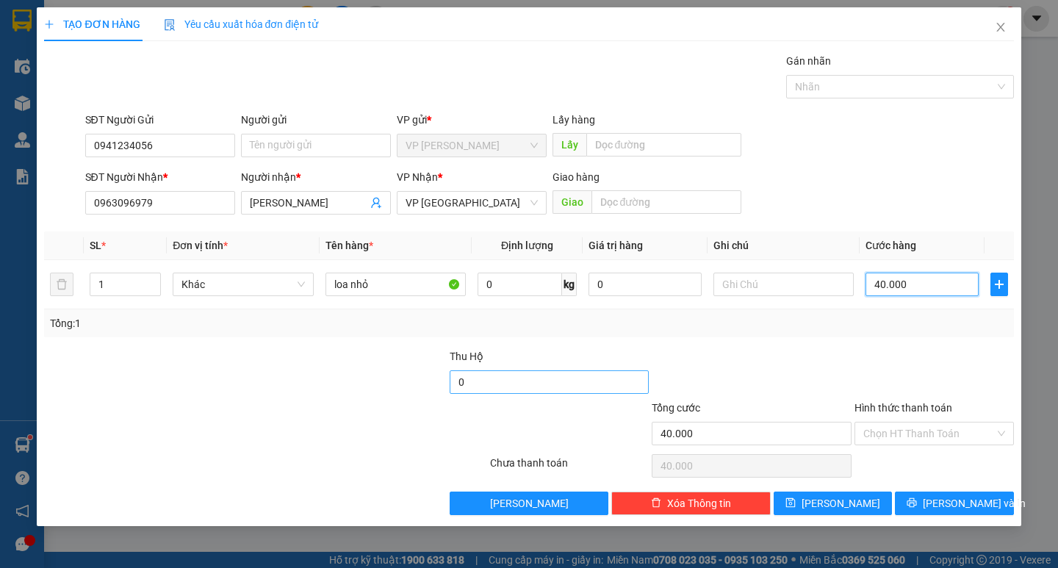
type input "40.000"
click at [610, 377] on input "0" at bounding box center [550, 382] width 200 height 24
type input "5.000.000"
click at [958, 502] on span "[PERSON_NAME] và In" at bounding box center [974, 503] width 103 height 16
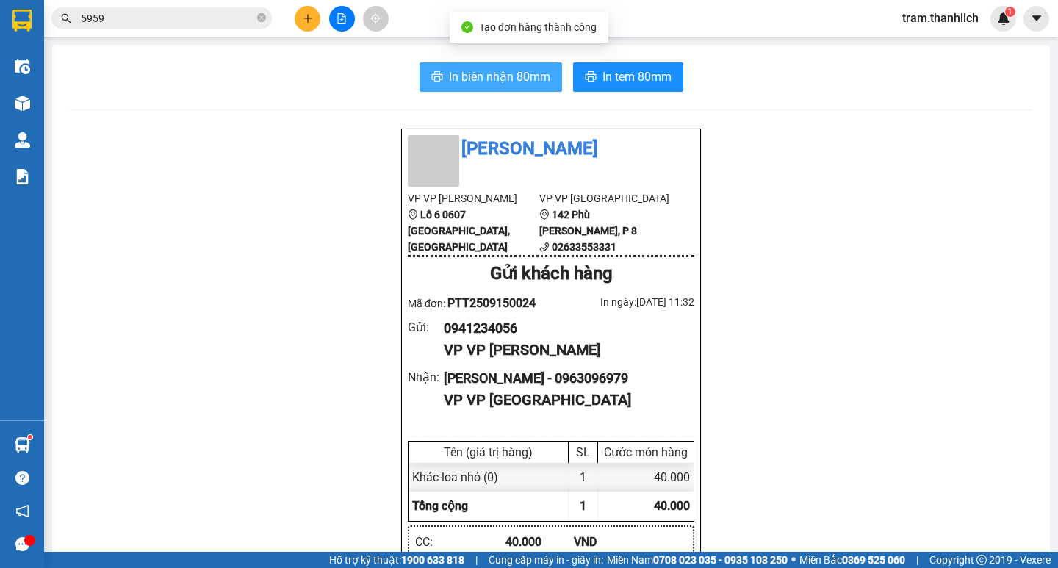
click at [541, 69] on span "In biên nhận 80mm" at bounding box center [499, 77] width 101 height 18
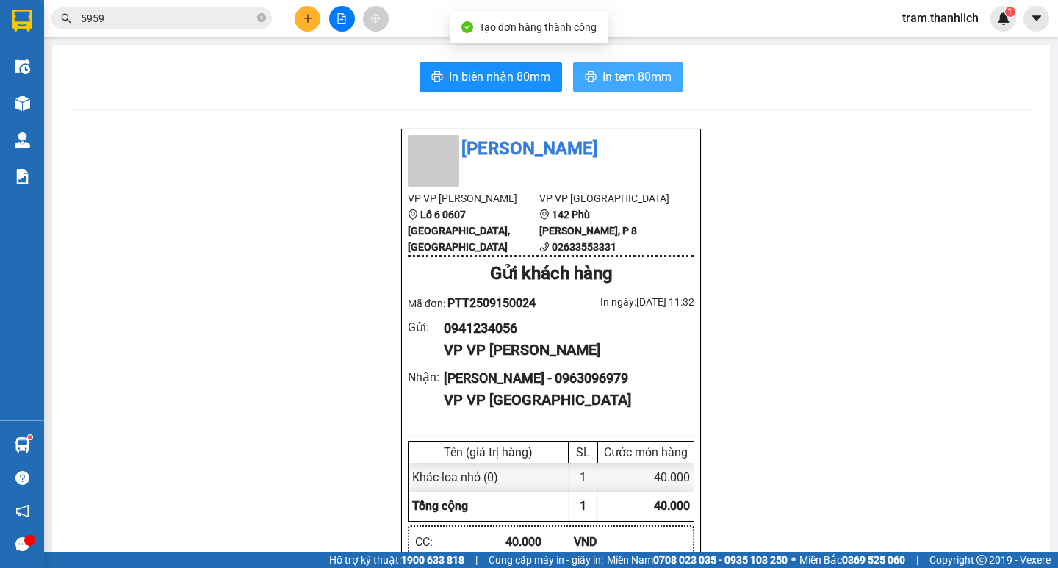
click at [651, 87] on button "In tem 80mm" at bounding box center [628, 76] width 110 height 29
click at [314, 24] on button at bounding box center [308, 19] width 26 height 26
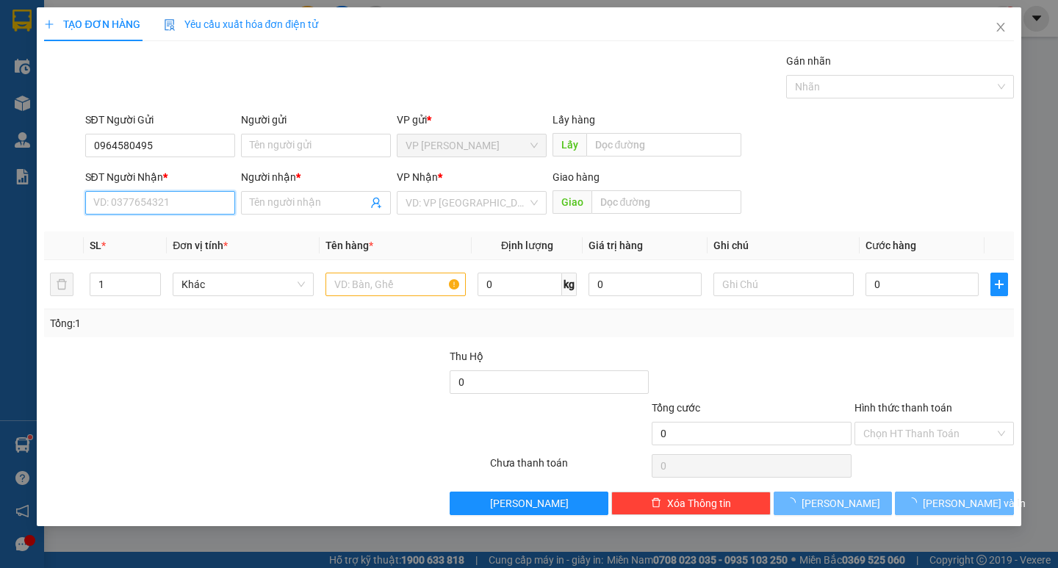
click at [142, 202] on input "SĐT Người Nhận *" at bounding box center [160, 203] width 150 height 24
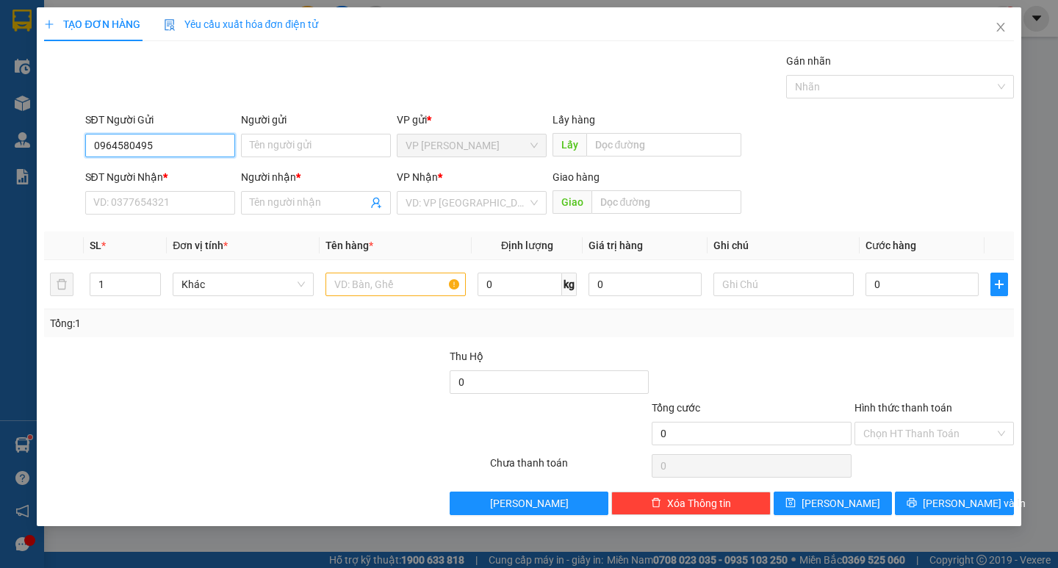
click at [183, 147] on input "0964580495" at bounding box center [160, 146] width 150 height 24
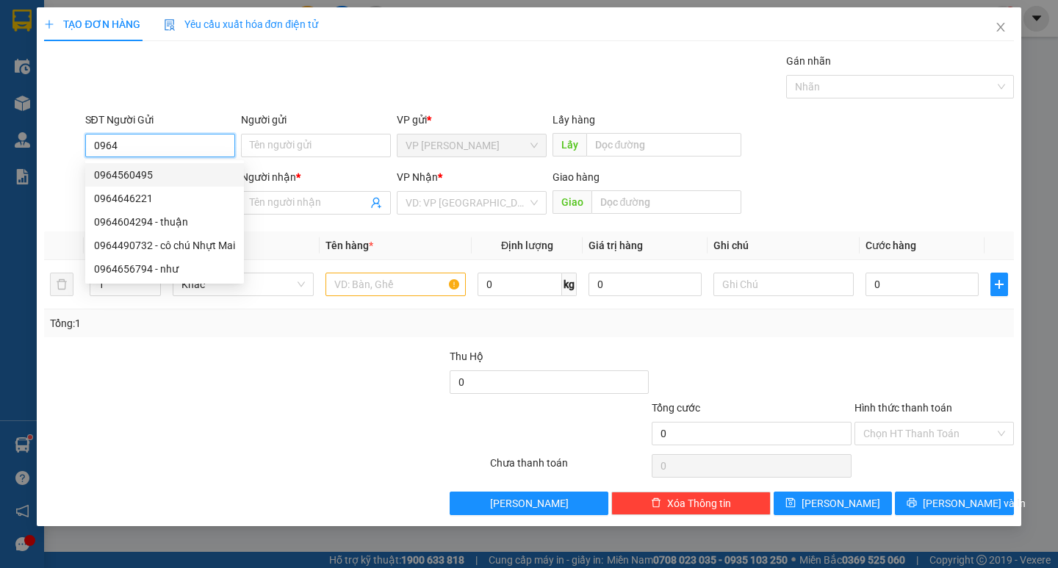
click at [156, 173] on div "0964560495" at bounding box center [164, 175] width 141 height 16
type input "0964560495"
type input "0909450298"
type input "dành"
type input "n3 [GEOGRAPHIC_DATA]"
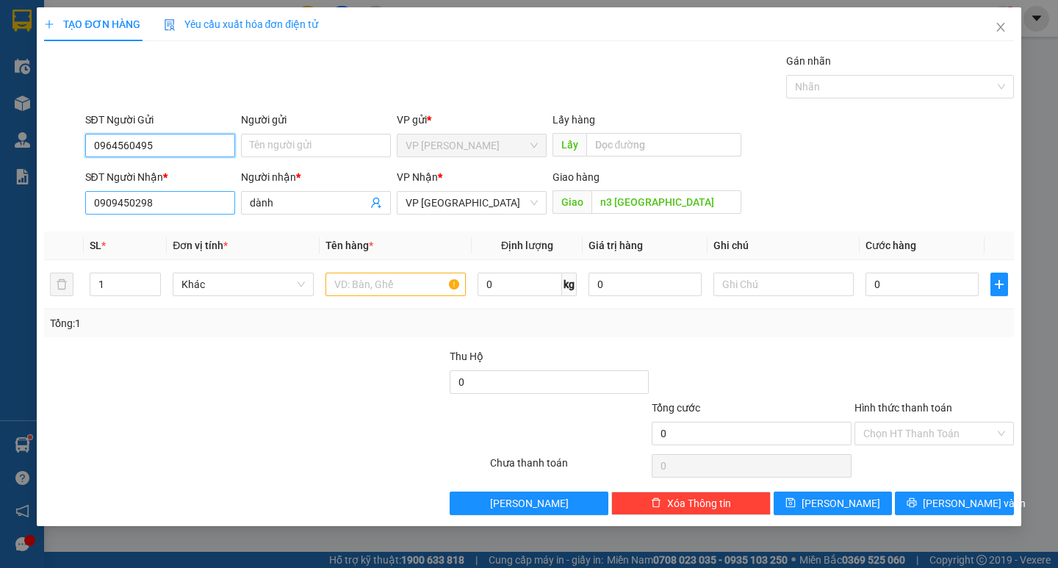
type input "0964560495"
click at [162, 200] on input "0909450298" at bounding box center [160, 203] width 150 height 24
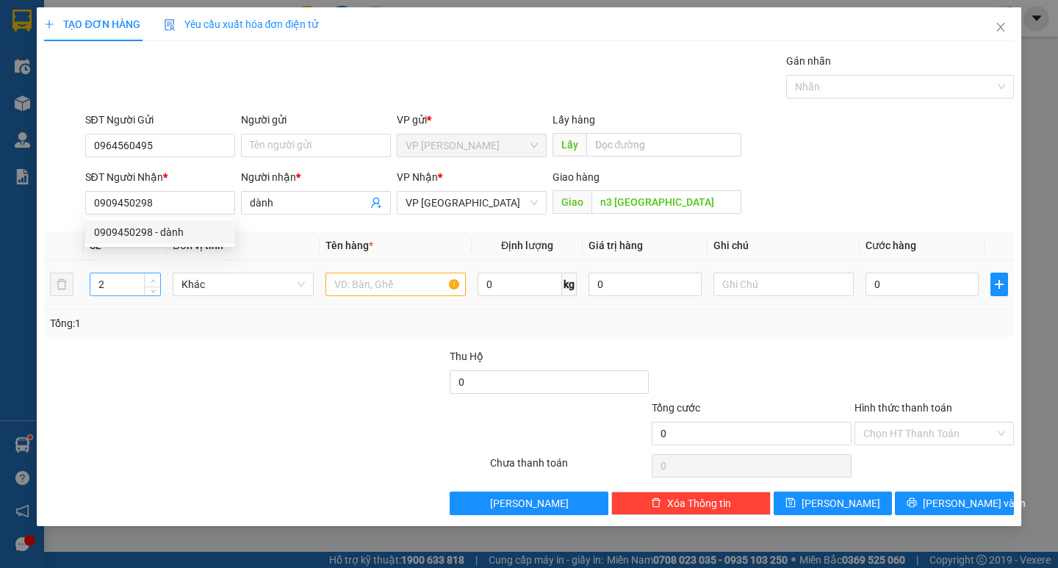
click at [148, 275] on span "Increase Value" at bounding box center [152, 279] width 16 height 13
type input "3"
click at [157, 279] on span "up" at bounding box center [152, 280] width 9 height 9
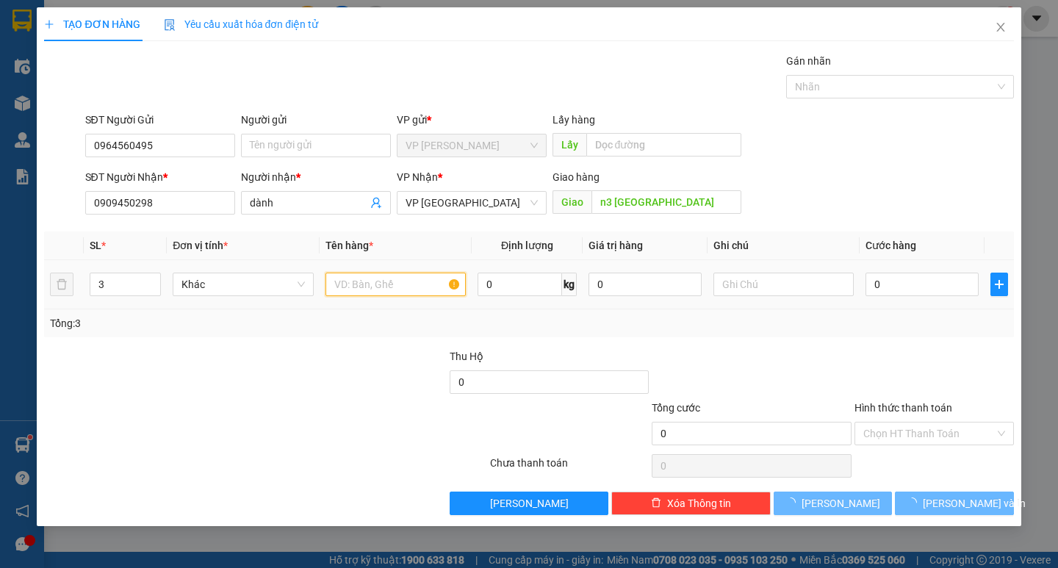
click at [425, 284] on input "text" at bounding box center [395, 285] width 140 height 24
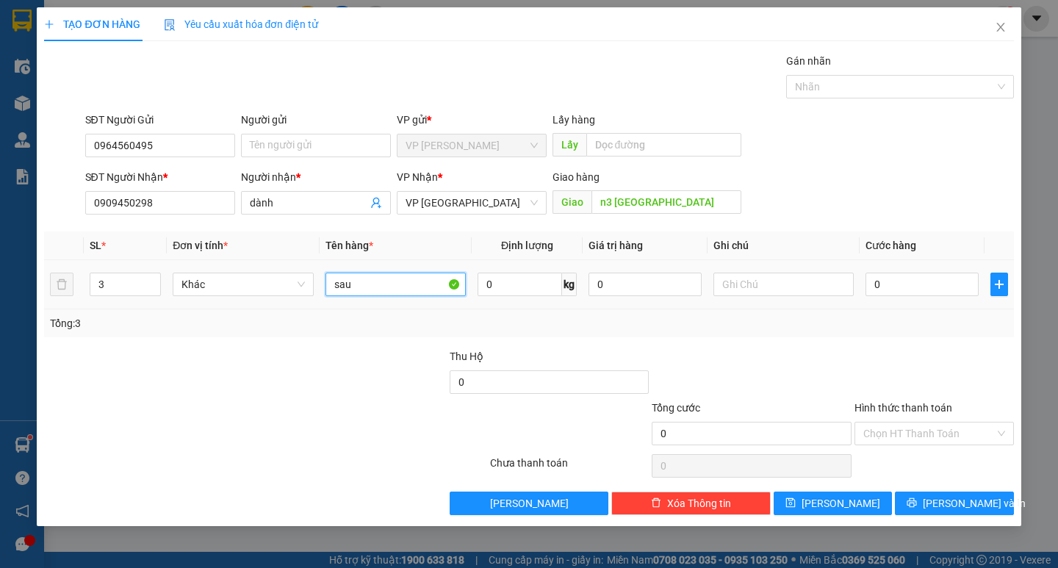
type input "sau"
click at [984, 286] on td at bounding box center [998, 284] width 29 height 49
click at [973, 286] on input "0" at bounding box center [921, 285] width 113 height 24
type input "1"
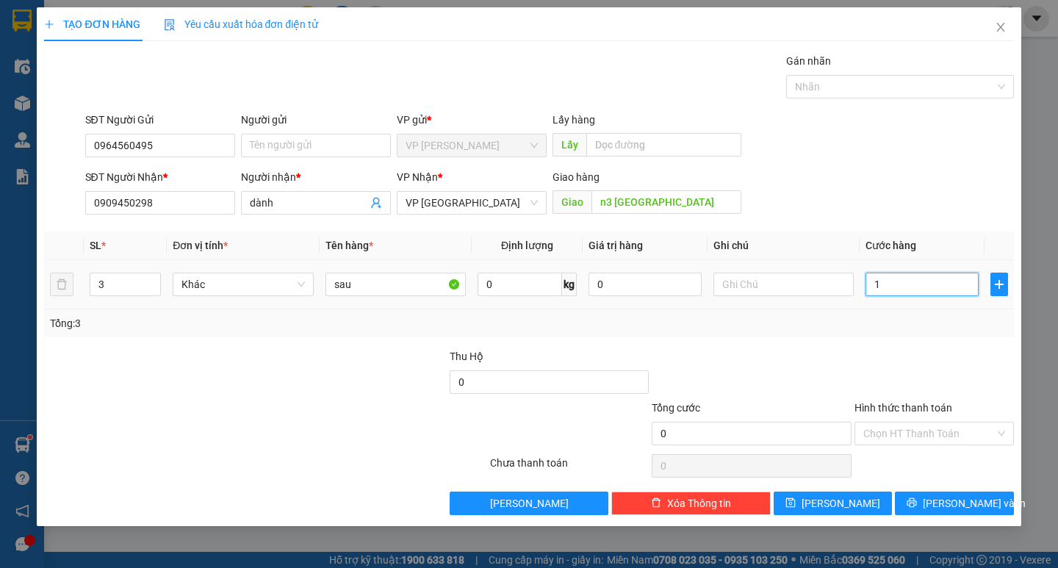
type input "1"
type input "15"
type input "150"
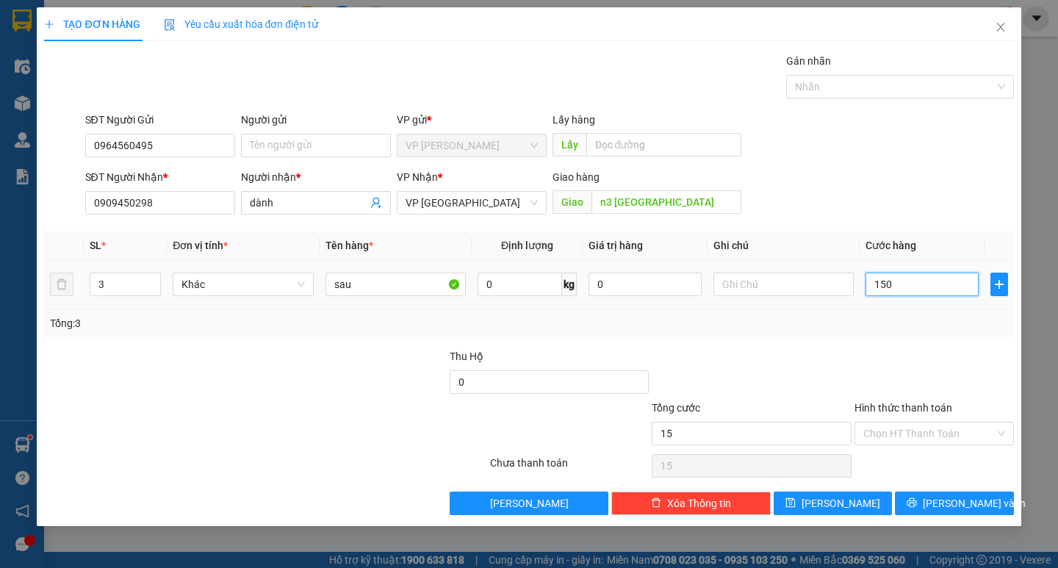
type input "150"
type input "1.500"
click at [927, 423] on input "Hình thức thanh toán" at bounding box center [928, 433] width 131 height 22
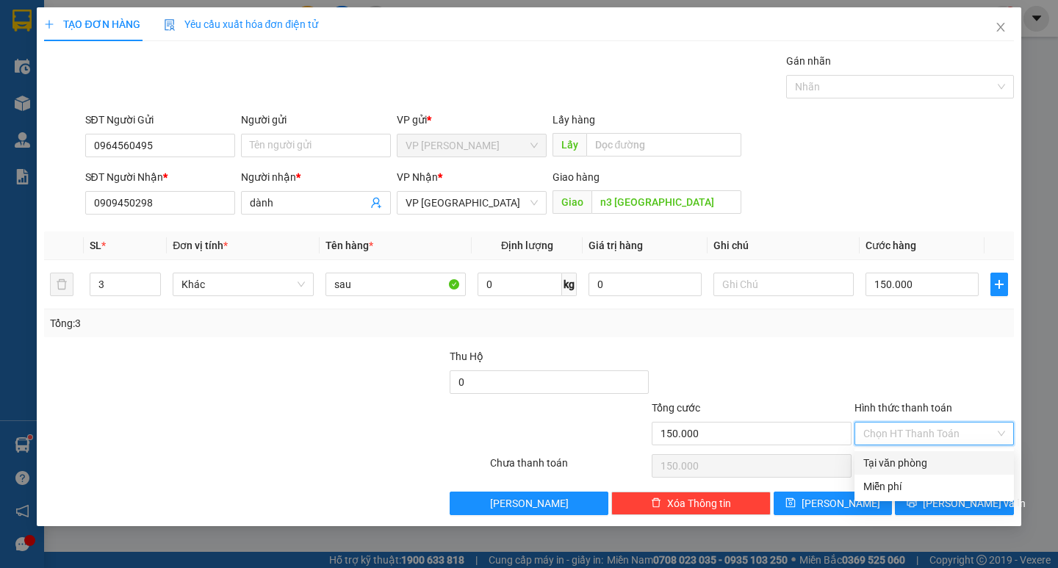
click at [915, 464] on div "Tại văn phòng" at bounding box center [934, 463] width 142 height 16
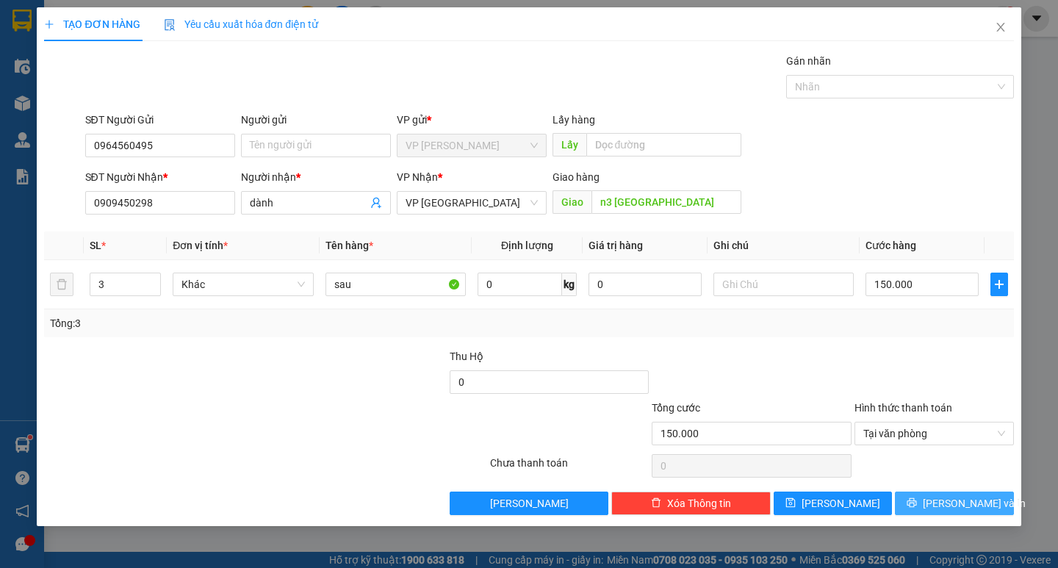
click at [921, 494] on button "[PERSON_NAME] và In" at bounding box center [954, 503] width 118 height 24
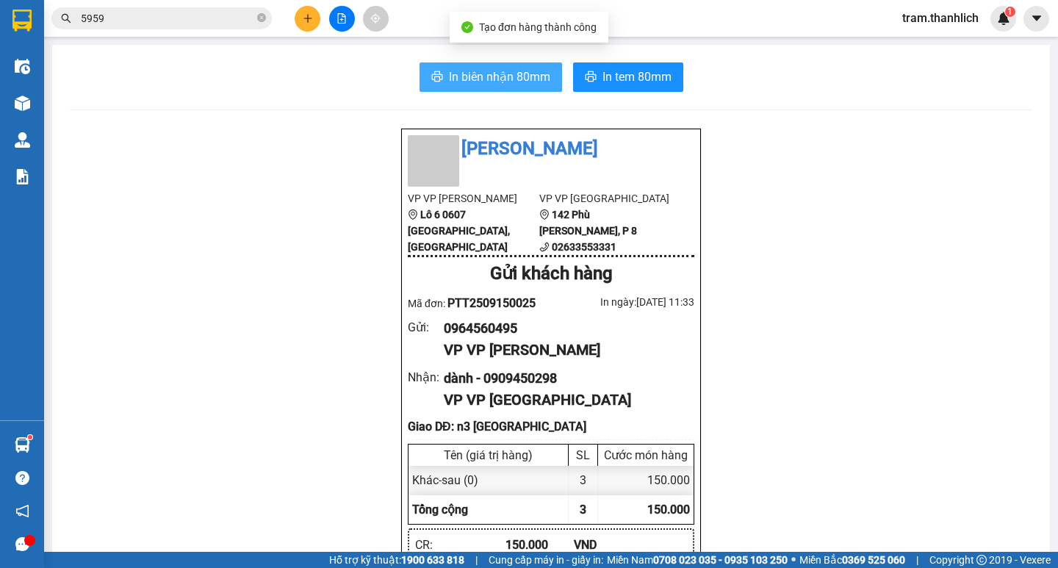
click at [476, 89] on button "In biên nhận 80mm" at bounding box center [490, 76] width 143 height 29
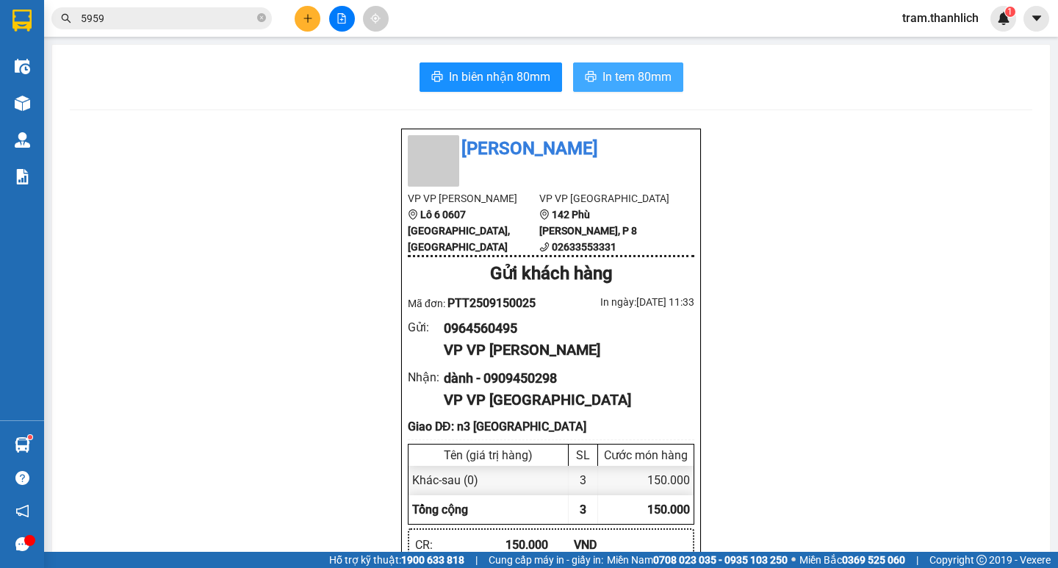
click at [649, 80] on span "In tem 80mm" at bounding box center [636, 77] width 69 height 18
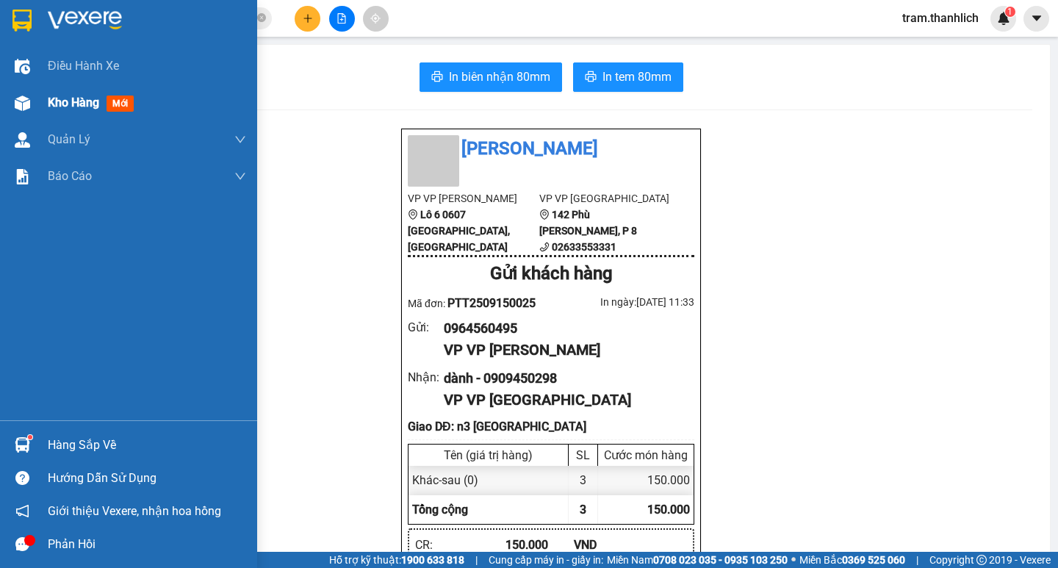
click at [43, 105] on div "Kho hàng mới" at bounding box center [128, 102] width 257 height 37
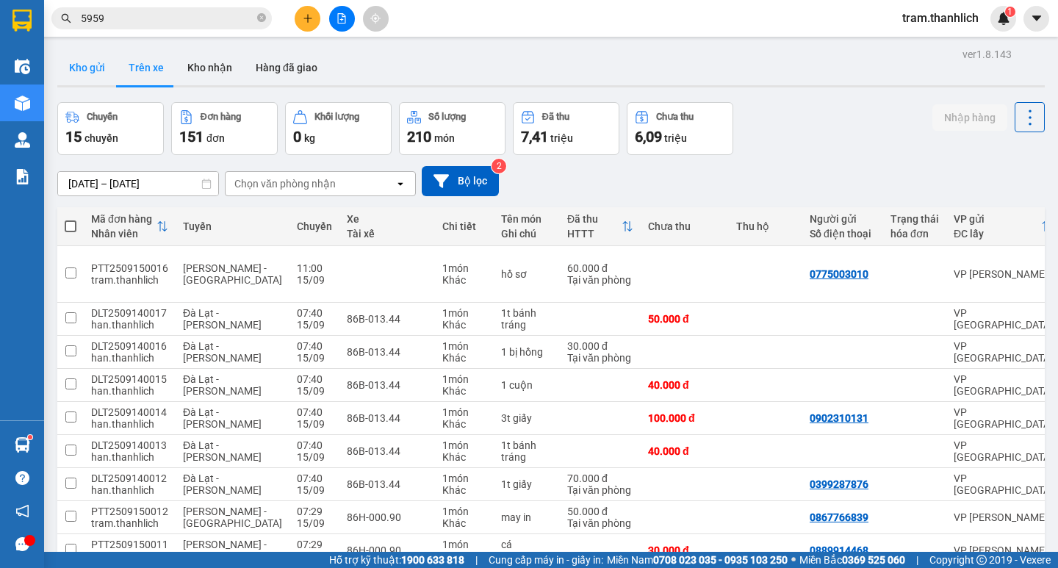
click at [75, 73] on button "Kho gửi" at bounding box center [87, 67] width 60 height 35
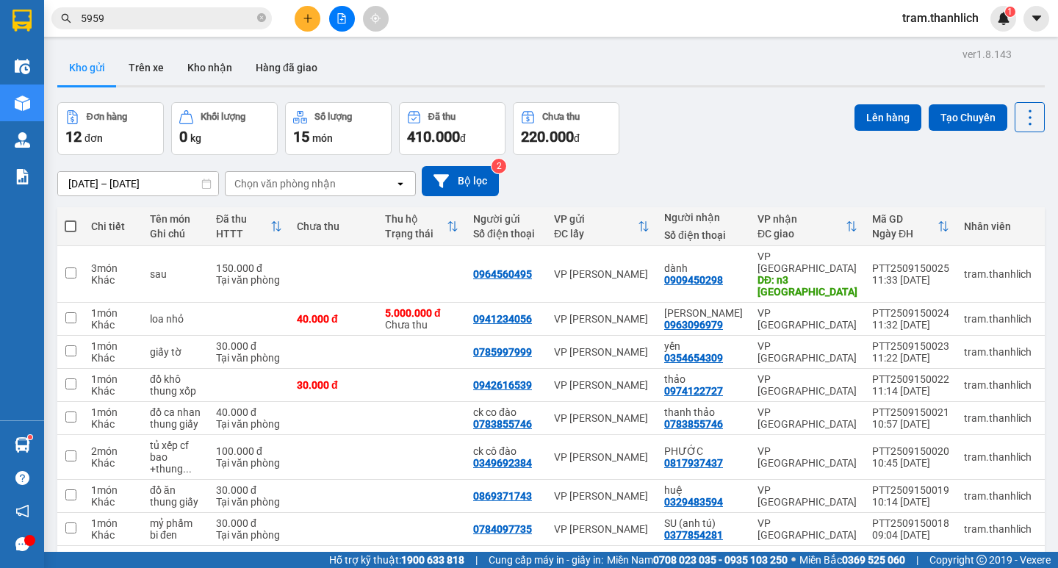
click at [311, 17] on icon "plus" at bounding box center [308, 18] width 10 height 10
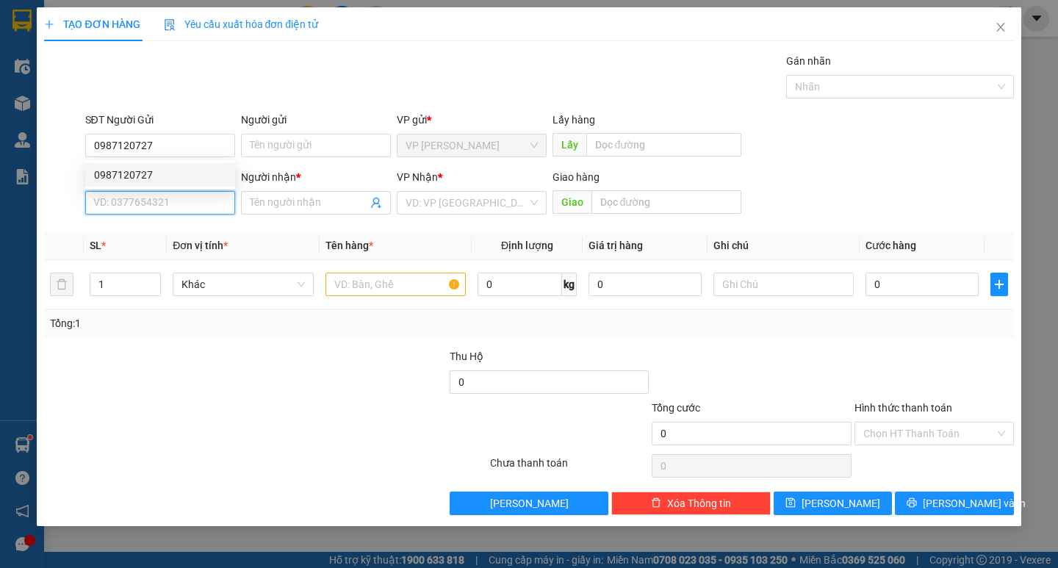
click at [207, 206] on input "SĐT Người Nhận *" at bounding box center [160, 203] width 150 height 24
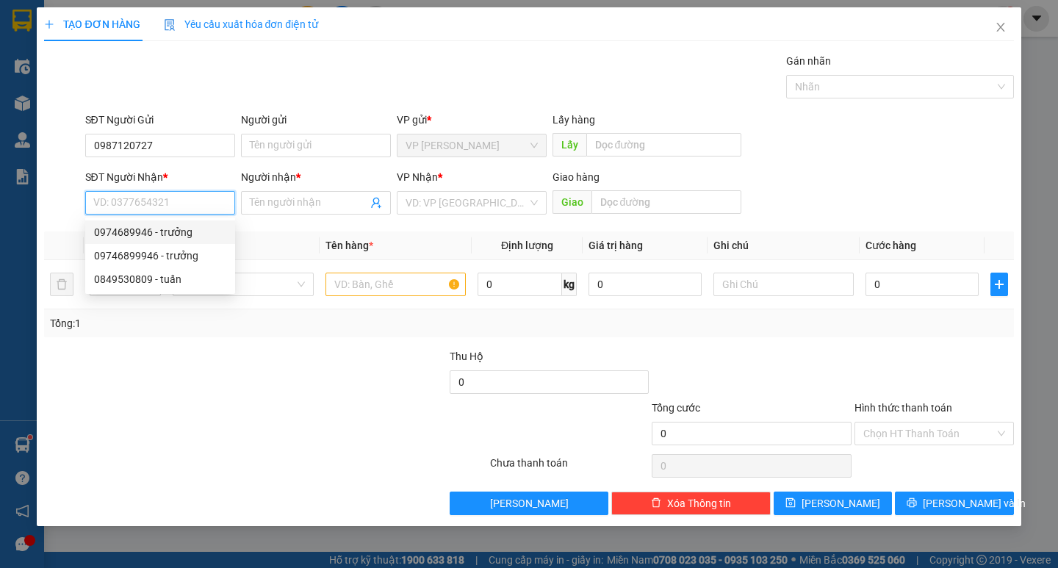
click at [191, 226] on div "0974689946 - trưởng" at bounding box center [160, 232] width 132 height 16
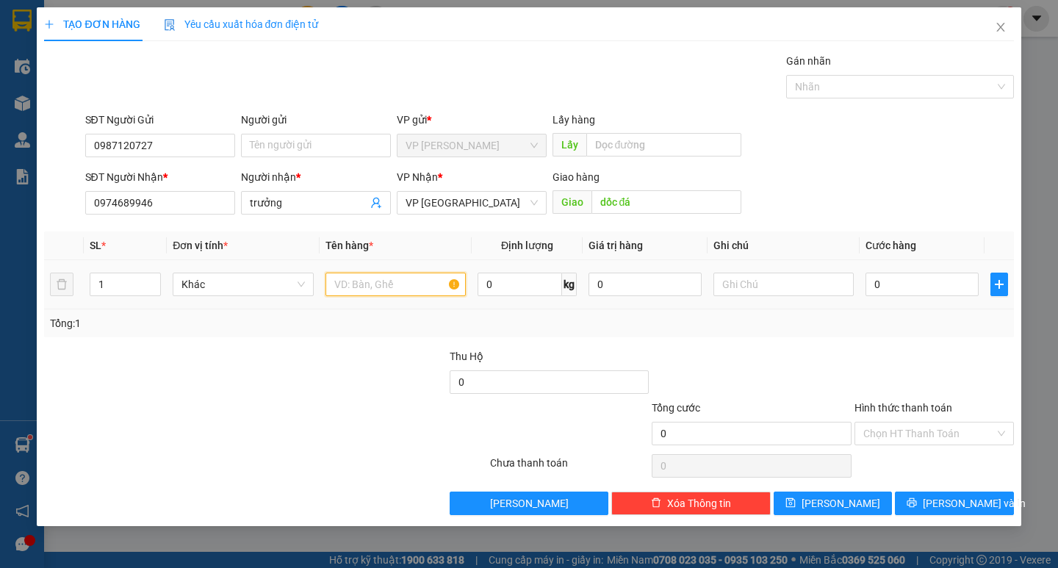
click at [435, 286] on input "text" at bounding box center [395, 285] width 140 height 24
click at [799, 291] on input "text" at bounding box center [783, 285] width 140 height 24
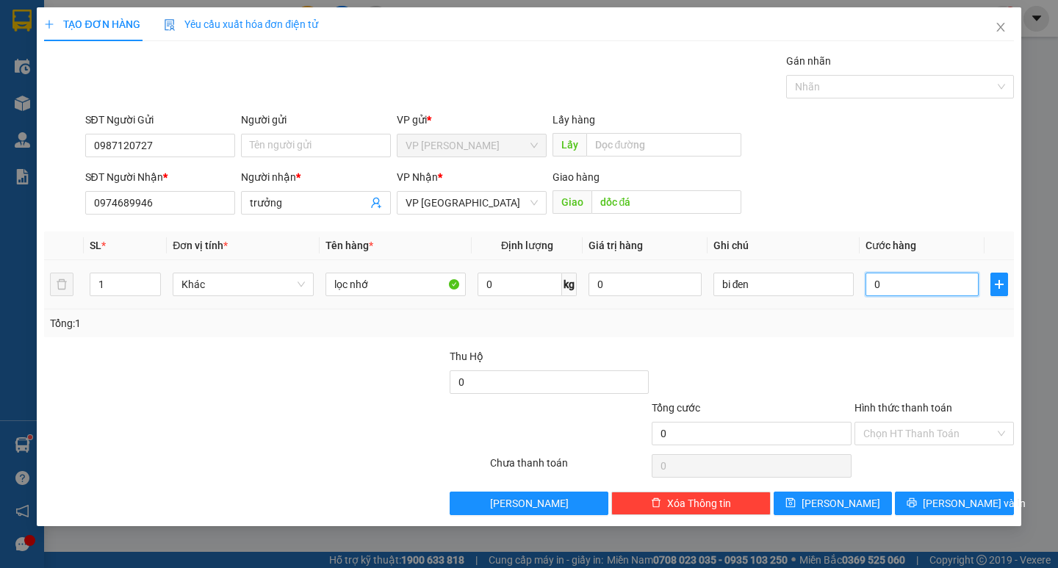
click at [909, 284] on input "0" at bounding box center [921, 285] width 113 height 24
drag, startPoint x: 944, startPoint y: 491, endPoint x: 693, endPoint y: 230, distance: 362.1
click at [944, 489] on div "Transit Pickup Surcharge Ids Transit Deliver Surcharge Ids Transit Deliver Surc…" at bounding box center [528, 284] width 969 height 462
click at [953, 514] on button "[PERSON_NAME] và In" at bounding box center [954, 503] width 118 height 24
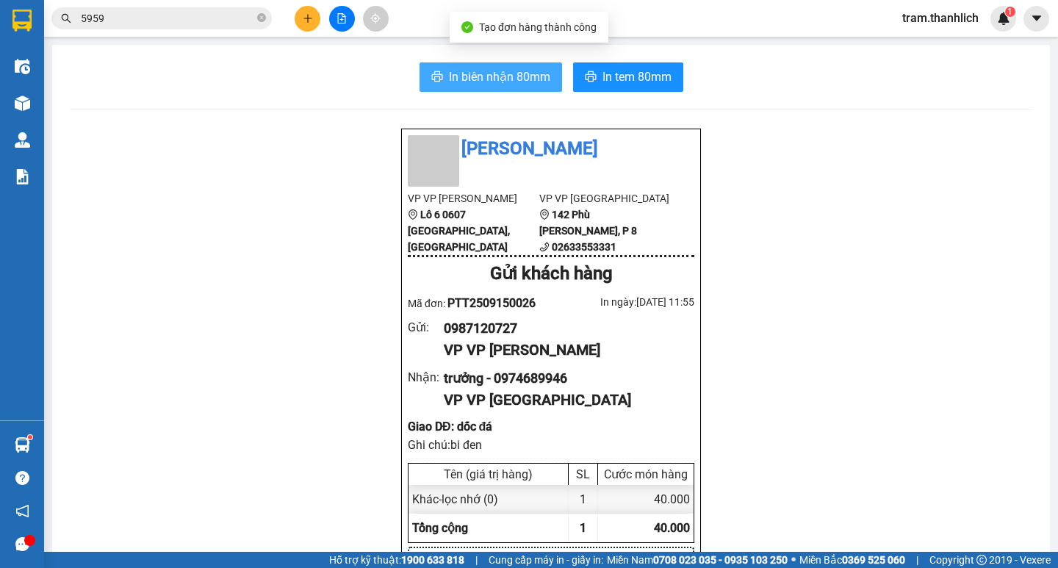
click at [505, 84] on span "In biên nhận 80mm" at bounding box center [499, 77] width 101 height 18
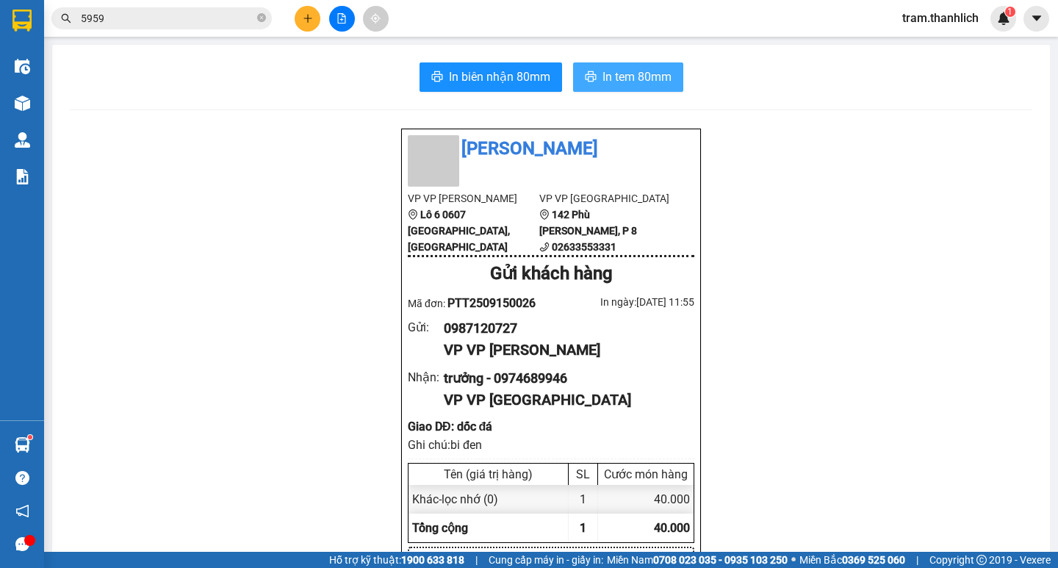
click at [644, 84] on span "In tem 80mm" at bounding box center [636, 77] width 69 height 18
click at [309, 21] on icon "plus" at bounding box center [308, 18] width 10 height 10
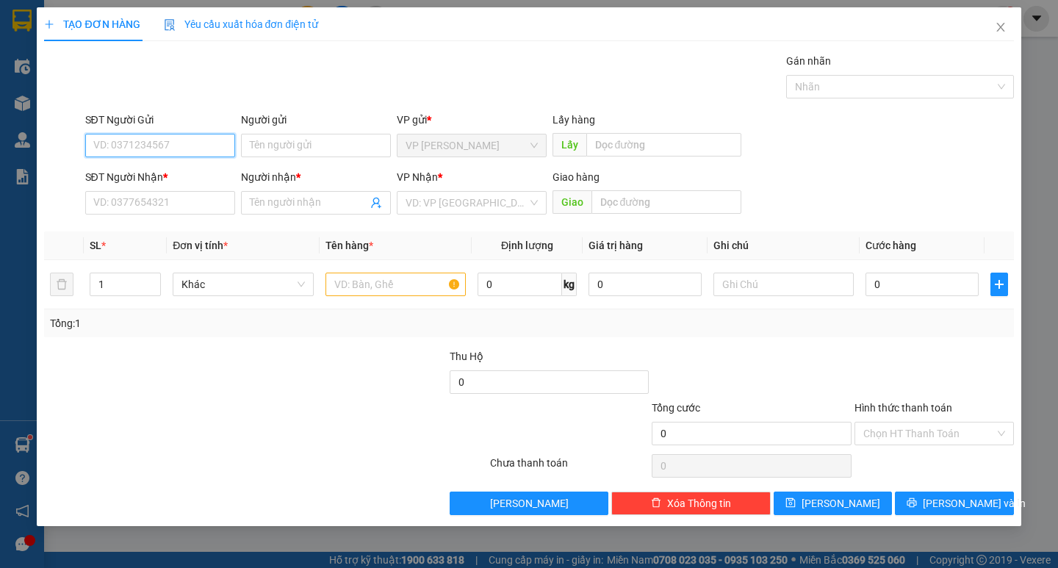
click at [226, 141] on input "SĐT Người Gửi" at bounding box center [160, 146] width 150 height 24
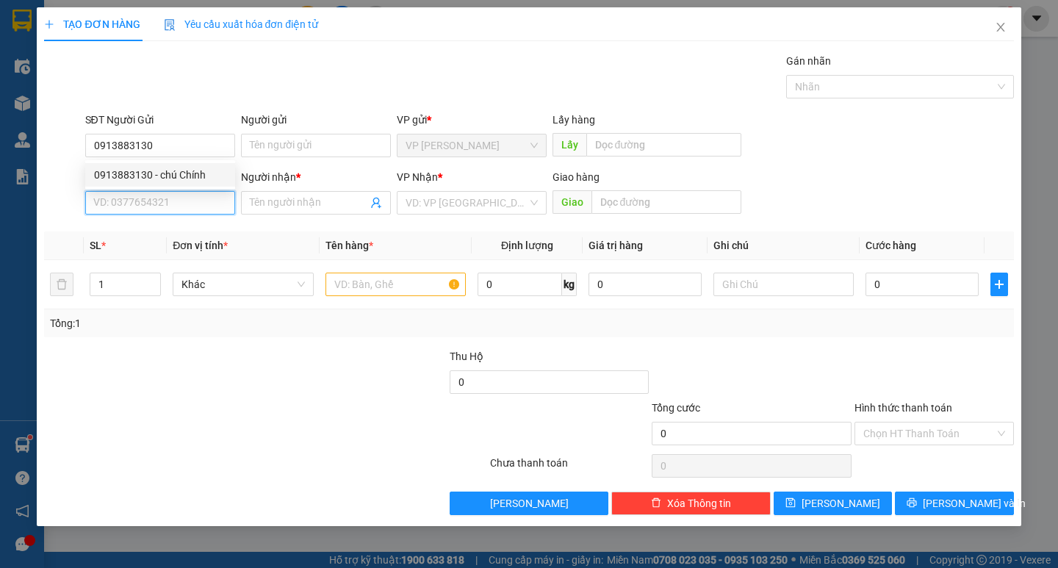
click at [173, 206] on input "SĐT Người Nhận *" at bounding box center [160, 203] width 150 height 24
click at [170, 230] on div "0989002081 - Duy" at bounding box center [160, 232] width 132 height 16
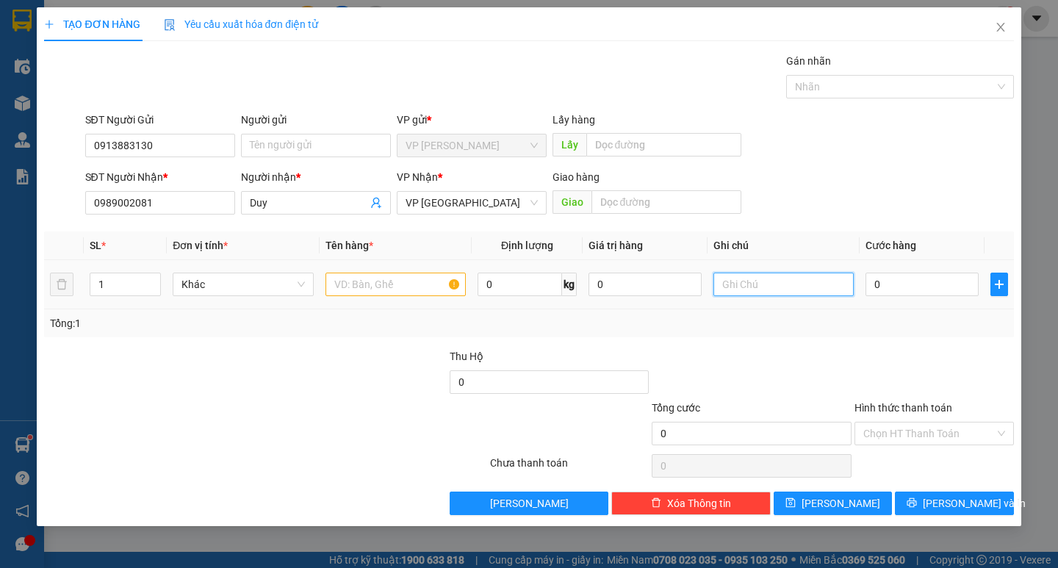
click at [812, 287] on input "text" at bounding box center [783, 285] width 140 height 24
click at [430, 282] on input "text" at bounding box center [395, 285] width 140 height 24
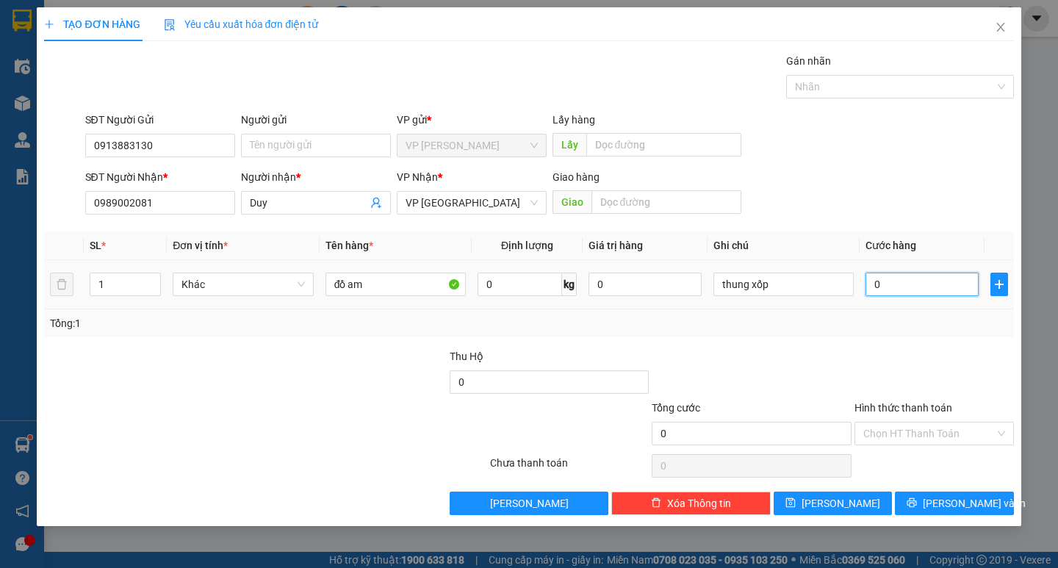
click at [898, 273] on input "0" at bounding box center [921, 285] width 113 height 24
click at [907, 437] on input "Hình thức thanh toán" at bounding box center [928, 433] width 131 height 22
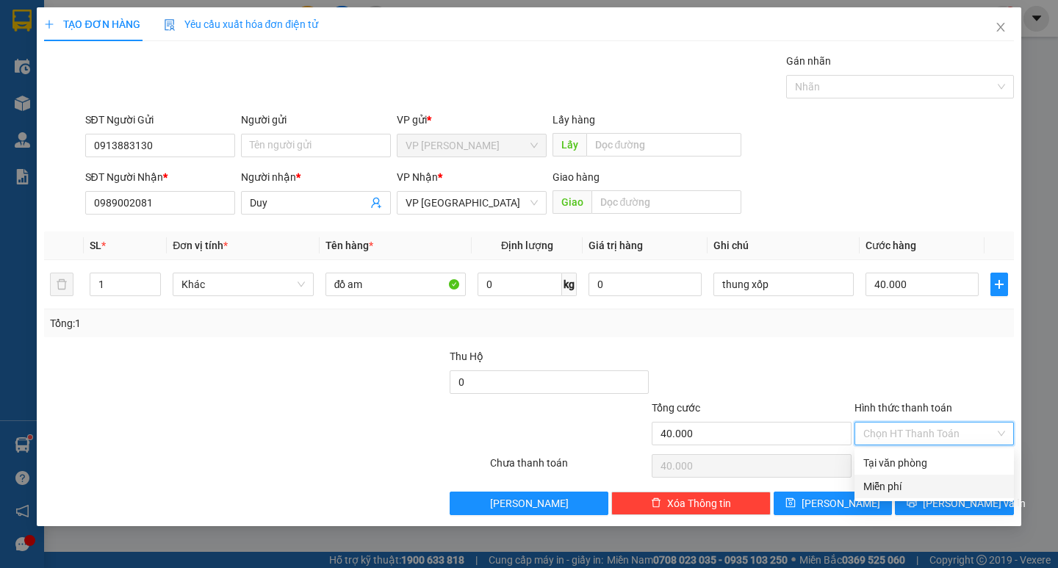
click at [908, 473] on div "Tại văn phòng" at bounding box center [933, 463] width 159 height 24
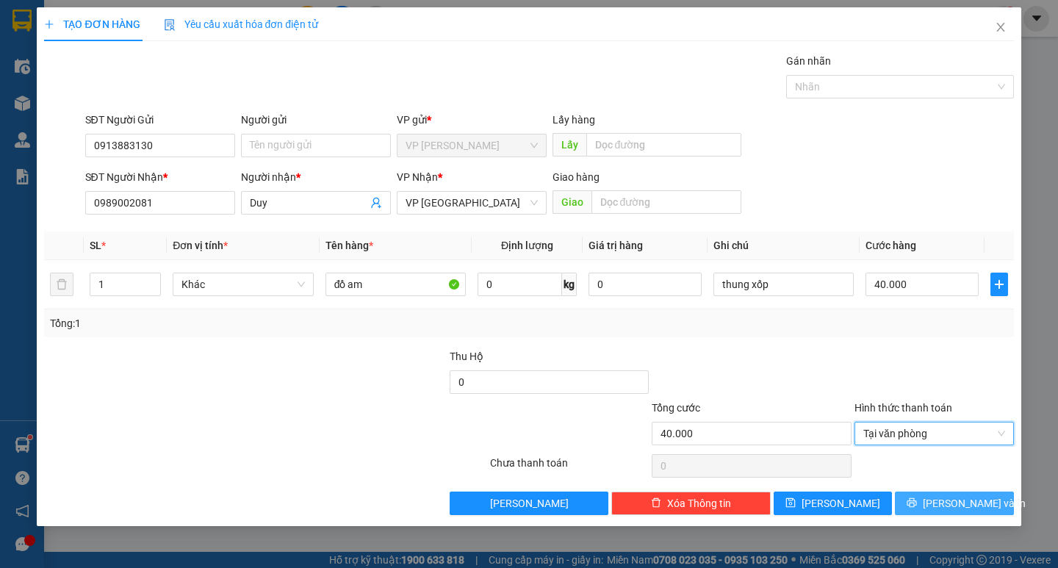
click at [917, 505] on icon "printer" at bounding box center [912, 502] width 10 height 10
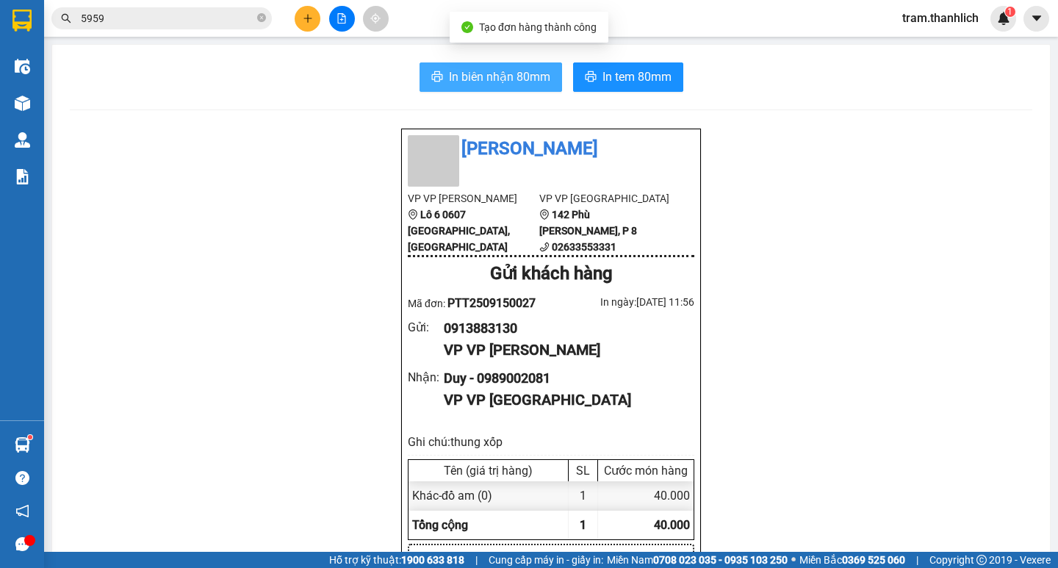
click at [508, 76] on span "In biên nhận 80mm" at bounding box center [499, 77] width 101 height 18
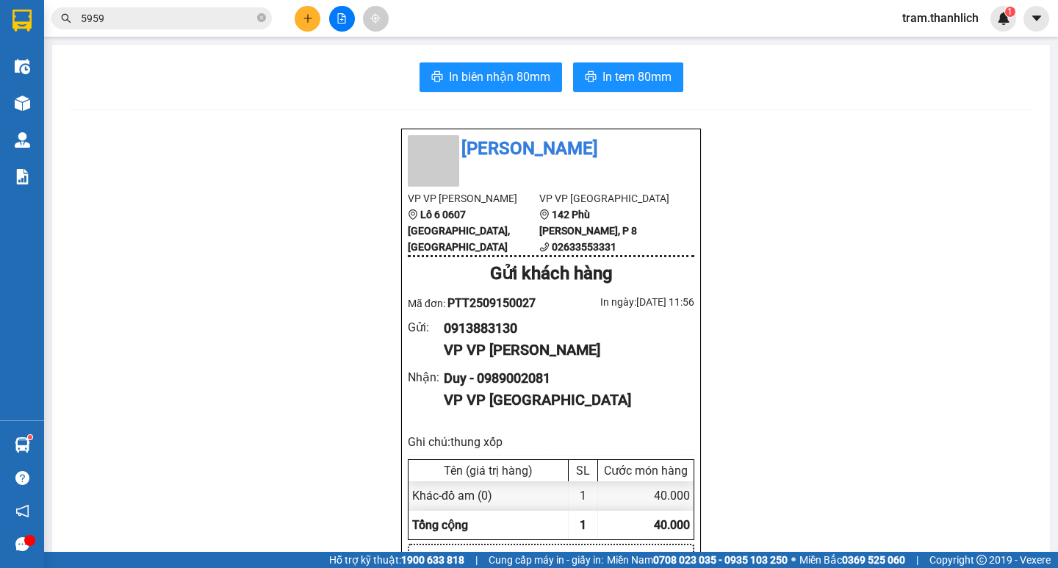
click at [585, 80] on icon "printer" at bounding box center [591, 77] width 12 height 12
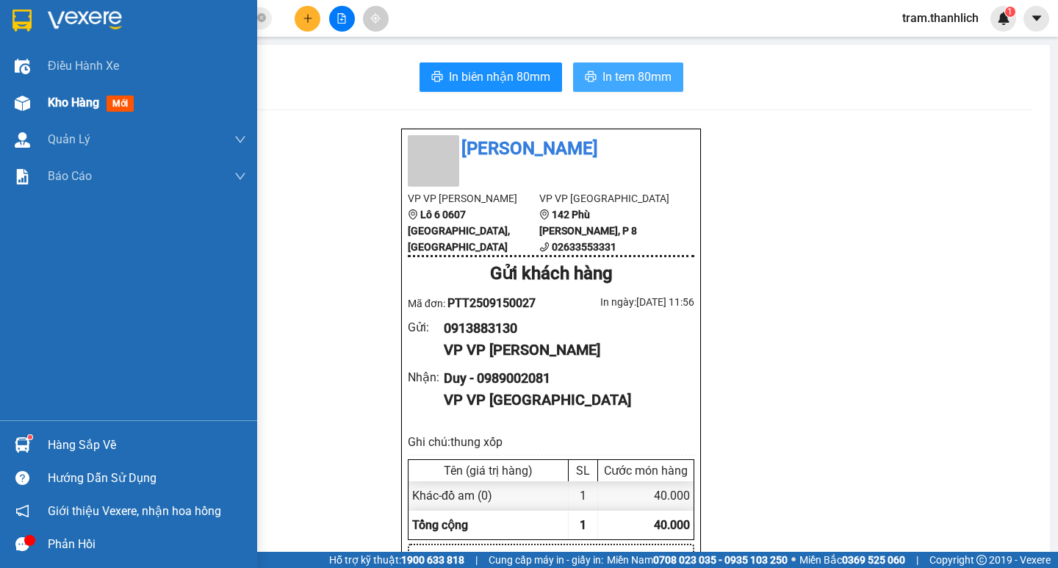
click at [100, 119] on div "Kho hàng mới" at bounding box center [147, 102] width 198 height 37
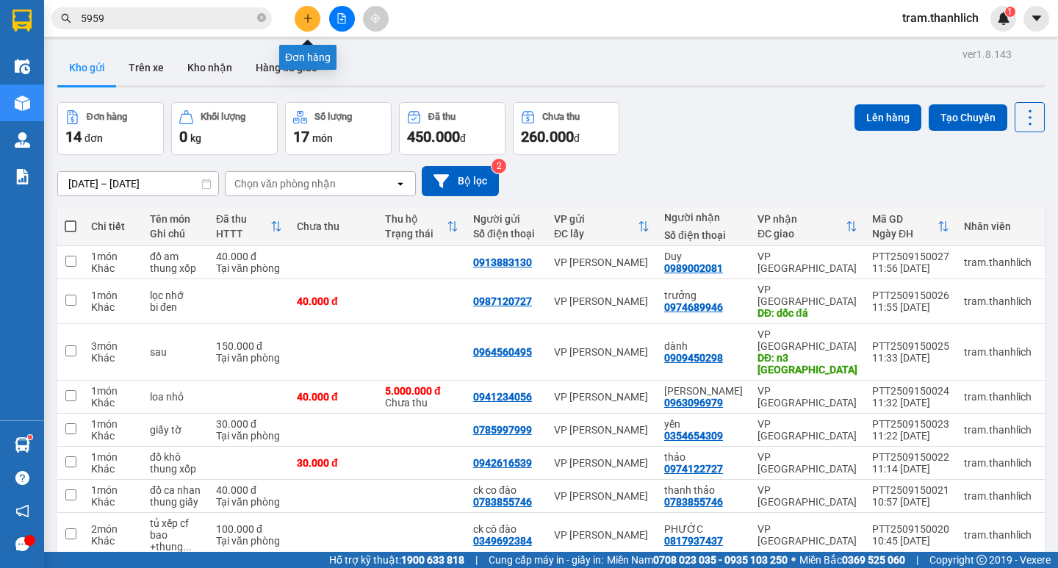
click at [308, 24] on button at bounding box center [308, 19] width 26 height 26
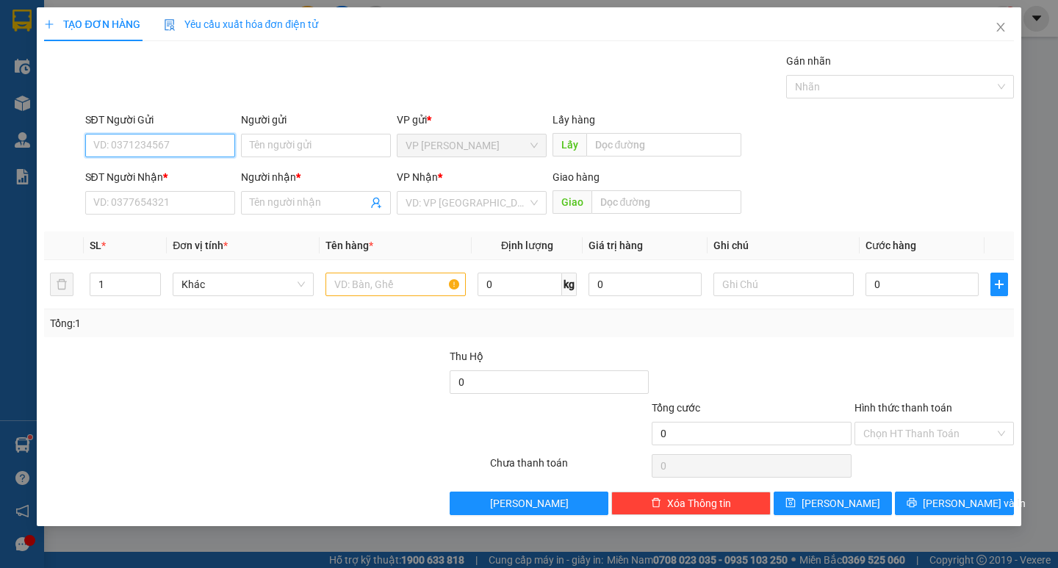
click at [134, 151] on input "SĐT Người Gửi" at bounding box center [160, 146] width 150 height 24
click at [156, 175] on div "0867766839" at bounding box center [160, 175] width 132 height 16
click at [166, 145] on input "0867766839" at bounding box center [160, 146] width 150 height 24
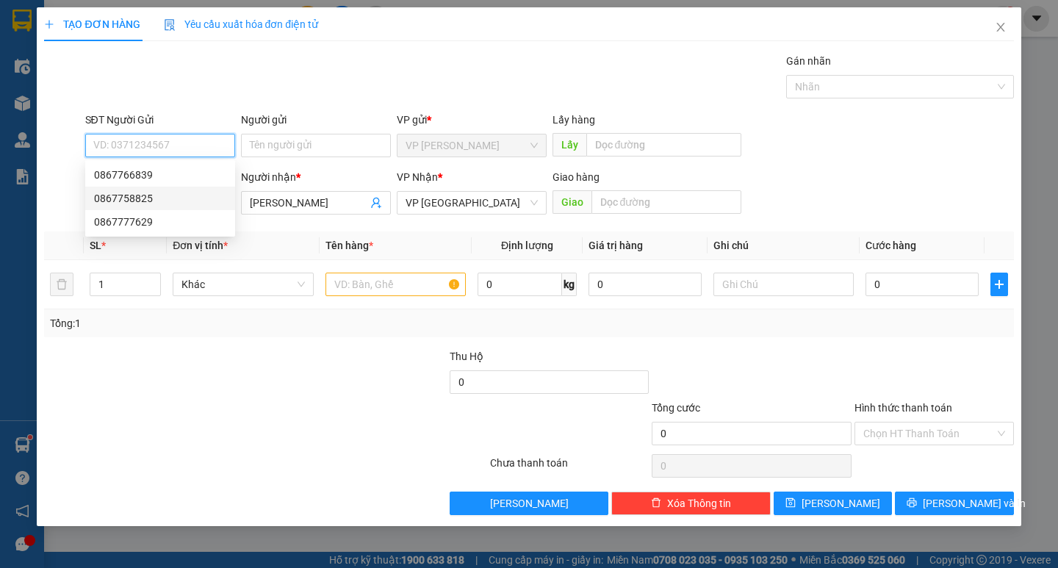
click at [148, 203] on div "0867758825" at bounding box center [160, 198] width 132 height 16
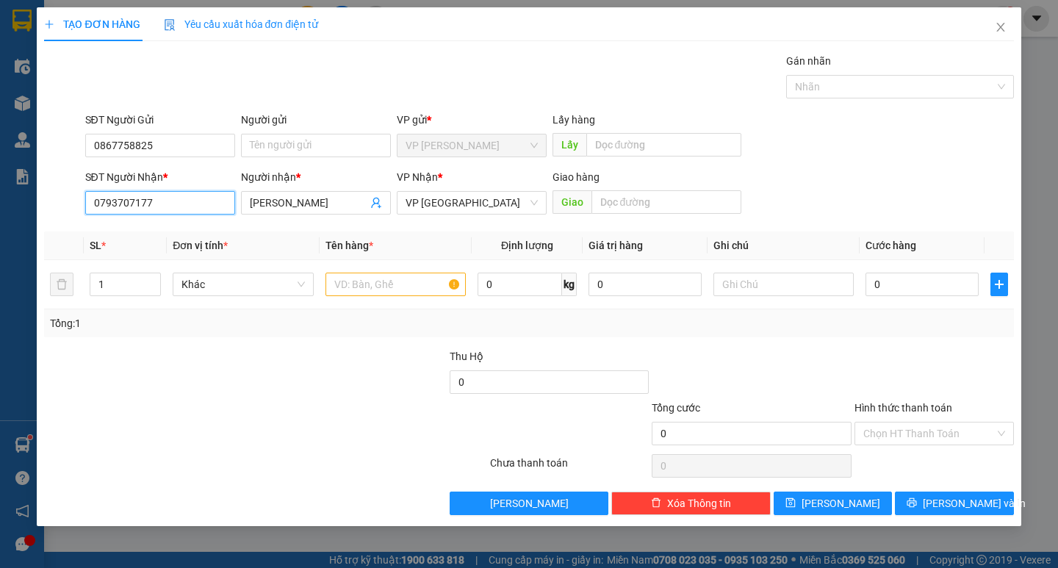
click at [206, 192] on input "0793707177" at bounding box center [160, 203] width 150 height 24
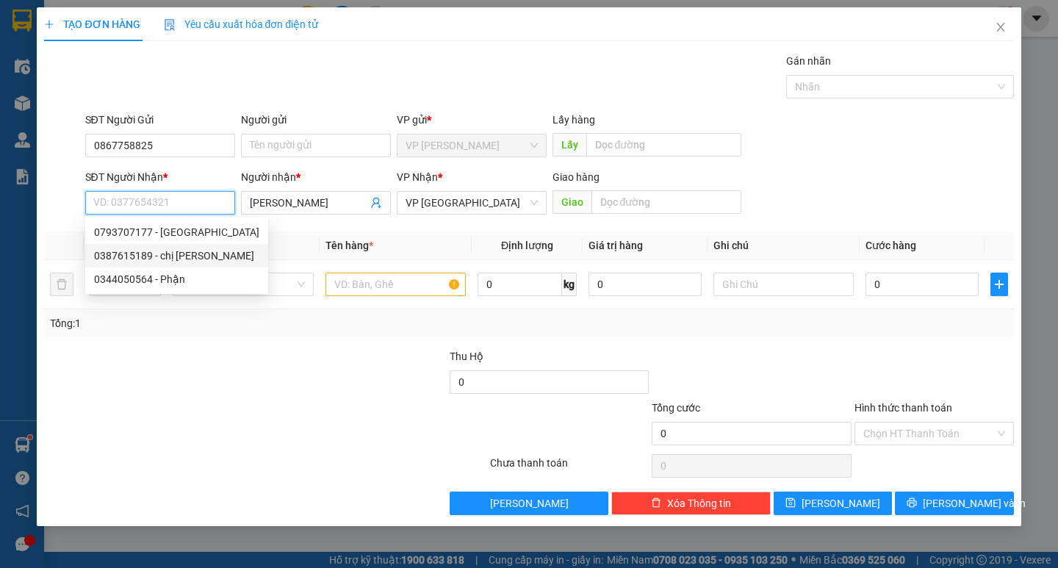
click at [170, 253] on div "0387615189 - chị [PERSON_NAME]" at bounding box center [176, 256] width 165 height 16
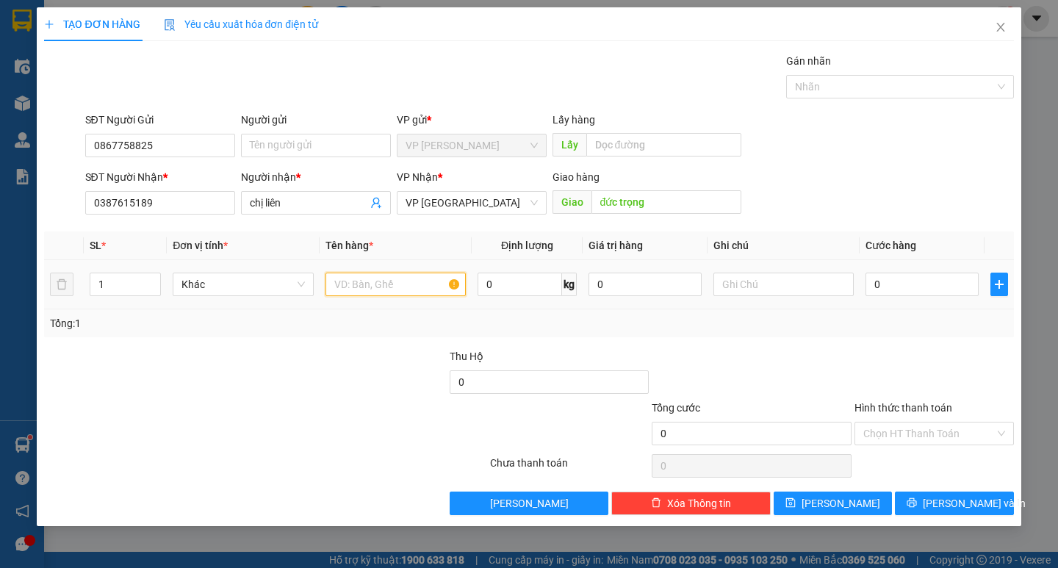
click at [401, 289] on input "text" at bounding box center [395, 285] width 140 height 24
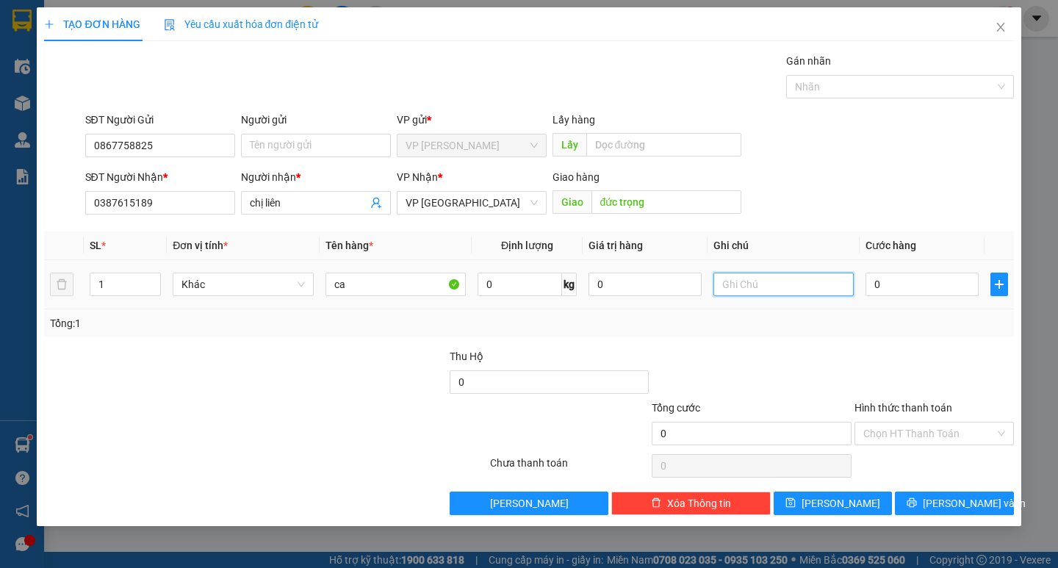
click at [771, 284] on input "text" at bounding box center [783, 285] width 140 height 24
click at [907, 278] on input "0" at bounding box center [921, 285] width 113 height 24
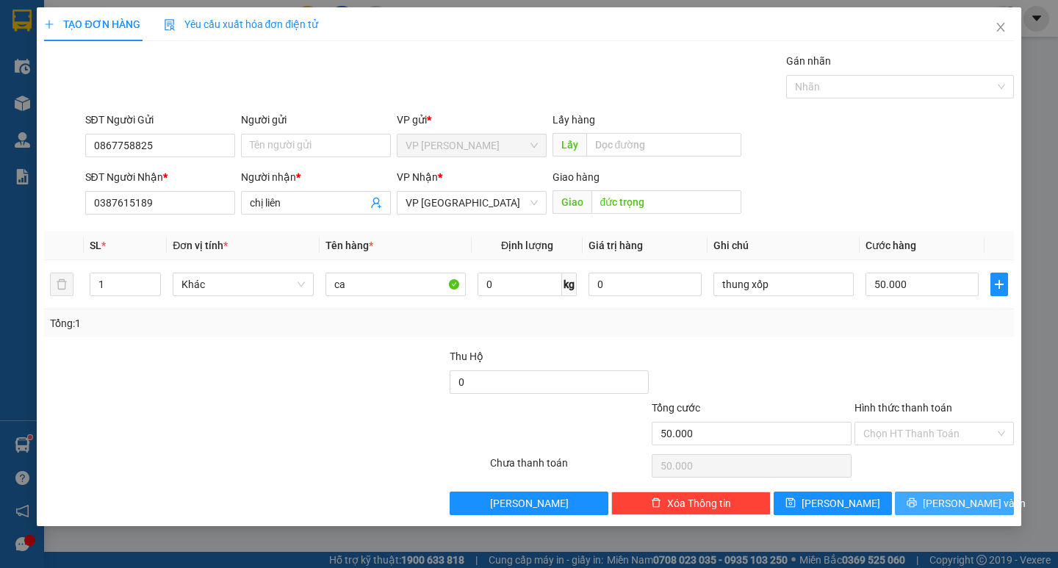
drag, startPoint x: 920, startPoint y: 508, endPoint x: 864, endPoint y: 461, distance: 73.1
click at [920, 506] on button "[PERSON_NAME] và In" at bounding box center [954, 503] width 118 height 24
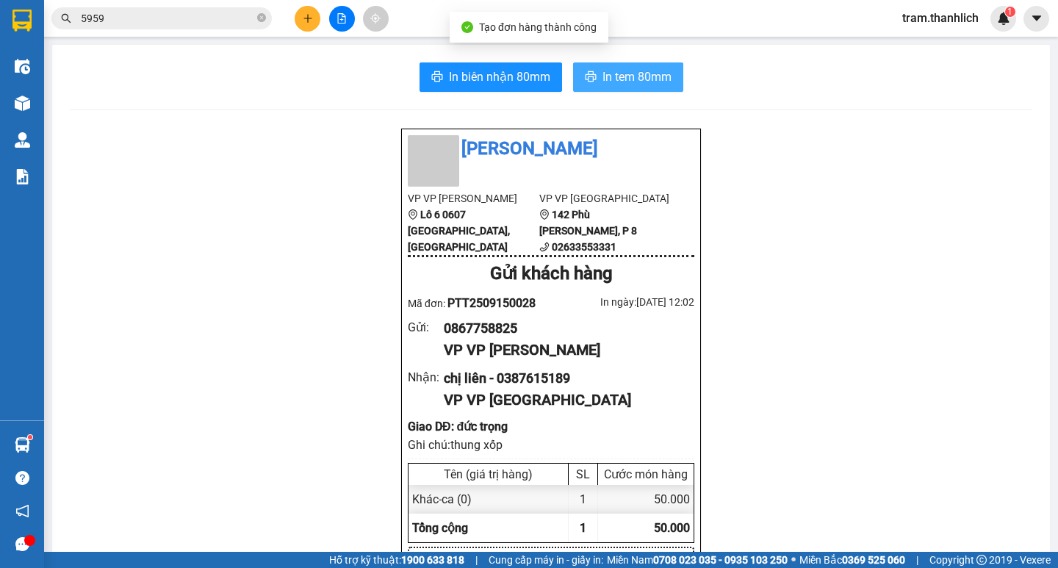
click at [624, 87] on button "In tem 80mm" at bounding box center [628, 76] width 110 height 29
click at [303, 21] on icon "plus" at bounding box center [308, 18] width 10 height 10
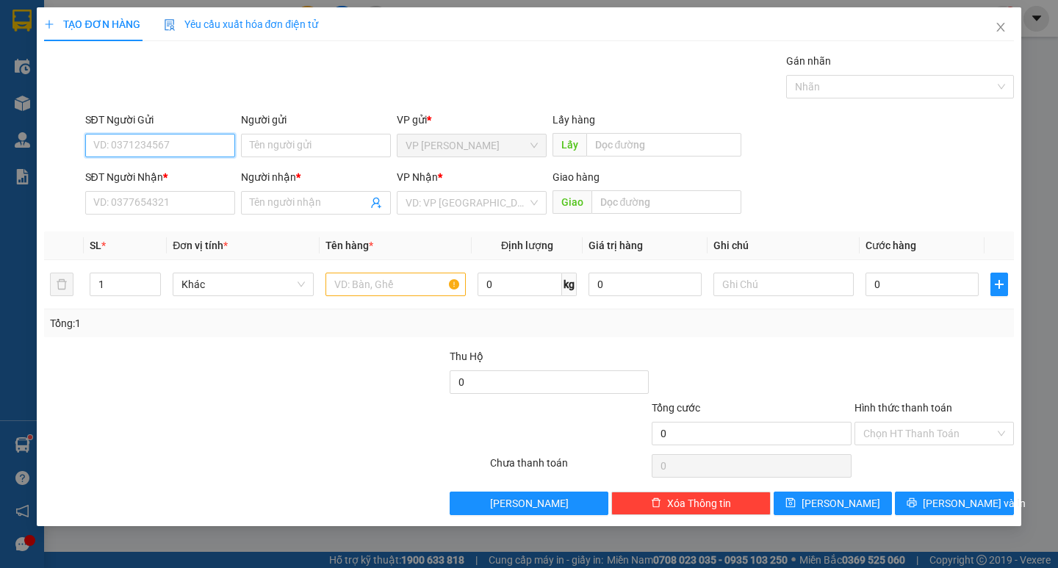
click at [196, 148] on input "SĐT Người Gửi" at bounding box center [160, 146] width 150 height 24
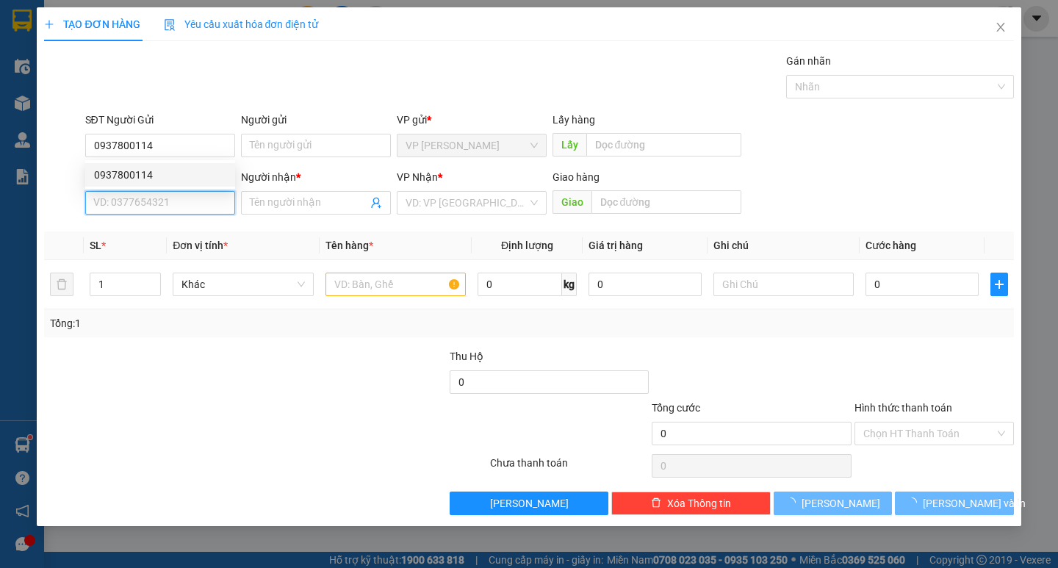
click at [189, 198] on input "SĐT Người Nhận *" at bounding box center [160, 203] width 150 height 24
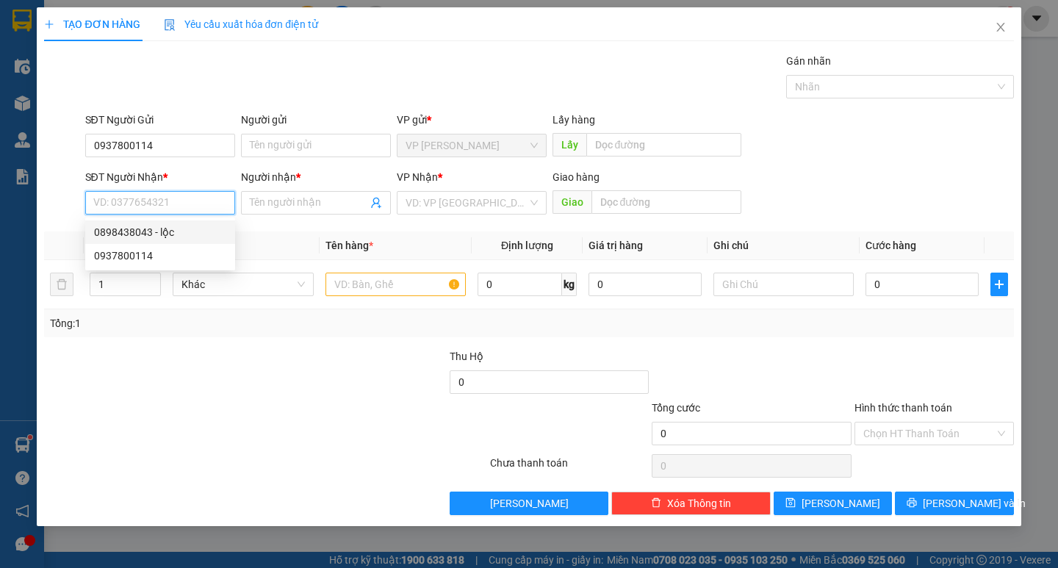
click at [173, 235] on div "0898438043 - lộc" at bounding box center [160, 232] width 132 height 16
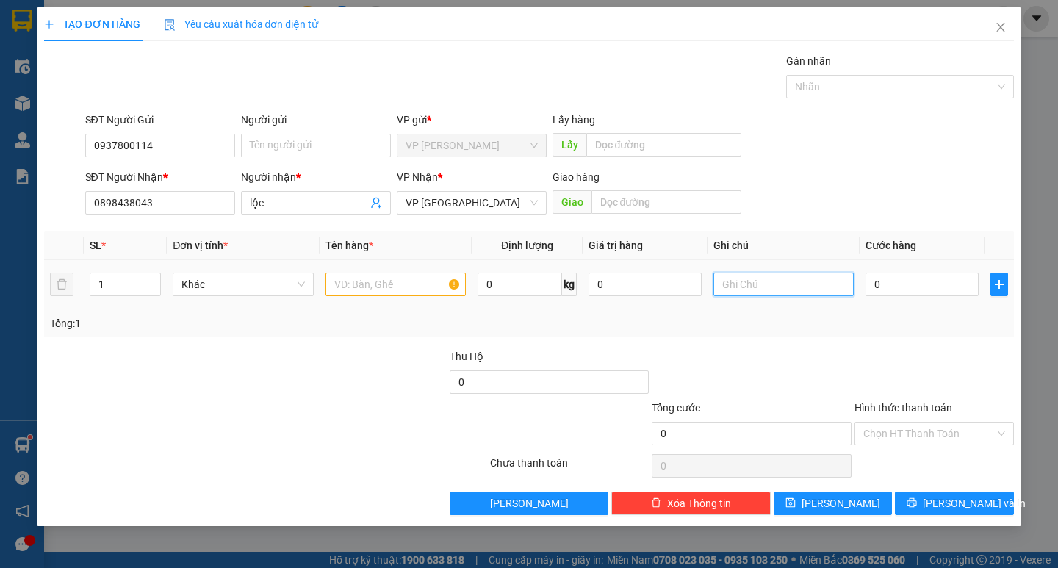
click at [815, 292] on input "text" at bounding box center [783, 285] width 140 height 24
click at [426, 274] on input "text" at bounding box center [395, 285] width 140 height 24
click at [863, 286] on td "0" at bounding box center [921, 284] width 125 height 49
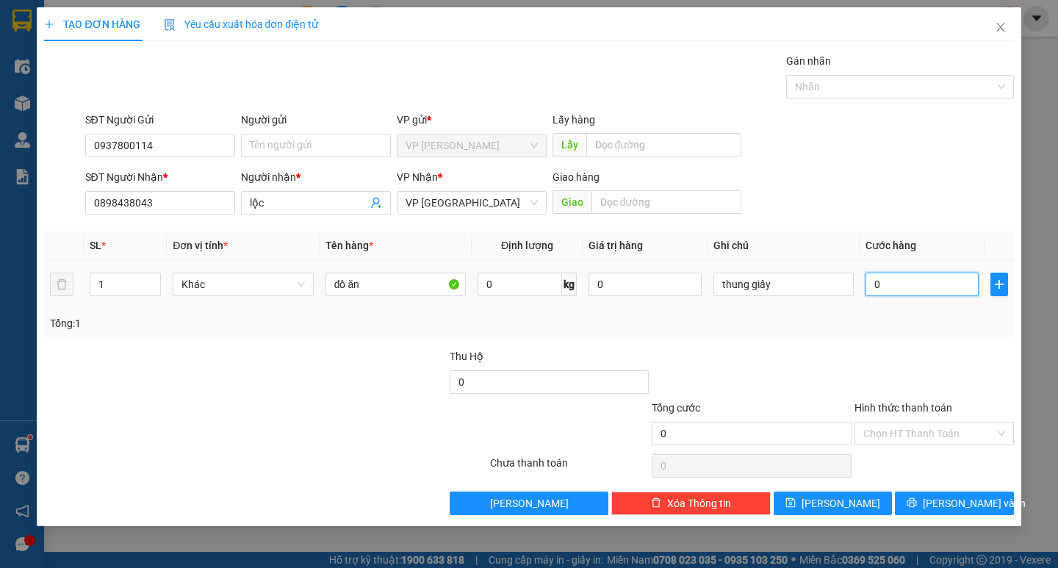
click at [873, 287] on input "0" at bounding box center [921, 285] width 113 height 24
drag, startPoint x: 900, startPoint y: 412, endPoint x: 906, endPoint y: 432, distance: 20.7
click at [905, 426] on div "Hình thức thanh toán Chọn HT Thanh Toán" at bounding box center [933, 425] width 159 height 51
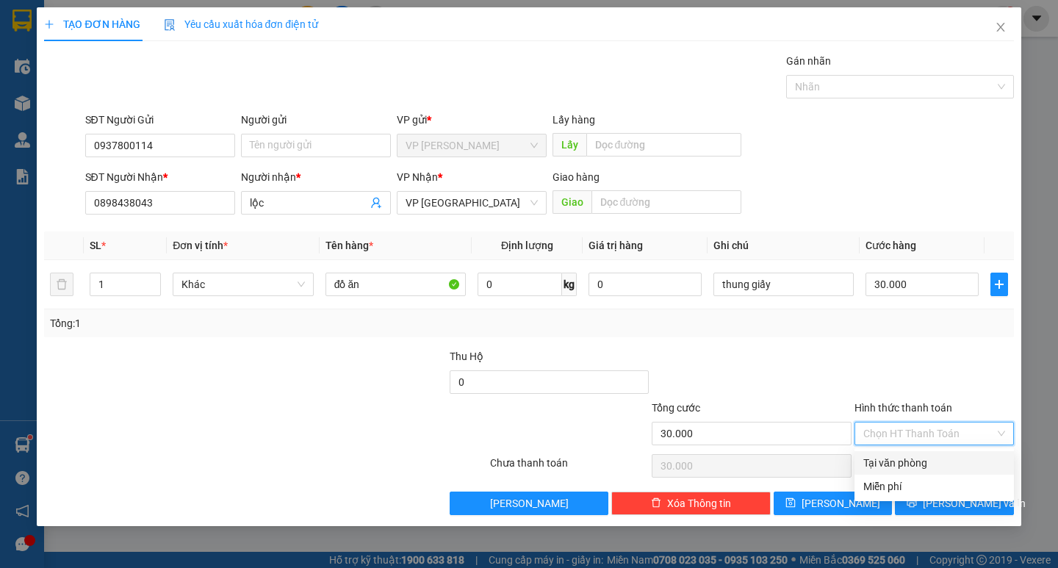
click at [907, 433] on input "Hình thức thanh toán" at bounding box center [928, 433] width 131 height 22
drag, startPoint x: 908, startPoint y: 452, endPoint x: 927, endPoint y: 501, distance: 52.8
click at [909, 458] on div "Tại văn phòng" at bounding box center [933, 463] width 159 height 24
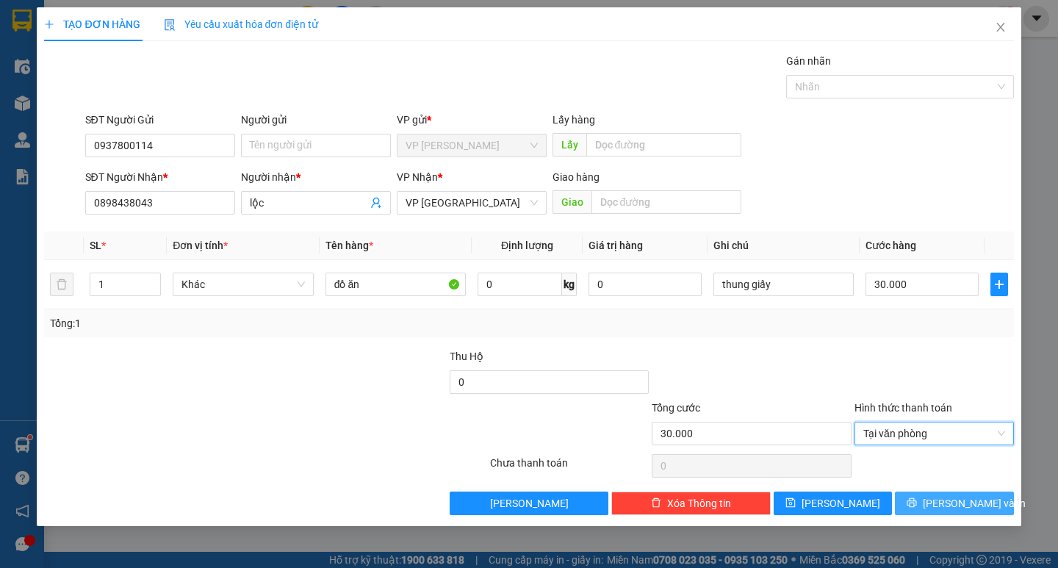
drag, startPoint x: 929, startPoint y: 508, endPoint x: 860, endPoint y: 393, distance: 134.1
click at [920, 483] on div "Transit Pickup Surcharge Ids Transit Deliver Surcharge Ids Transit Deliver Surc…" at bounding box center [528, 284] width 969 height 462
drag, startPoint x: 938, startPoint y: 502, endPoint x: 837, endPoint y: 353, distance: 179.9
click at [936, 494] on button "[PERSON_NAME] và In" at bounding box center [954, 503] width 118 height 24
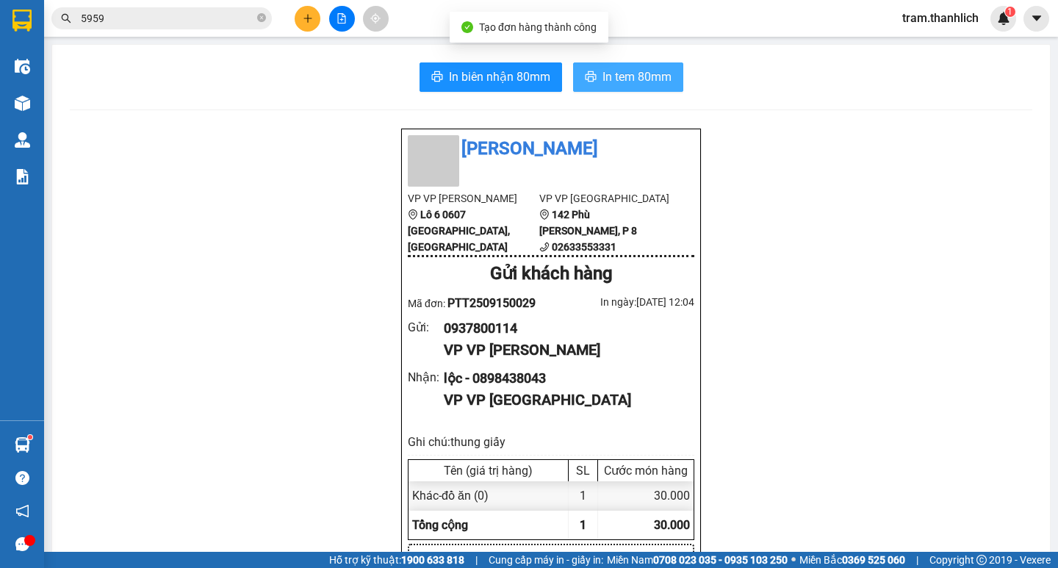
click at [677, 84] on div "In biên nhận 80mm In tem 80mm" at bounding box center [551, 76] width 962 height 29
click at [655, 84] on span "In tem 80mm" at bounding box center [636, 77] width 69 height 18
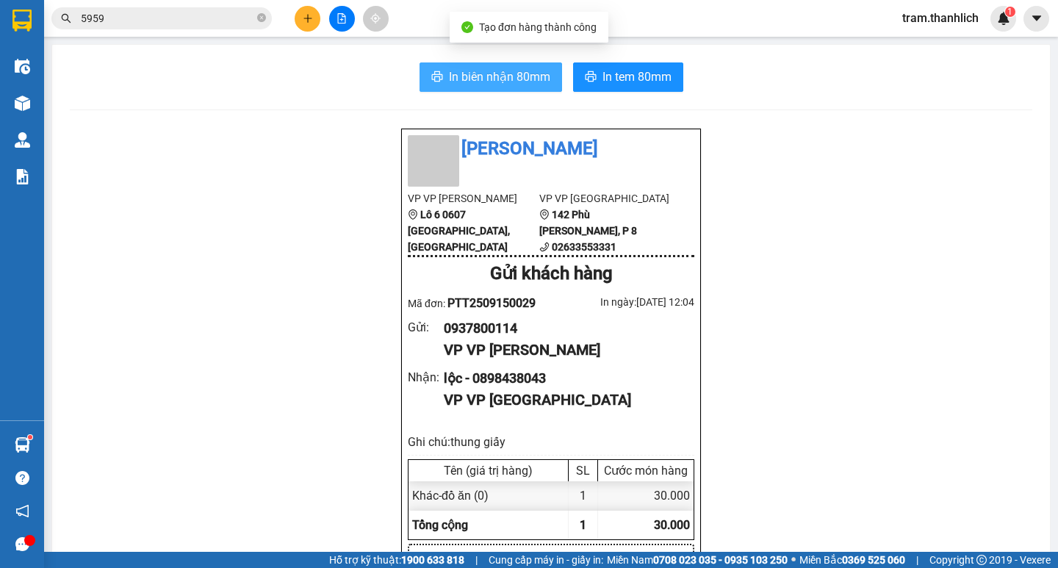
click at [516, 82] on span "In biên nhận 80mm" at bounding box center [499, 77] width 101 height 18
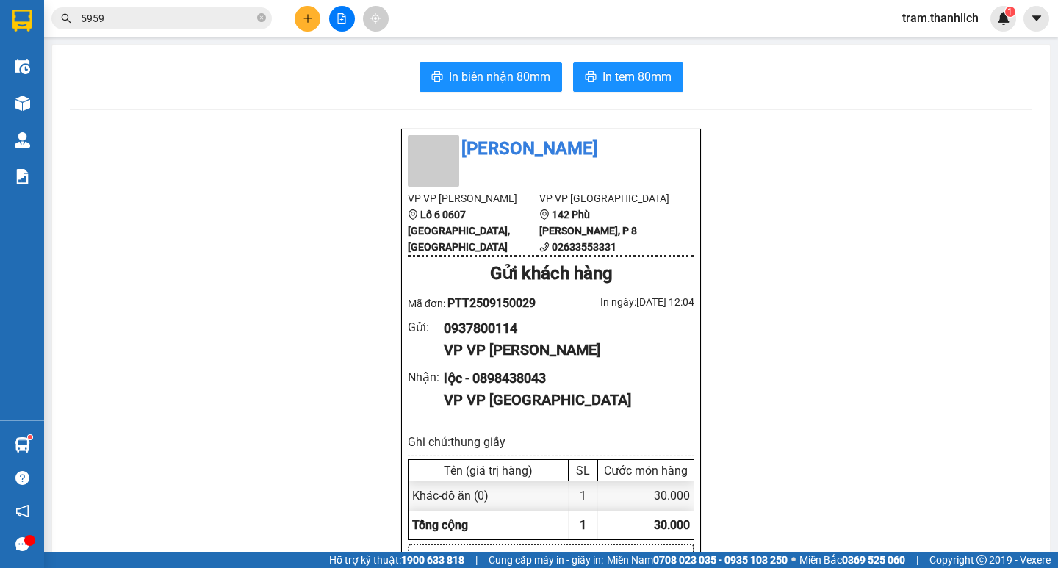
click at [296, 10] on div at bounding box center [341, 19] width 110 height 26
click at [304, 24] on button at bounding box center [308, 19] width 26 height 26
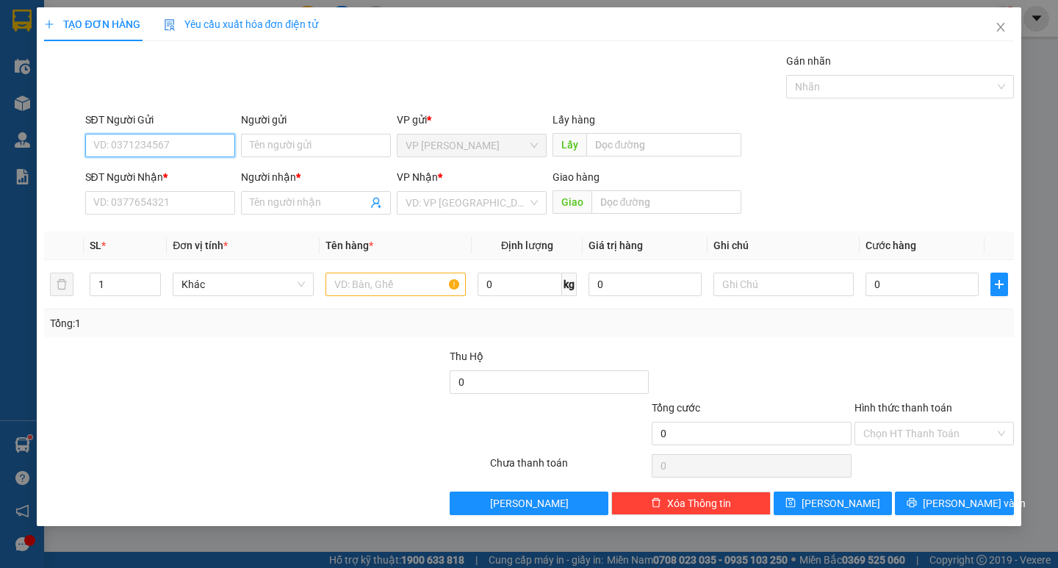
click at [169, 137] on input "SĐT Người Gửi" at bounding box center [160, 146] width 150 height 24
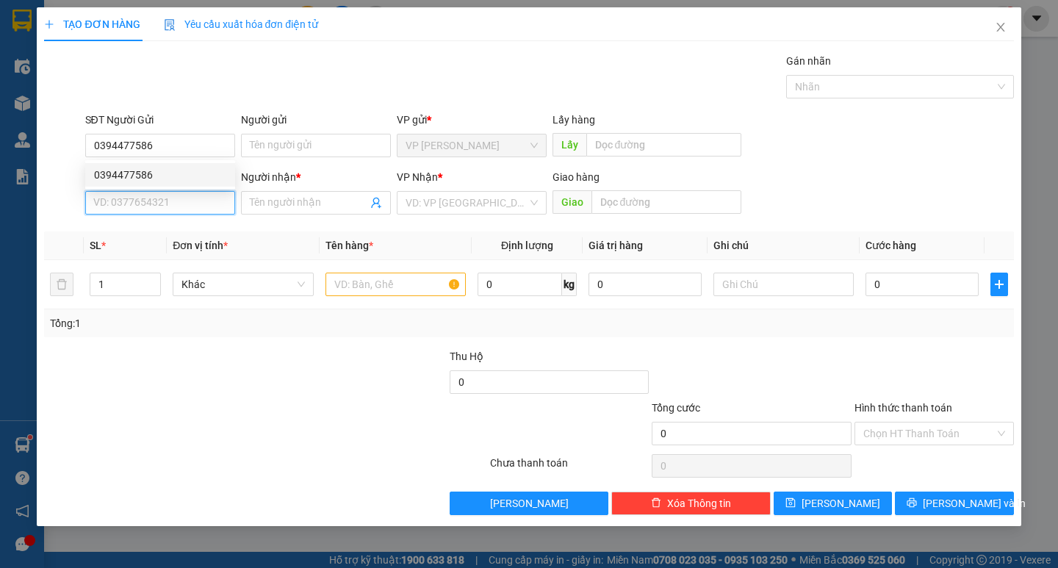
click at [159, 198] on input "SĐT Người Nhận *" at bounding box center [160, 203] width 150 height 24
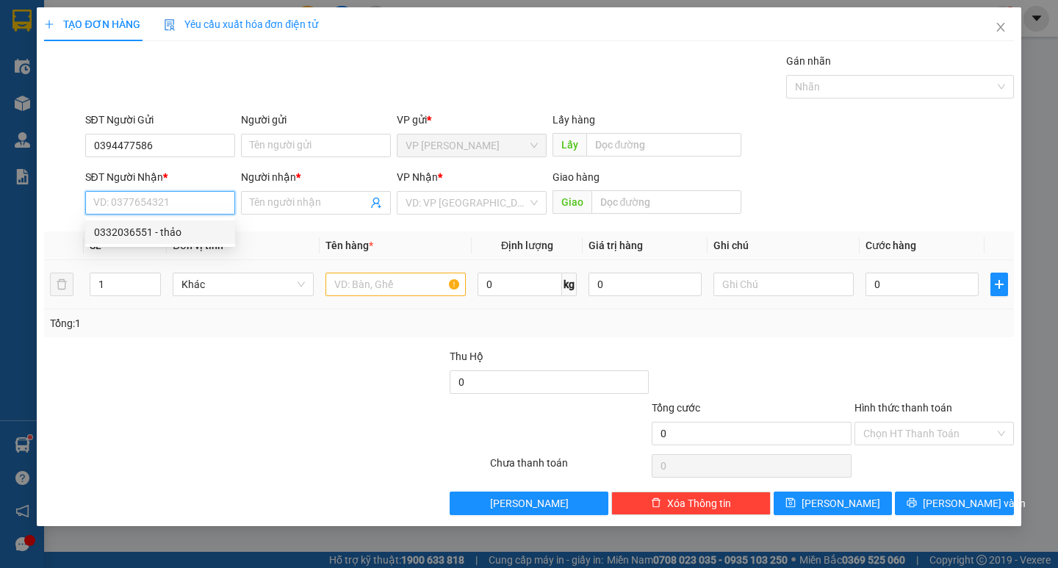
click at [178, 234] on div "0332036551 - thảo" at bounding box center [160, 232] width 132 height 16
click at [420, 270] on div at bounding box center [395, 284] width 140 height 29
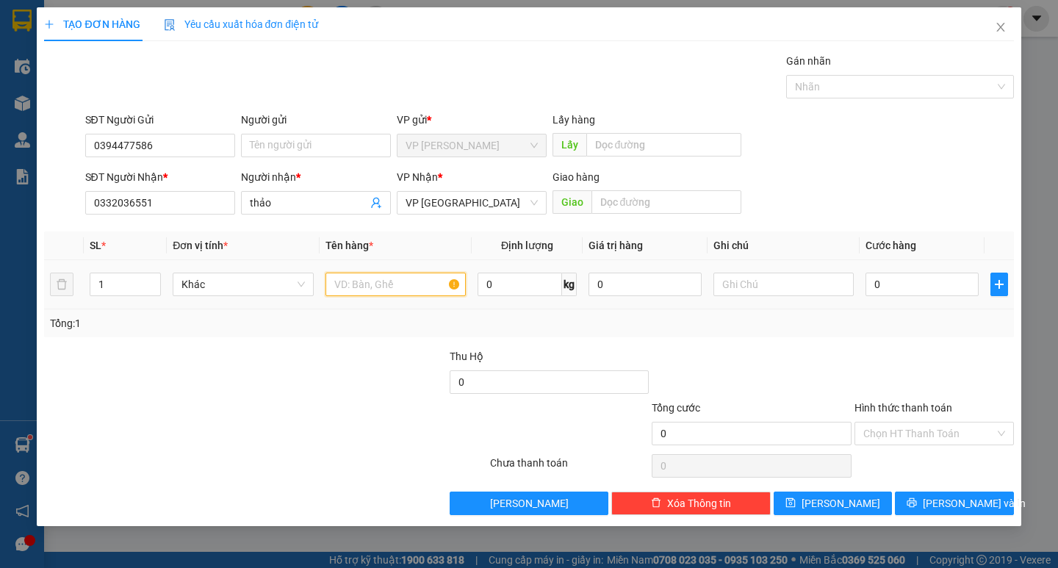
click at [412, 295] on input "text" at bounding box center [395, 285] width 140 height 24
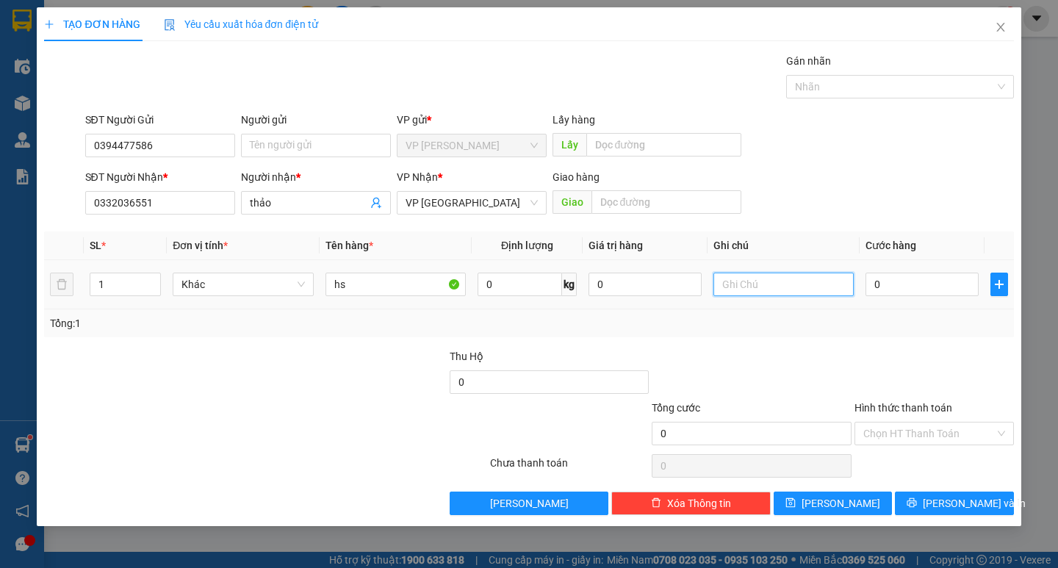
click at [752, 273] on input "text" at bounding box center [783, 285] width 140 height 24
click at [897, 285] on input "0" at bounding box center [921, 285] width 113 height 24
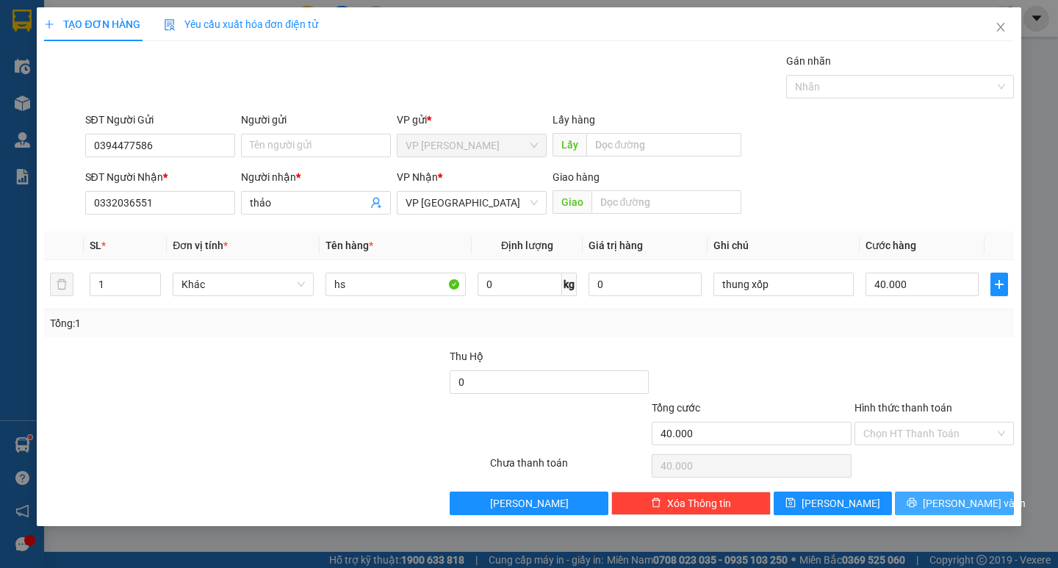
click at [932, 483] on div "Transit Pickup Surcharge Ids Transit Deliver Surcharge Ids Transit Deliver Surc…" at bounding box center [528, 284] width 969 height 462
click at [937, 501] on button "[PERSON_NAME] và In" at bounding box center [954, 503] width 118 height 24
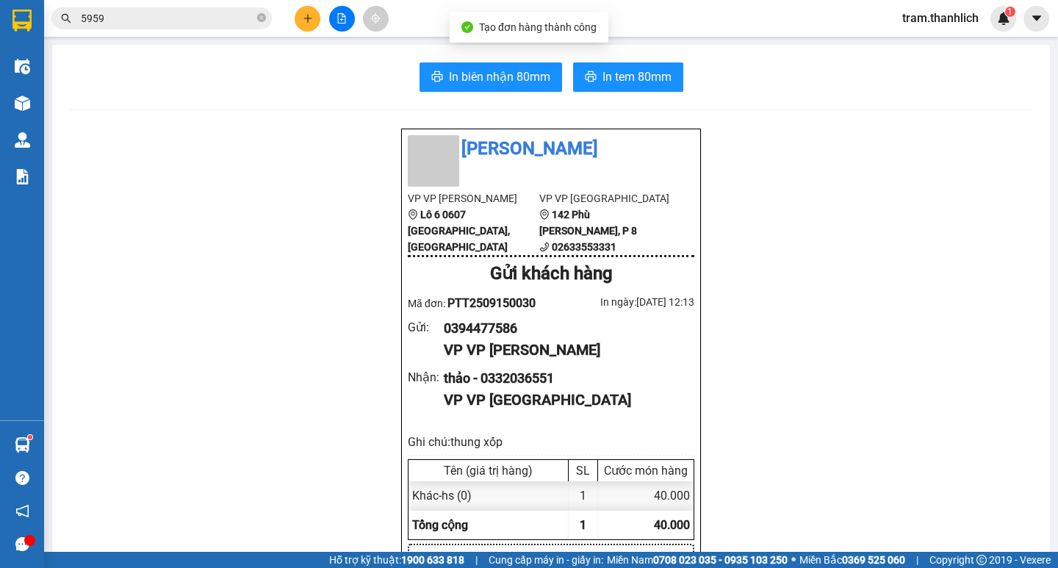
click at [517, 81] on span "In biên nhận 80mm" at bounding box center [499, 77] width 101 height 18
click at [613, 84] on span "In tem 80mm" at bounding box center [636, 77] width 69 height 18
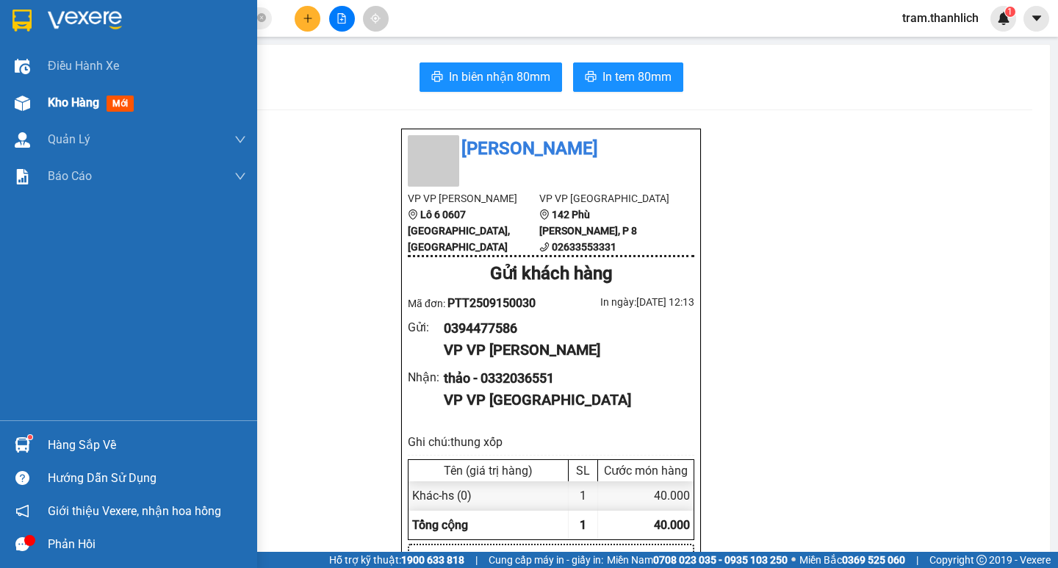
click at [60, 109] on span "Kho hàng" at bounding box center [73, 102] width 51 height 14
